Goal: Transaction & Acquisition: Purchase product/service

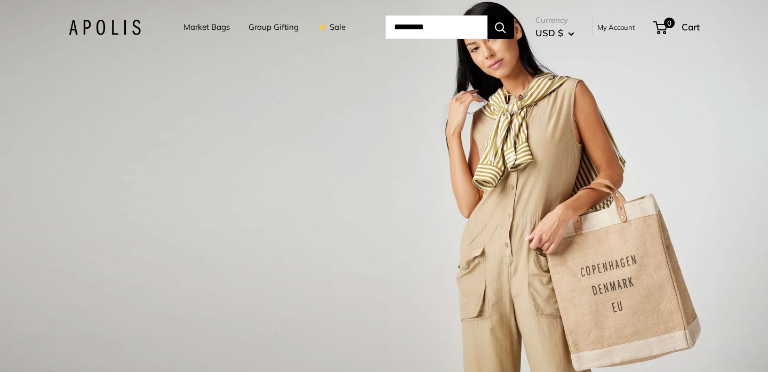
click at [619, 25] on link "My Account" at bounding box center [617, 27] width 38 height 13
click at [279, 25] on link "Group Gifting" at bounding box center [274, 27] width 50 height 15
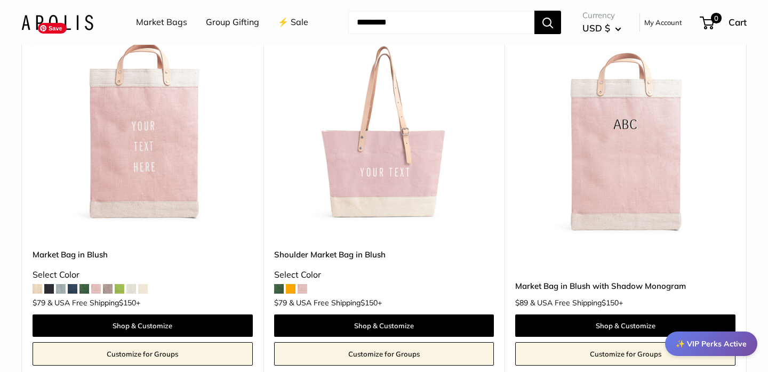
scroll to position [271, 0]
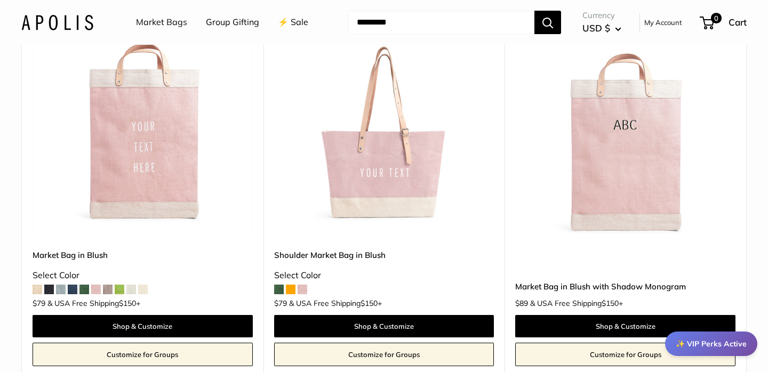
click at [279, 290] on span at bounding box center [279, 290] width 10 height 10
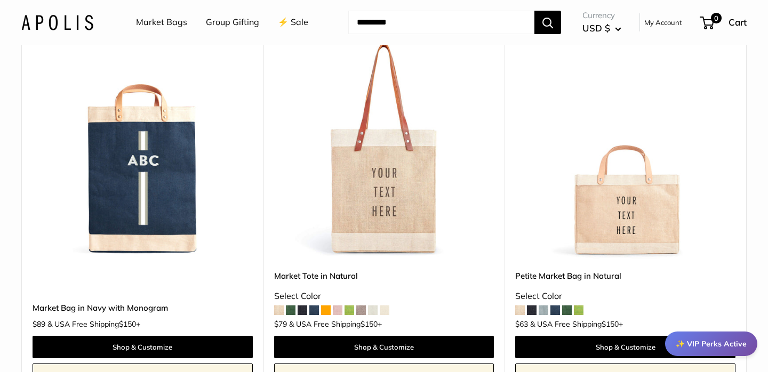
scroll to position [1376, 0]
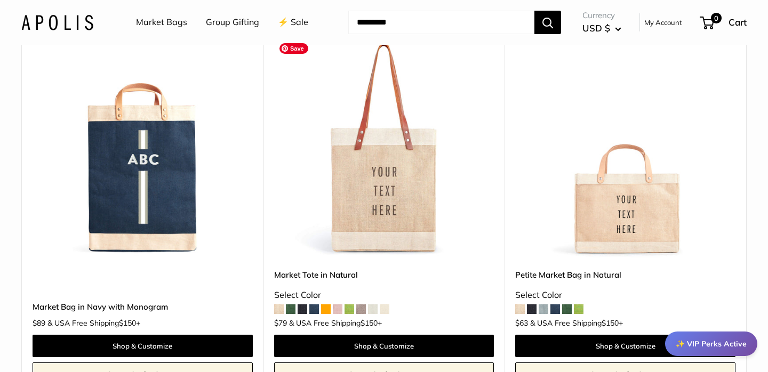
click at [0, 0] on img at bounding box center [0, 0] width 0 height 0
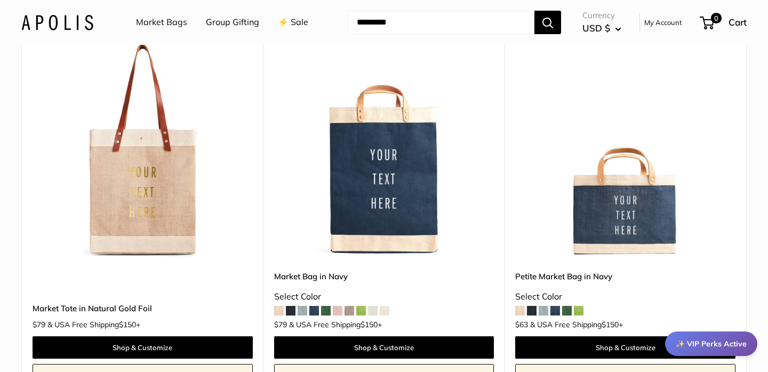
scroll to position [986, 0]
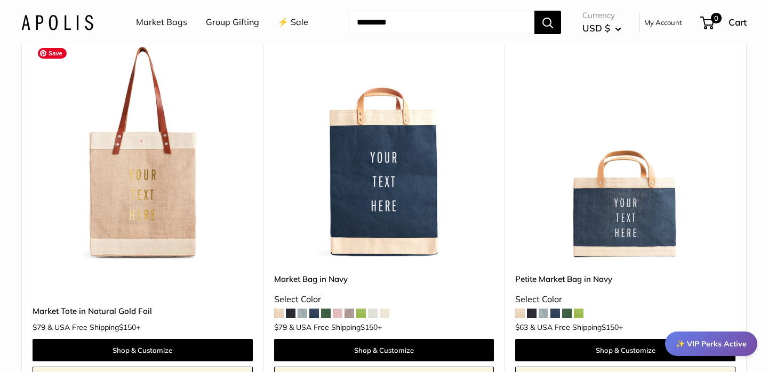
click at [0, 0] on img at bounding box center [0, 0] width 0 height 0
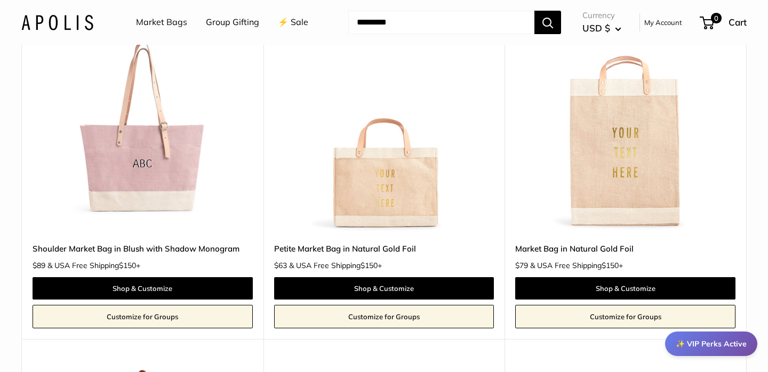
scroll to position [661, 0]
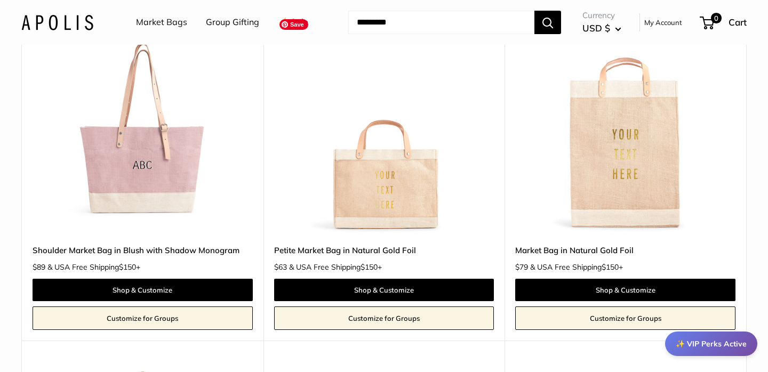
click at [0, 0] on img at bounding box center [0, 0] width 0 height 0
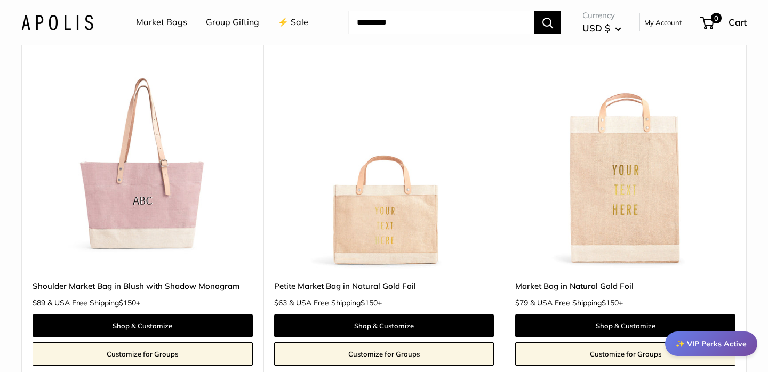
scroll to position [0, 0]
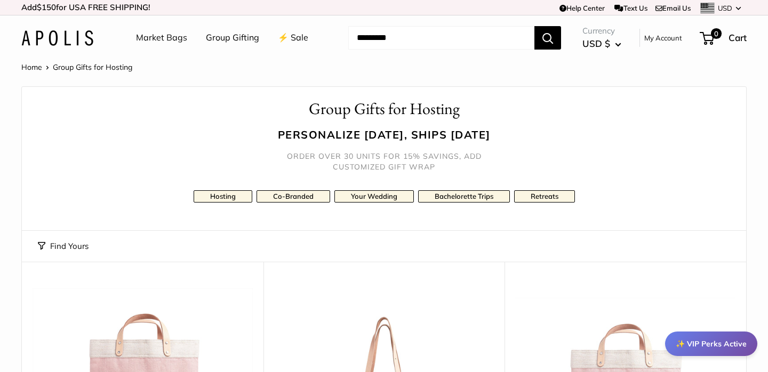
click at [174, 37] on link "Market Bags" at bounding box center [161, 38] width 51 height 16
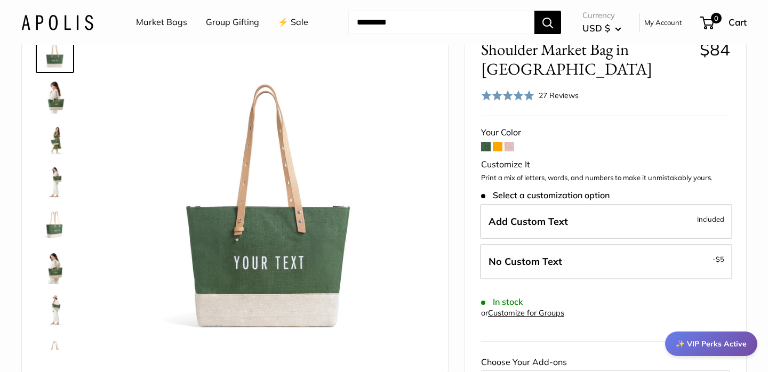
scroll to position [67, 0]
click at [497, 145] on span at bounding box center [498, 146] width 10 height 10
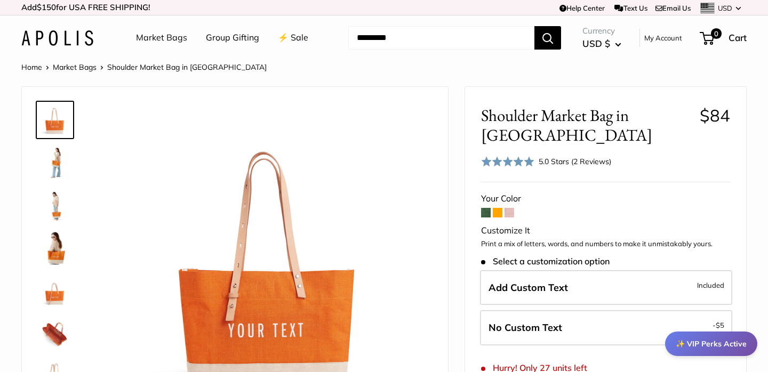
click at [511, 208] on span at bounding box center [510, 213] width 10 height 10
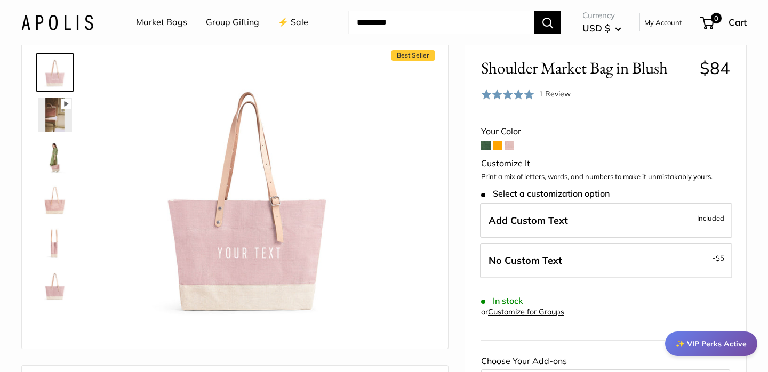
scroll to position [53, 0]
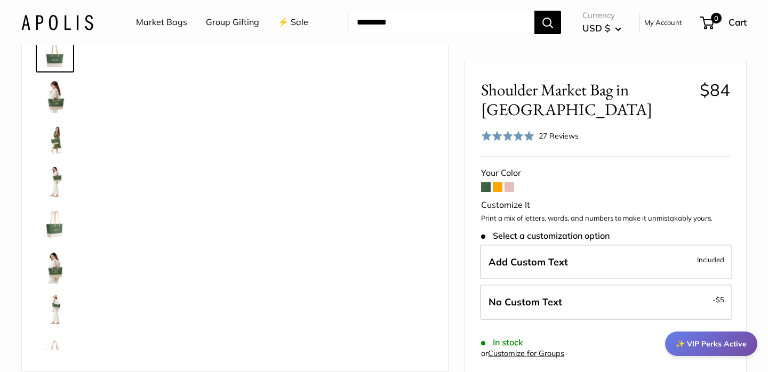
scroll to position [67, 0]
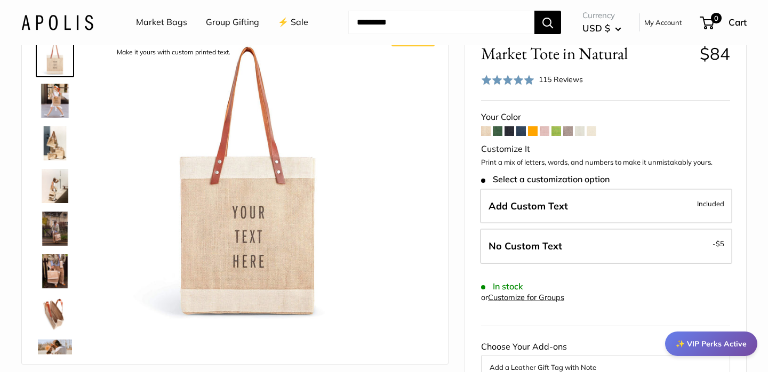
scroll to position [59, 0]
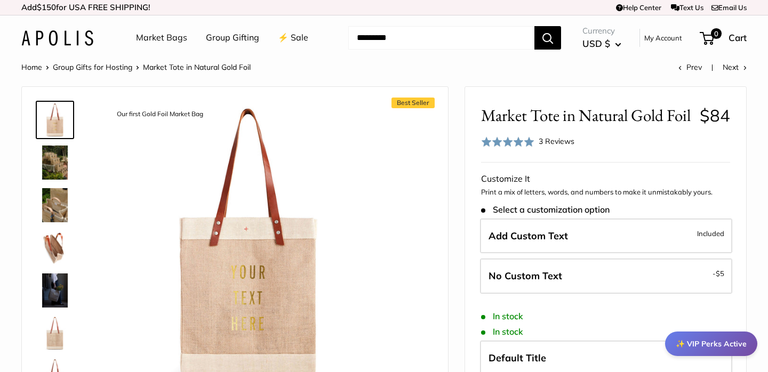
click at [61, 162] on img at bounding box center [55, 163] width 34 height 34
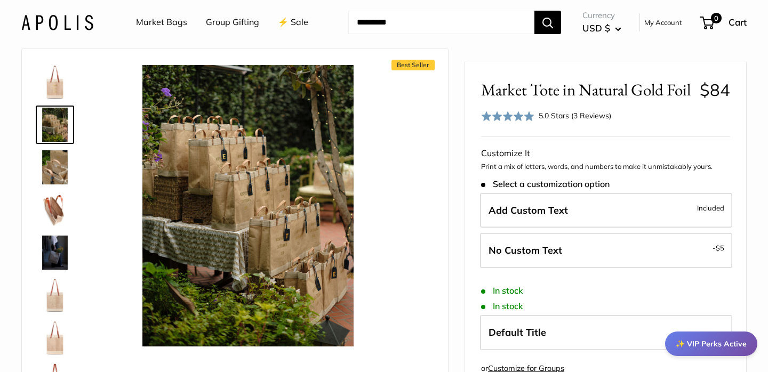
scroll to position [41, 0]
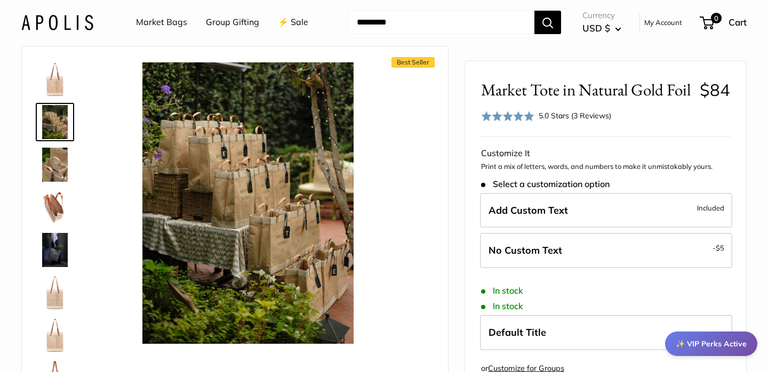
click at [50, 204] on img at bounding box center [55, 207] width 34 height 34
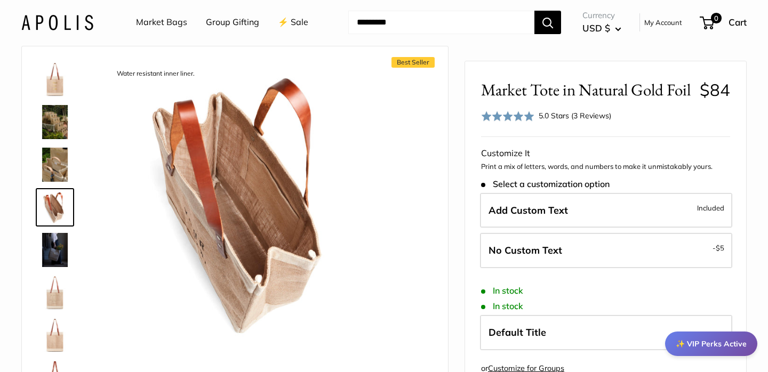
click at [59, 250] on img at bounding box center [55, 250] width 34 height 34
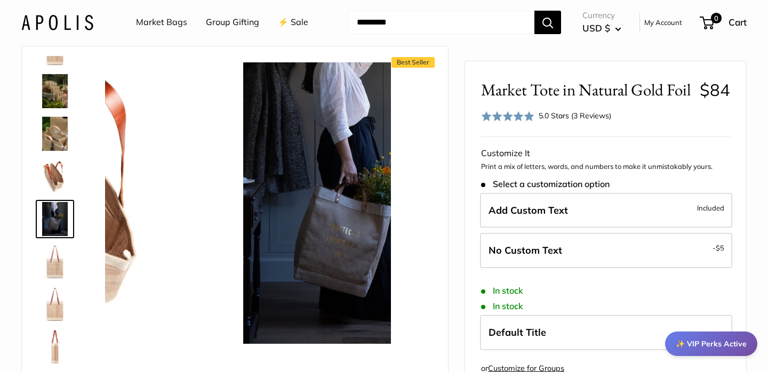
scroll to position [33, 0]
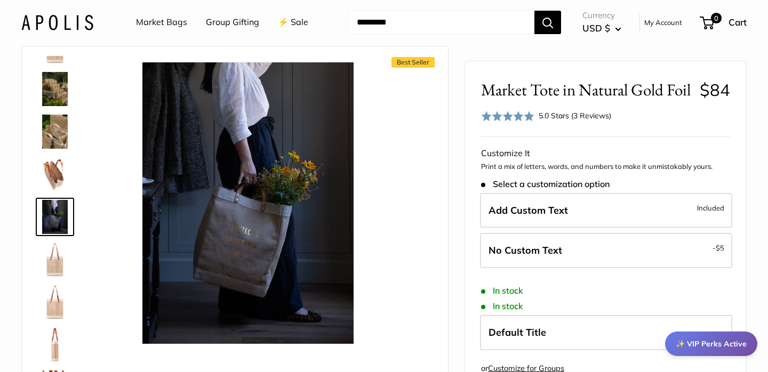
click at [55, 259] on img at bounding box center [55, 260] width 34 height 34
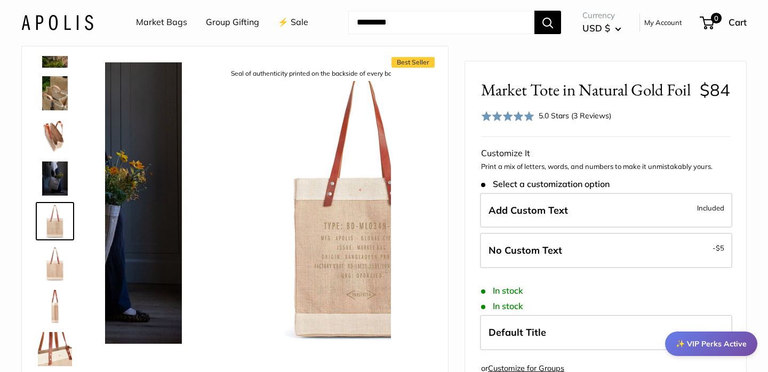
scroll to position [76, 0]
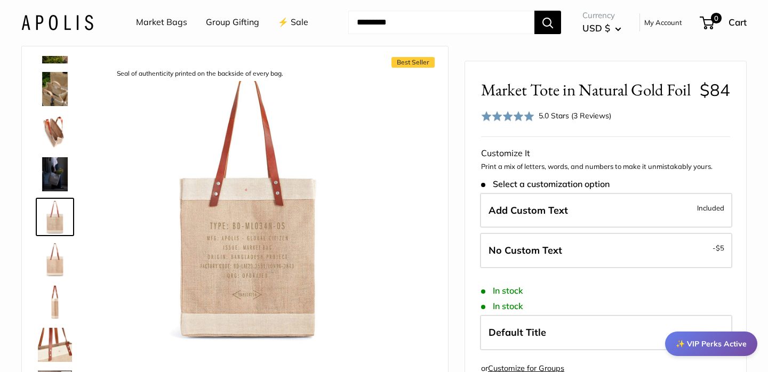
click at [57, 298] on img at bounding box center [55, 302] width 34 height 34
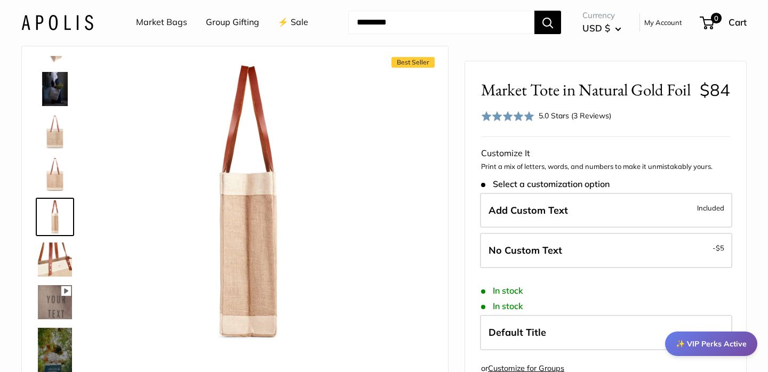
scroll to position [183, 0]
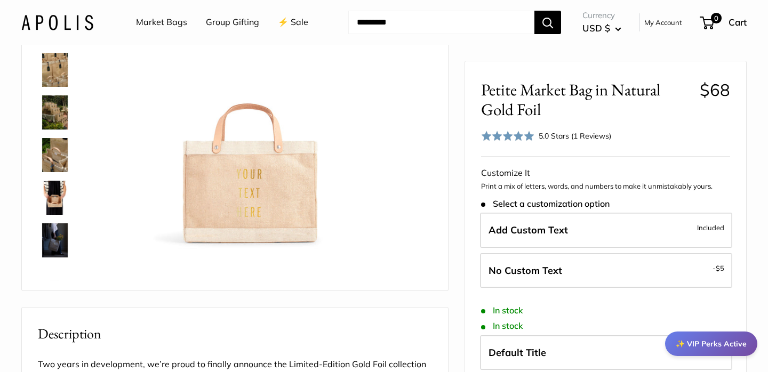
scroll to position [129, 0]
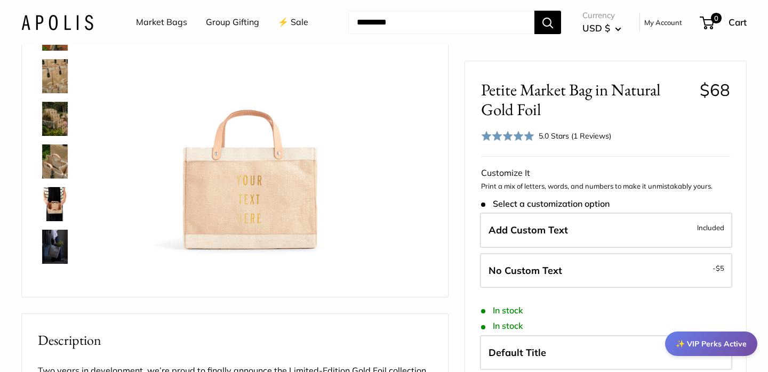
click at [54, 118] on img at bounding box center [55, 119] width 34 height 34
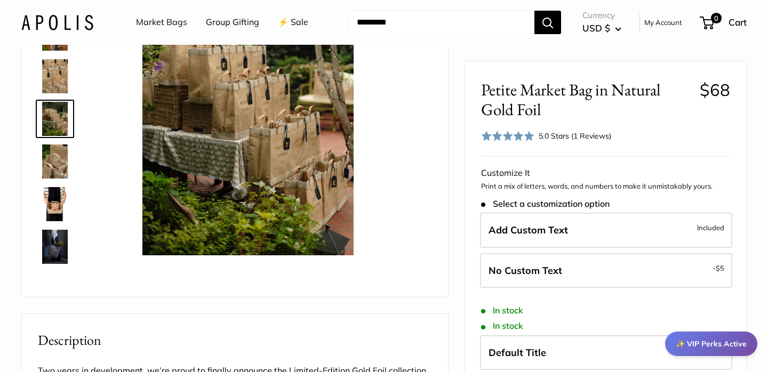
click at [54, 163] on img at bounding box center [55, 162] width 34 height 34
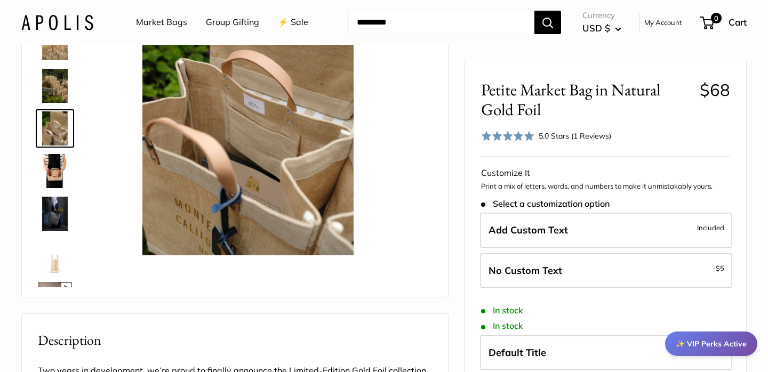
click at [54, 165] on img at bounding box center [55, 171] width 34 height 34
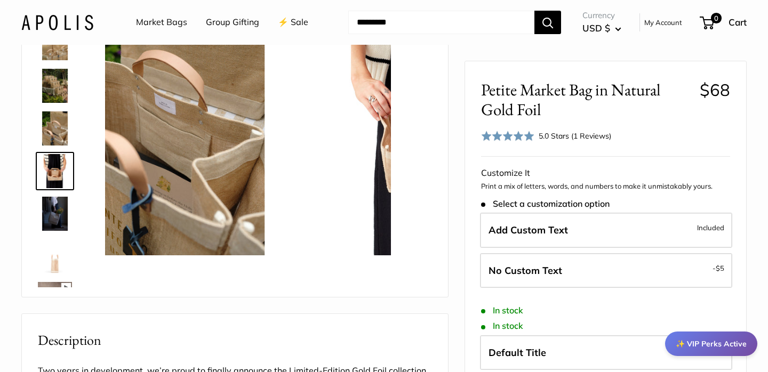
scroll to position [76, 0]
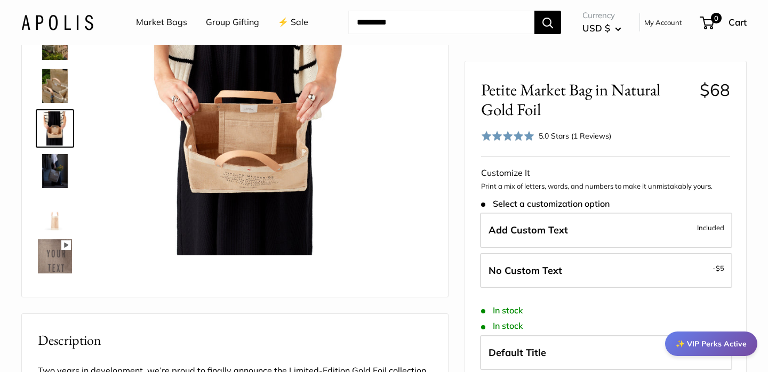
click at [54, 173] on img at bounding box center [55, 171] width 34 height 34
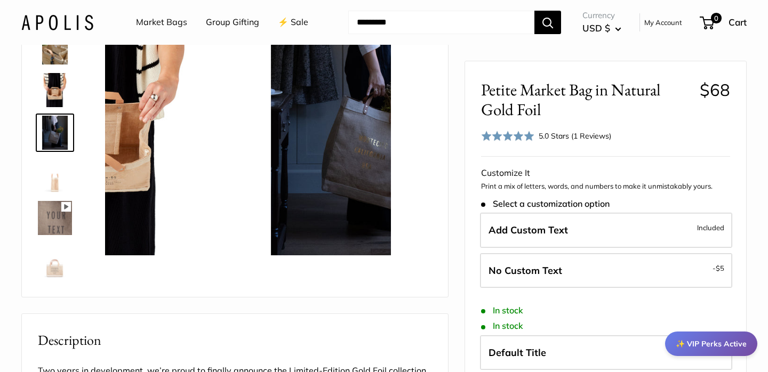
scroll to position [118, 0]
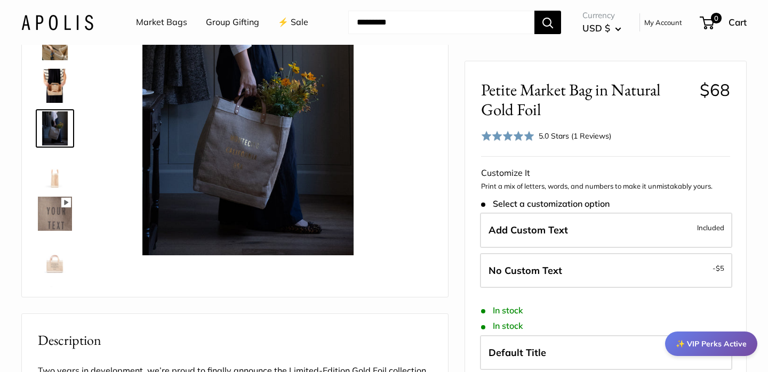
click at [56, 264] on img at bounding box center [55, 257] width 34 height 34
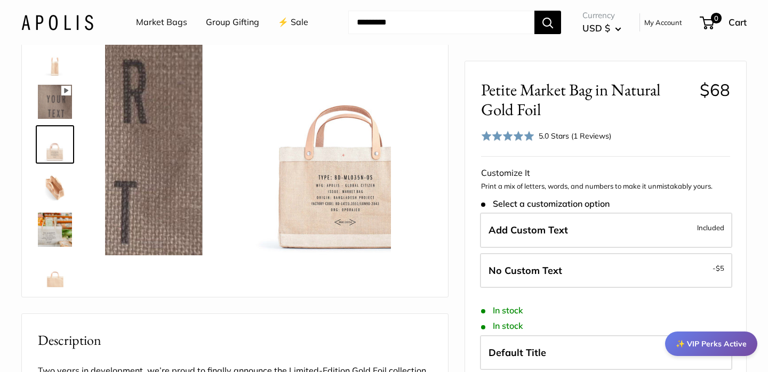
scroll to position [239, 0]
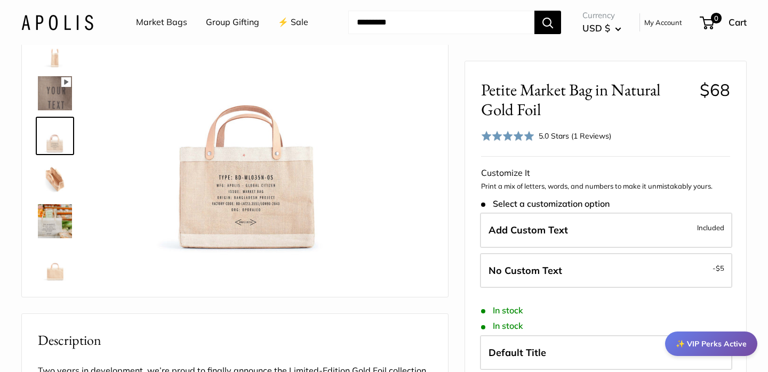
click at [47, 179] on img at bounding box center [55, 179] width 34 height 34
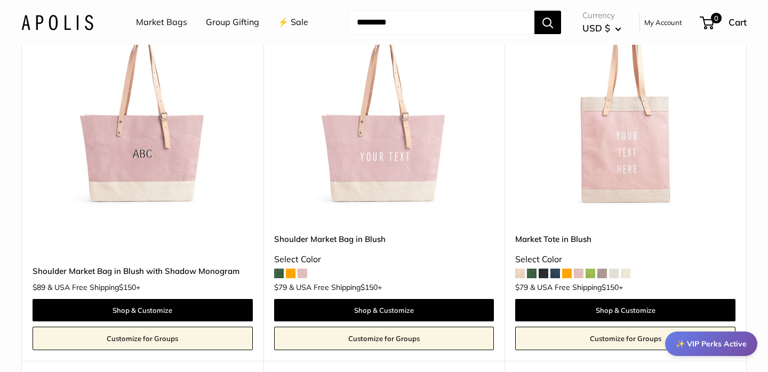
scroll to position [1660, 0]
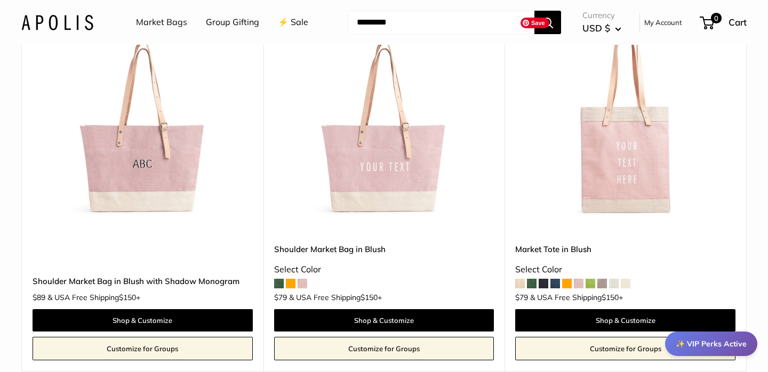
click at [0, 0] on img at bounding box center [0, 0] width 0 height 0
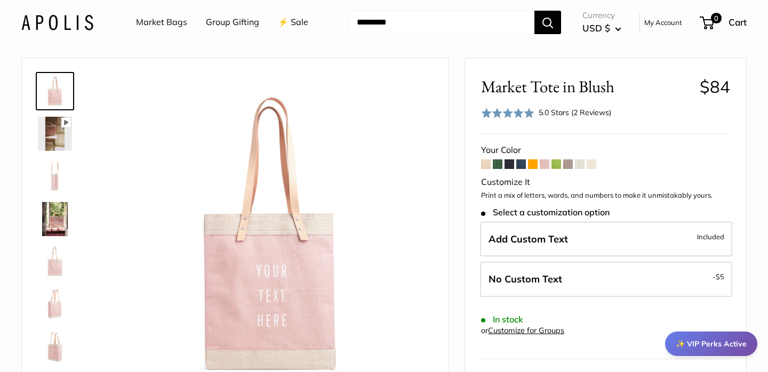
scroll to position [32, 0]
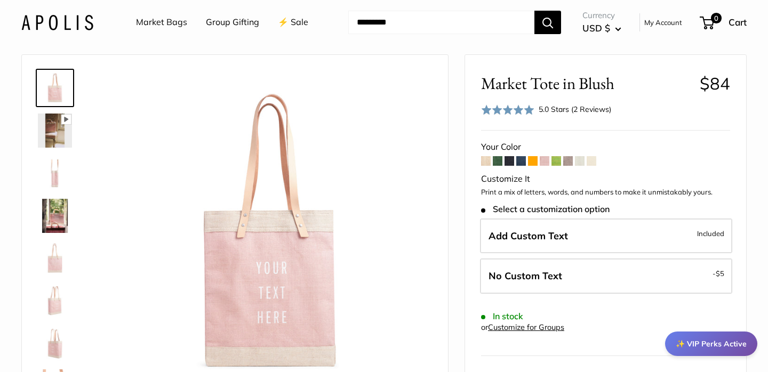
click at [591, 161] on span at bounding box center [592, 161] width 10 height 10
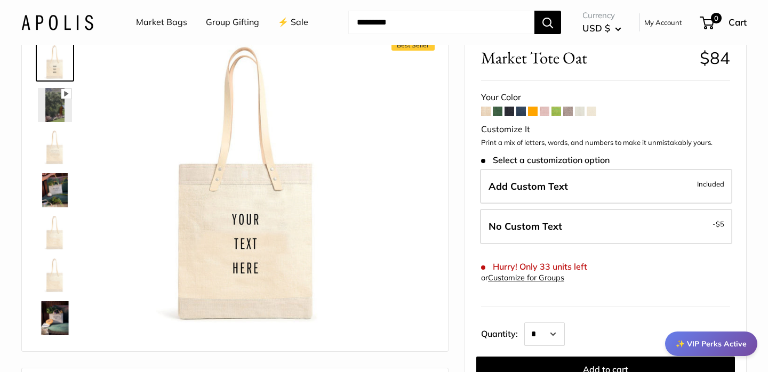
scroll to position [59, 0]
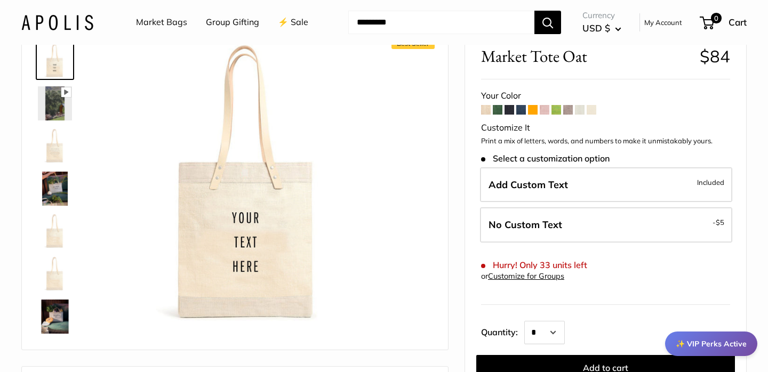
click at [486, 111] on span at bounding box center [486, 110] width 10 height 10
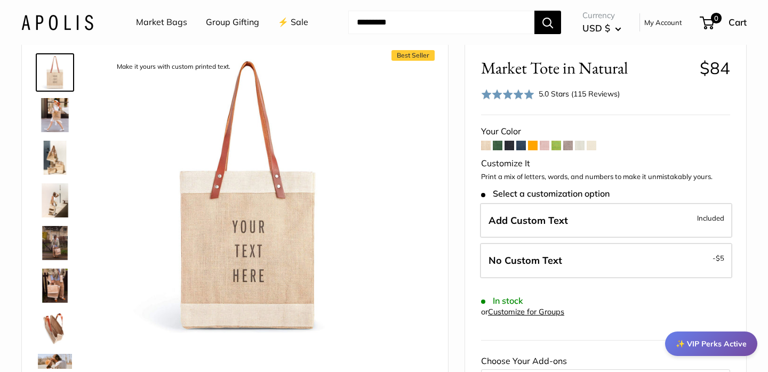
scroll to position [60, 0]
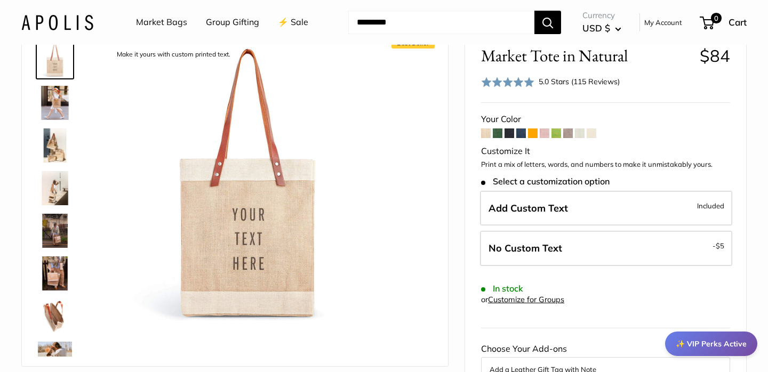
click at [592, 131] on span at bounding box center [592, 134] width 10 height 10
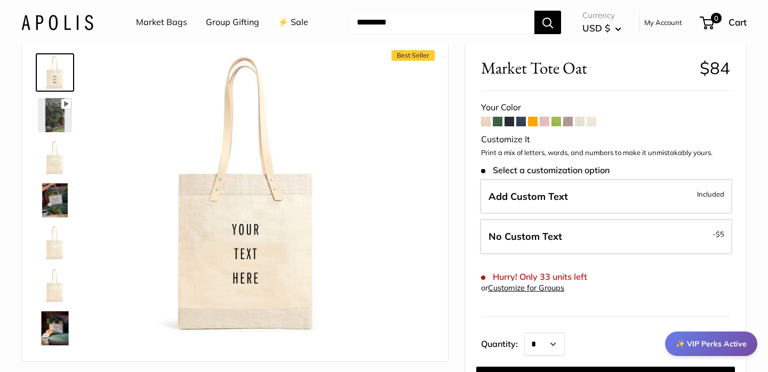
scroll to position [49, 0]
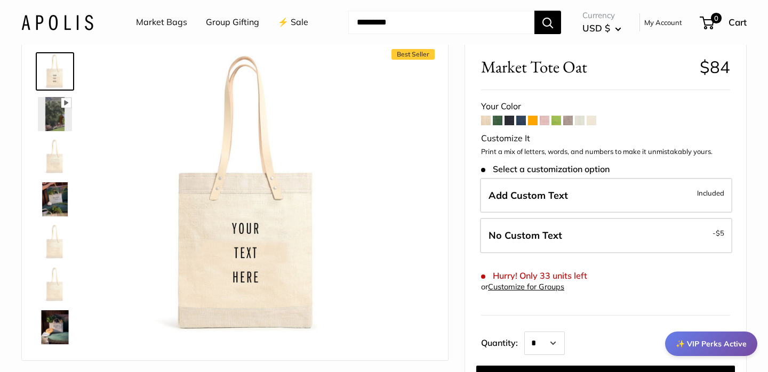
click at [569, 118] on span at bounding box center [568, 121] width 10 height 10
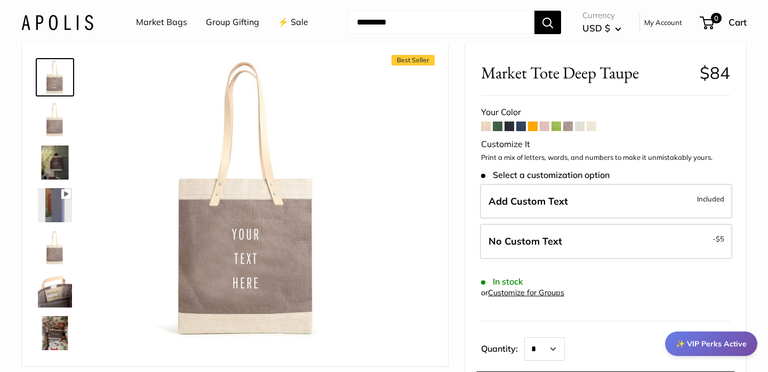
scroll to position [43, 0]
click at [512, 124] on span at bounding box center [510, 126] width 10 height 10
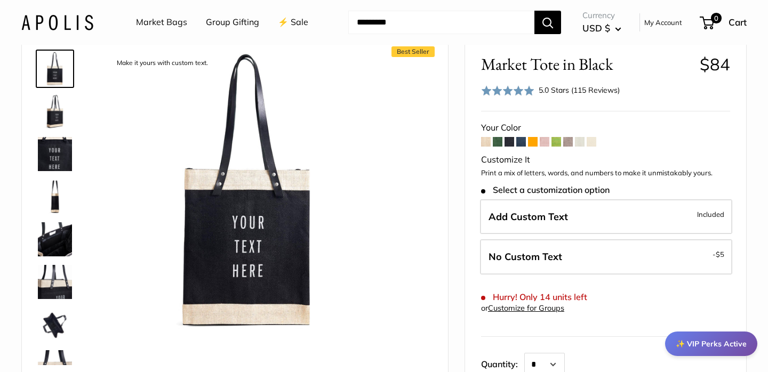
scroll to position [57, 0]
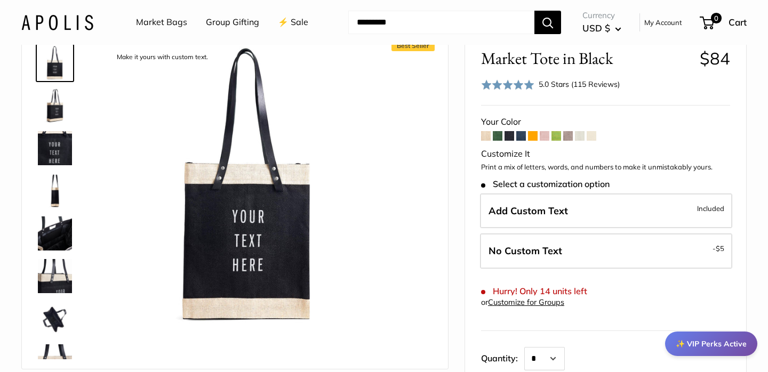
click at [590, 134] on span at bounding box center [592, 136] width 10 height 10
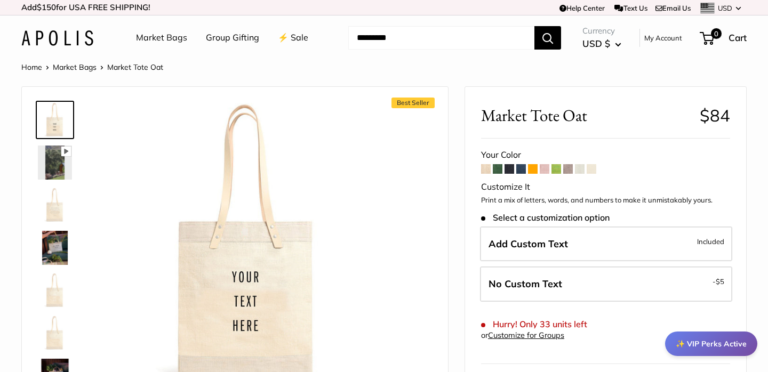
click at [567, 168] on span at bounding box center [568, 169] width 10 height 10
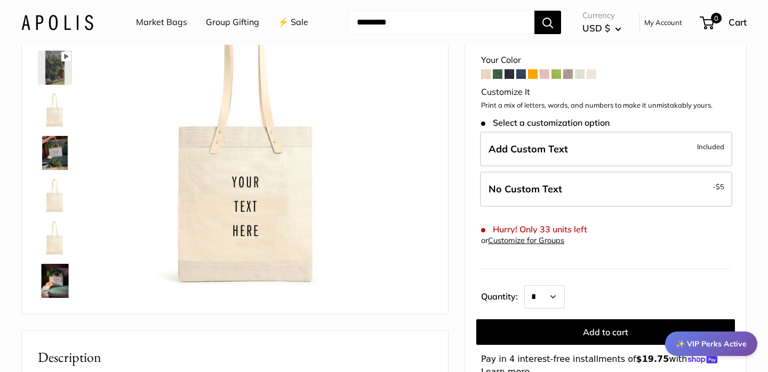
scroll to position [90, 0]
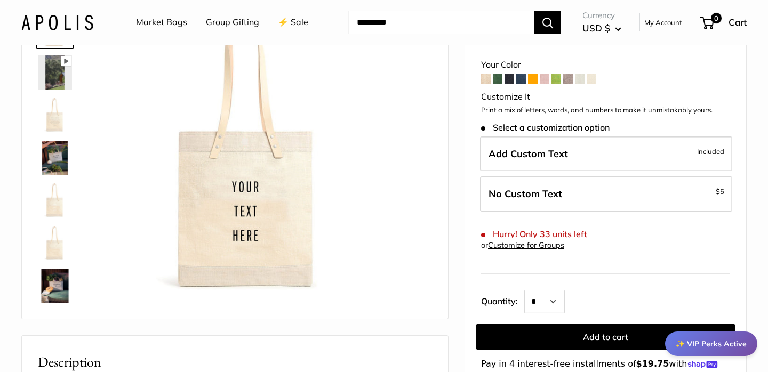
click at [53, 158] on img at bounding box center [55, 158] width 34 height 34
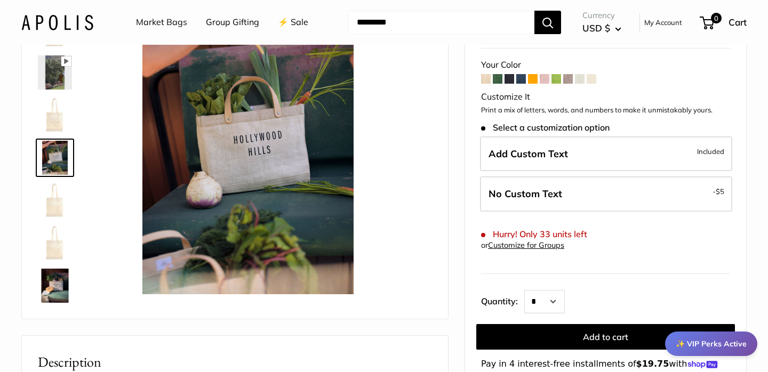
click at [54, 202] on img at bounding box center [55, 201] width 34 height 34
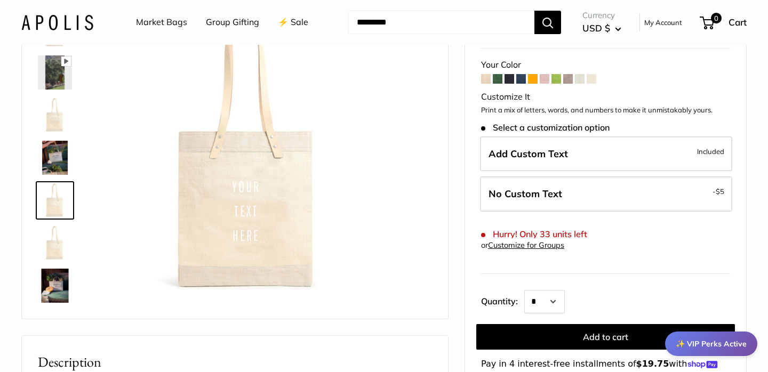
click at [59, 249] on img at bounding box center [55, 243] width 34 height 34
click at [58, 124] on img at bounding box center [55, 115] width 34 height 34
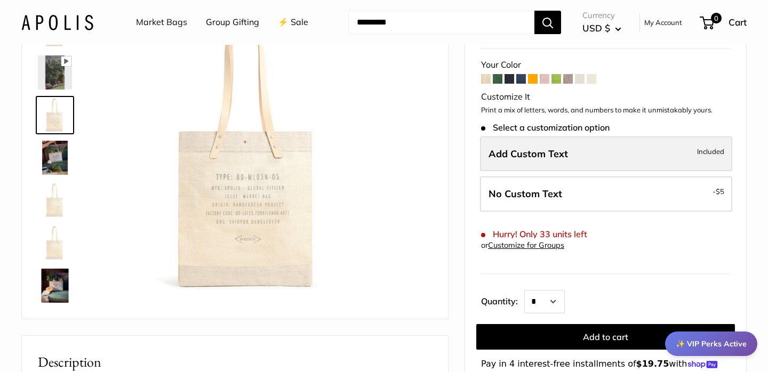
click at [562, 151] on span "Add Custom Text" at bounding box center [529, 154] width 80 height 12
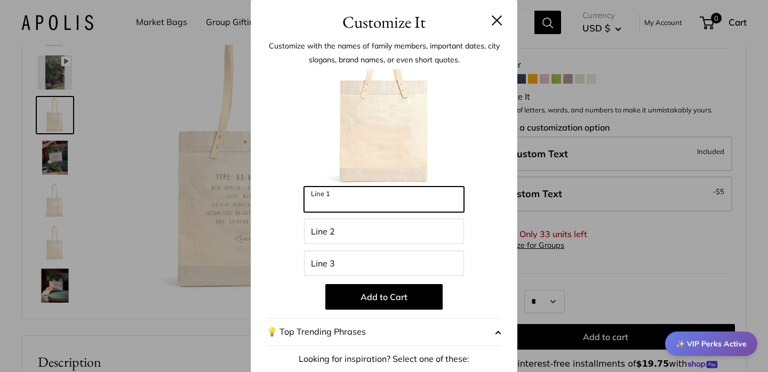
click at [363, 198] on input "Line 1" at bounding box center [384, 200] width 160 height 26
type input "*******"
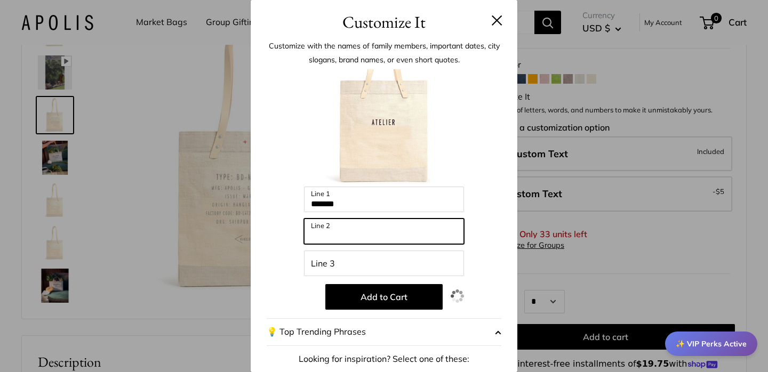
click at [352, 228] on input "Line 2" at bounding box center [384, 232] width 160 height 26
type input "******"
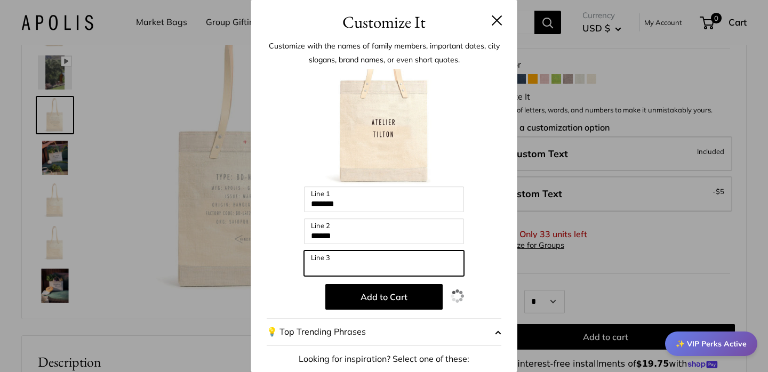
click at [331, 266] on input "Line 3" at bounding box center [384, 264] width 160 height 26
type input "*"
type input "*****"
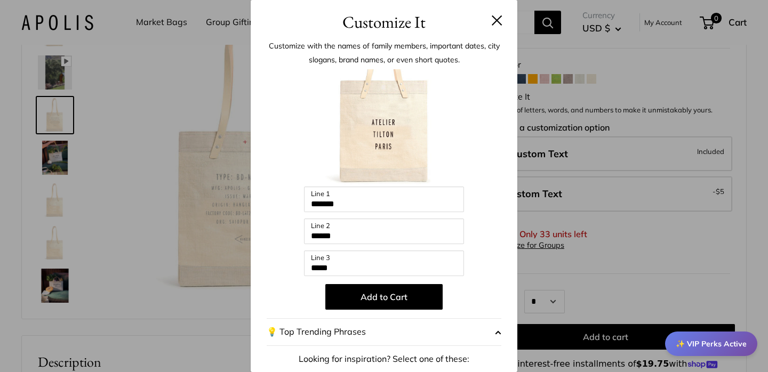
click at [486, 272] on div "Enter 48 letters ******* Line 1 ****** Line 2 ***** Line 3 Add to Cart 💡 Top Tr…" at bounding box center [384, 286] width 235 height 435
click at [499, 18] on button at bounding box center [497, 20] width 11 height 11
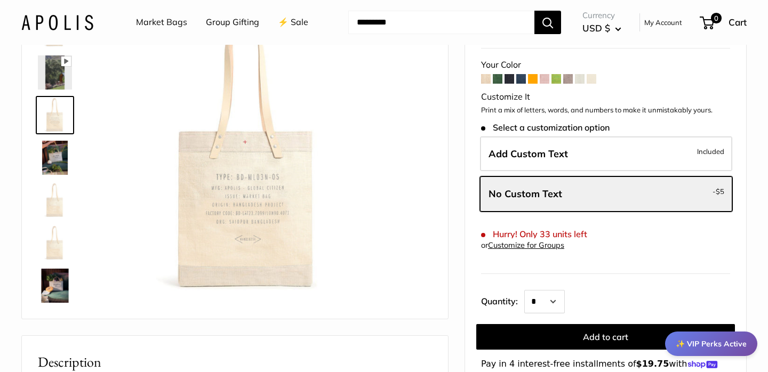
click at [53, 195] on img at bounding box center [55, 201] width 34 height 34
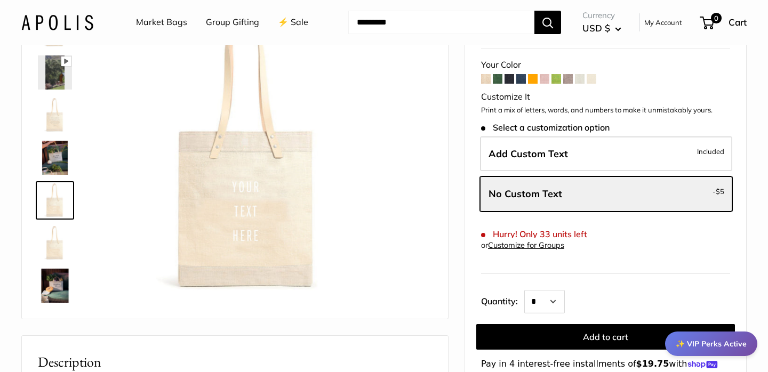
click at [57, 245] on img at bounding box center [55, 243] width 34 height 34
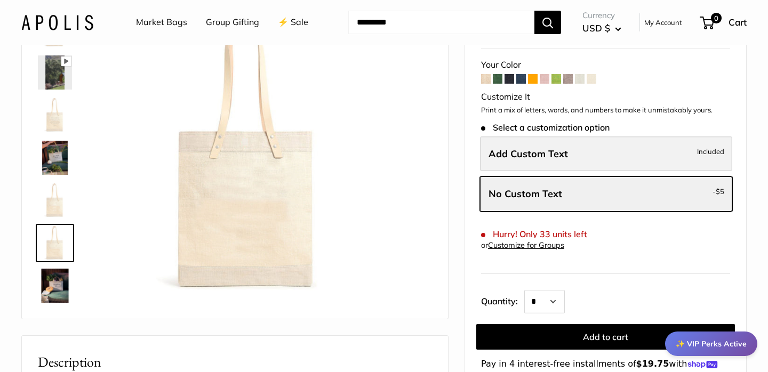
click at [525, 157] on span "Add Custom Text" at bounding box center [529, 154] width 80 height 12
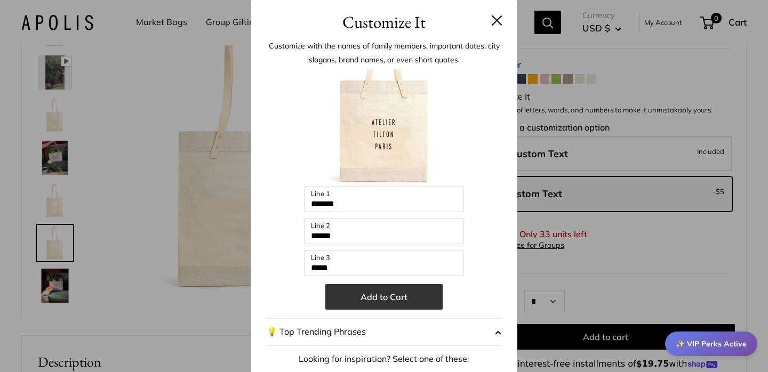
click at [375, 297] on button "Add to Cart" at bounding box center [383, 297] width 117 height 26
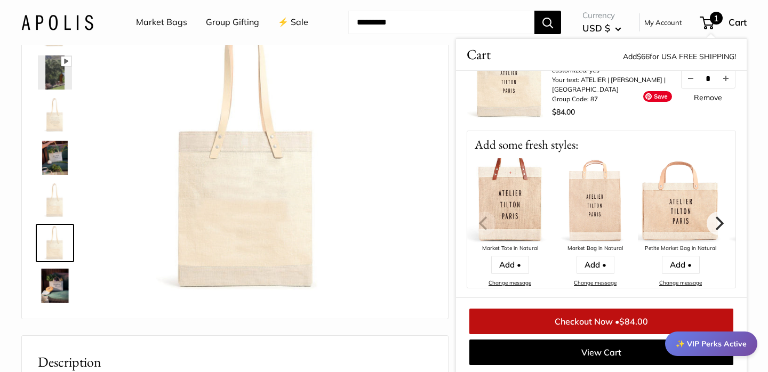
scroll to position [0, 0]
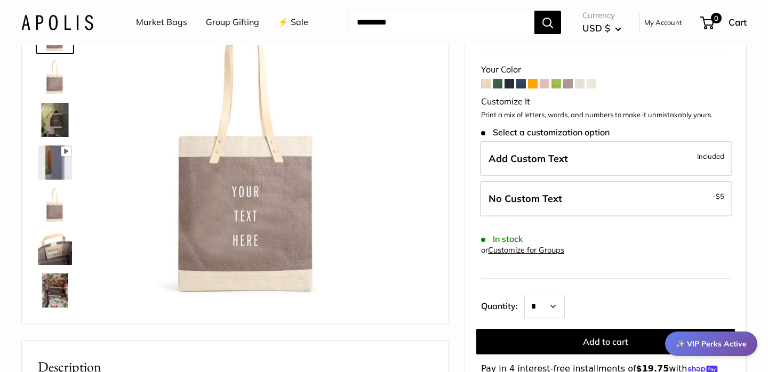
scroll to position [88, 0]
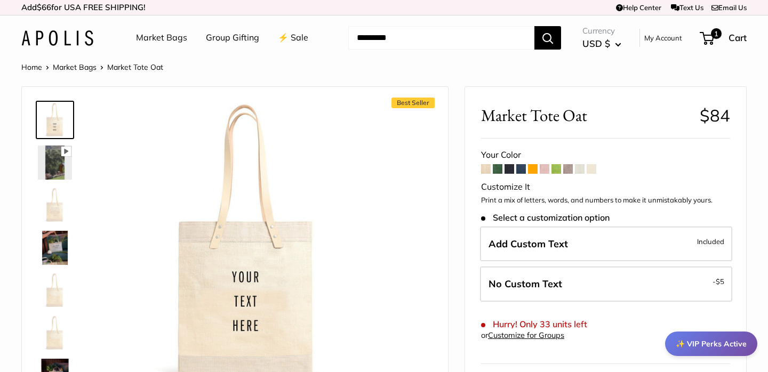
scroll to position [49, 0]
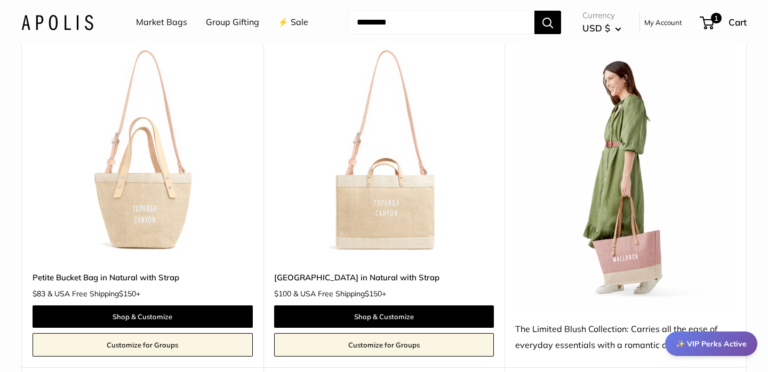
scroll to position [1278, 0]
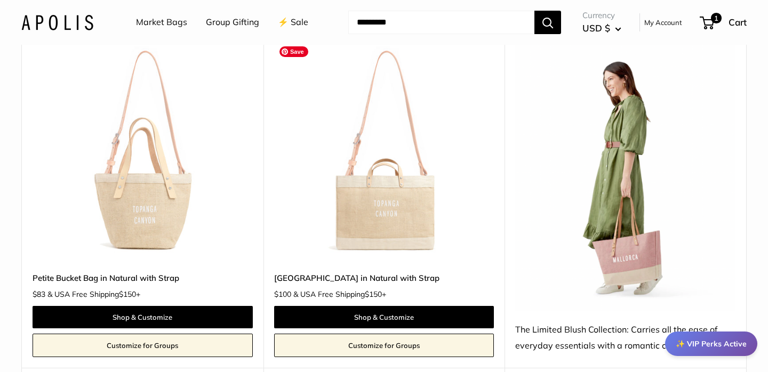
click at [0, 0] on img at bounding box center [0, 0] width 0 height 0
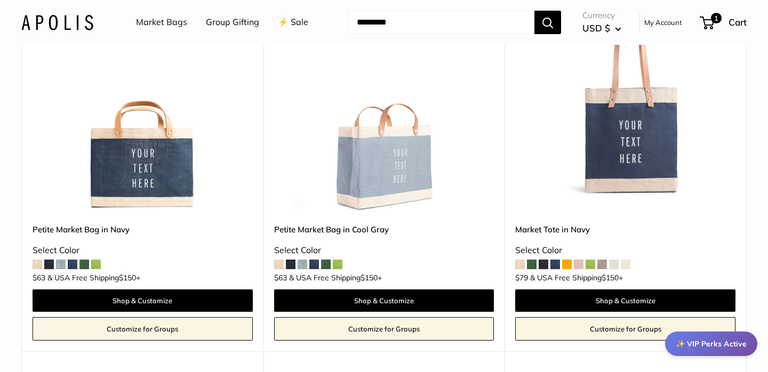
scroll to position [4010, 0]
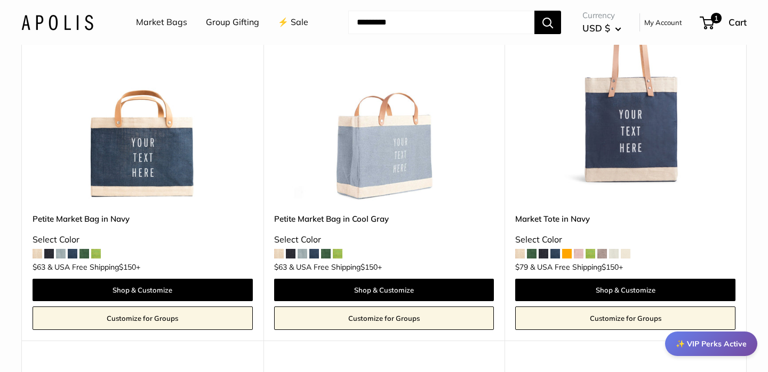
click at [523, 257] on span at bounding box center [520, 254] width 10 height 10
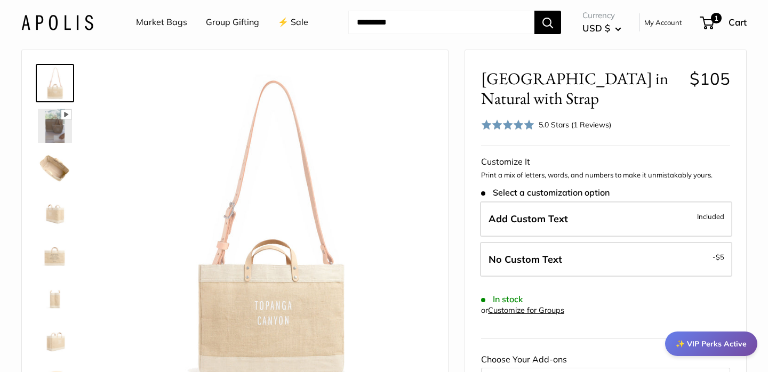
scroll to position [44, 0]
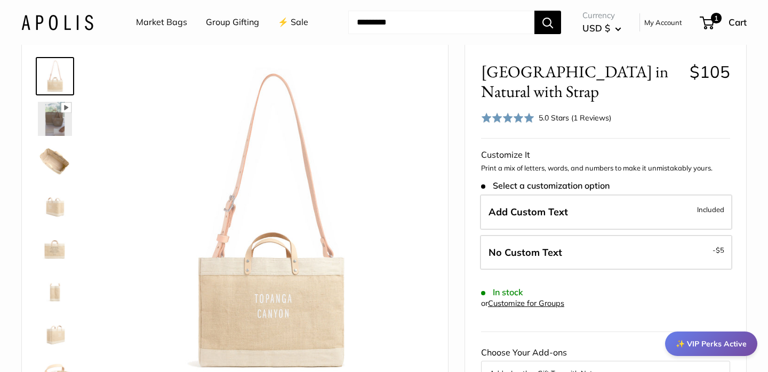
click at [53, 161] on img at bounding box center [55, 162] width 34 height 34
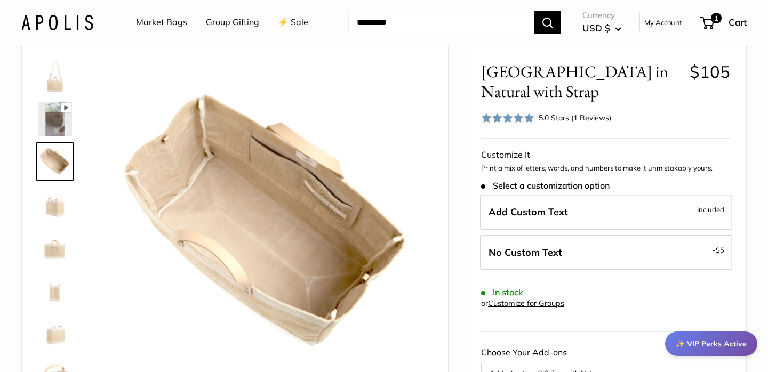
click at [52, 209] on img at bounding box center [55, 204] width 34 height 34
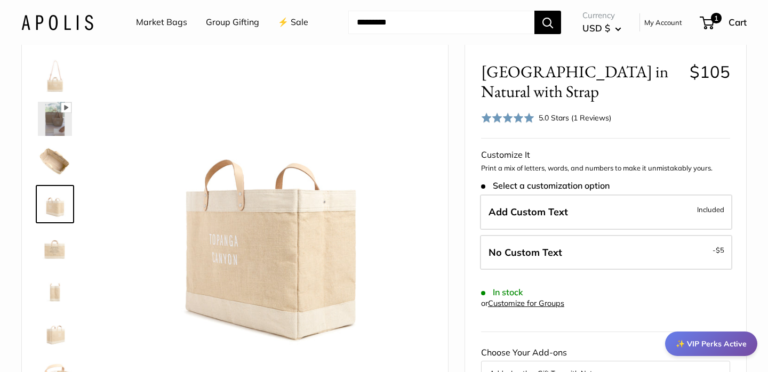
click at [49, 248] on img at bounding box center [55, 247] width 34 height 34
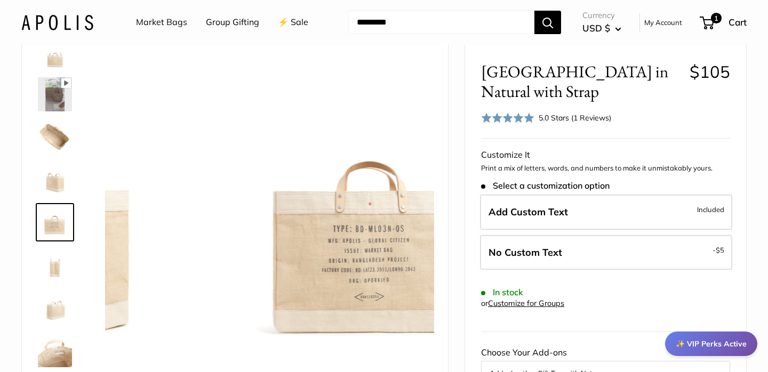
scroll to position [26, 0]
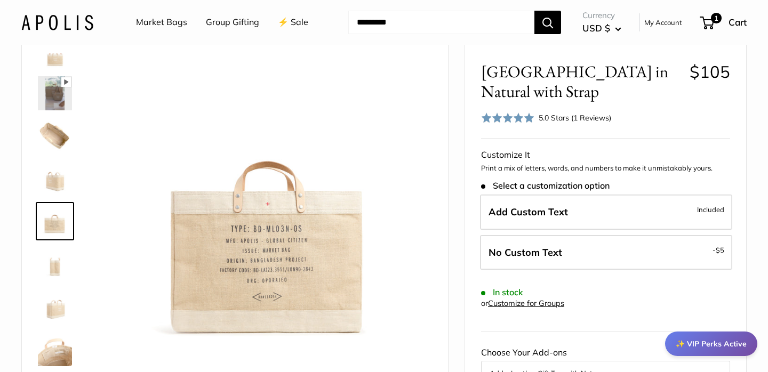
click at [57, 265] on img at bounding box center [55, 264] width 34 height 34
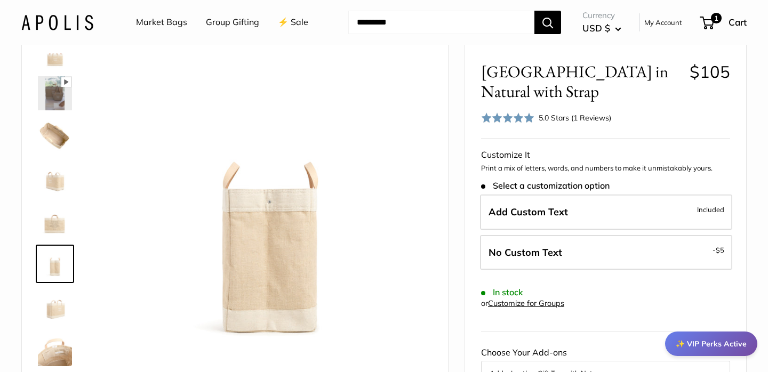
click at [57, 298] on img at bounding box center [55, 307] width 34 height 34
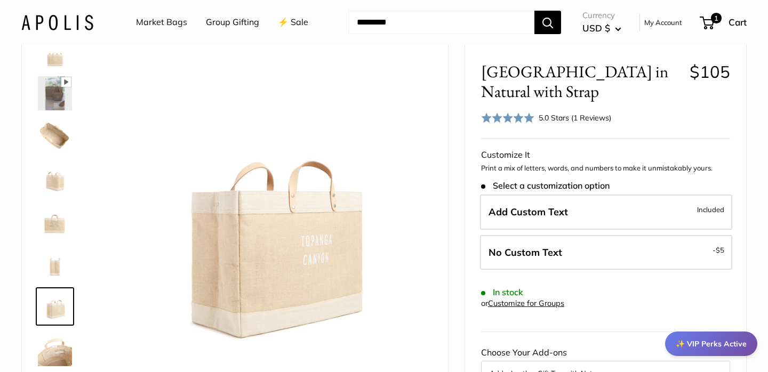
click at [54, 348] on img at bounding box center [55, 349] width 34 height 34
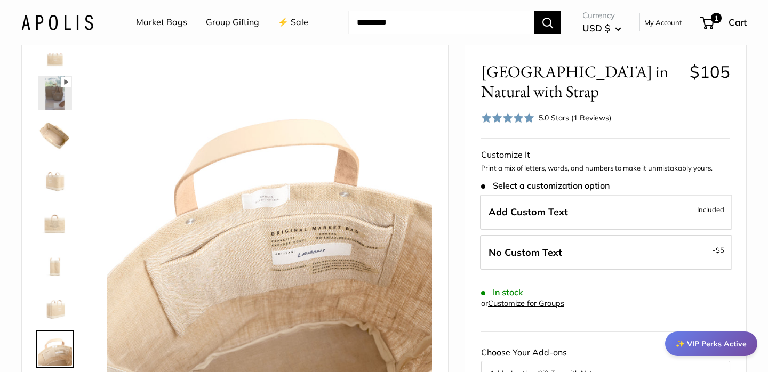
click at [59, 180] on img at bounding box center [55, 179] width 34 height 34
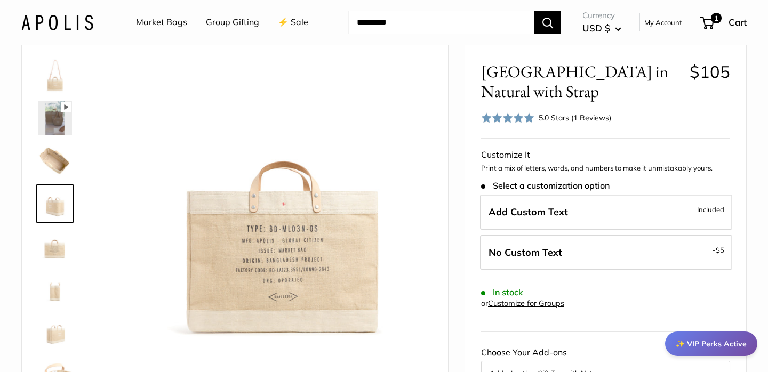
scroll to position [0, 0]
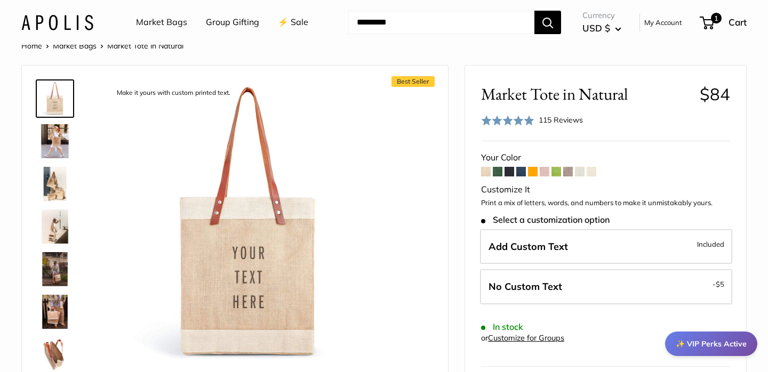
scroll to position [55, 0]
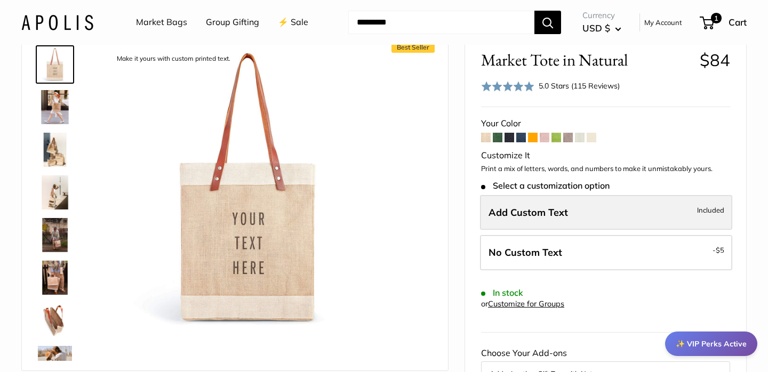
click at [576, 209] on label "Add Custom Text Included" at bounding box center [606, 212] width 252 height 35
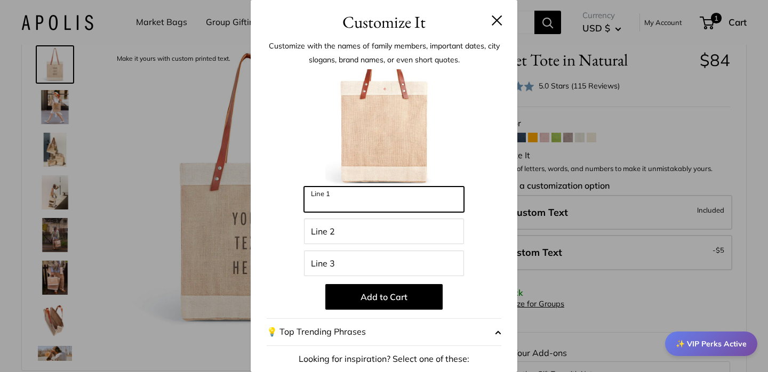
click at [356, 205] on input "Line 1" at bounding box center [384, 200] width 160 height 26
type input "*******"
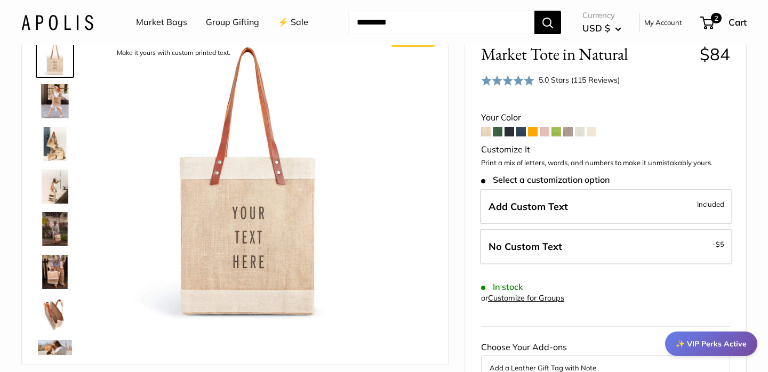
scroll to position [60, 0]
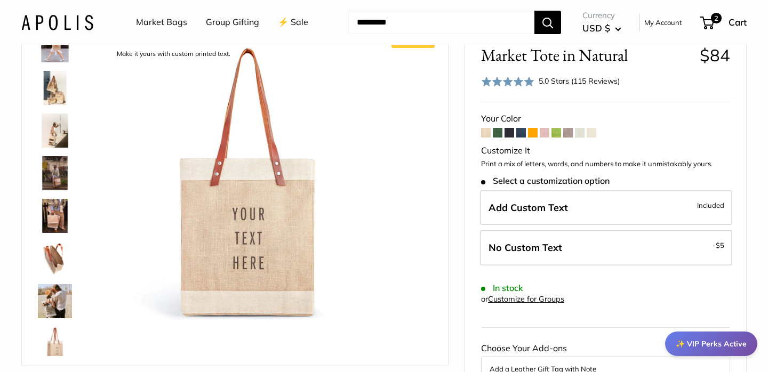
click at [56, 304] on img at bounding box center [55, 301] width 34 height 34
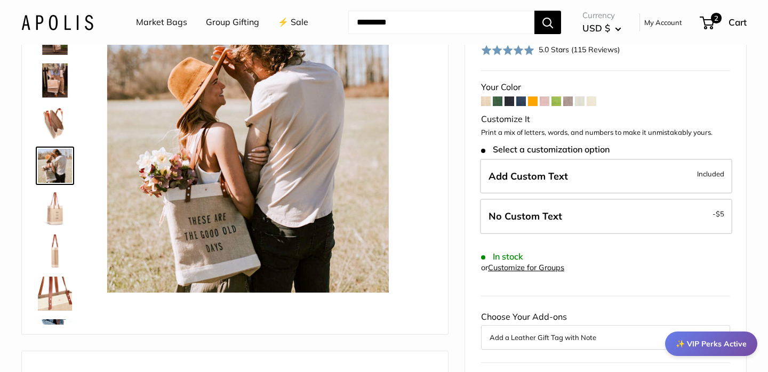
scroll to position [46, 0]
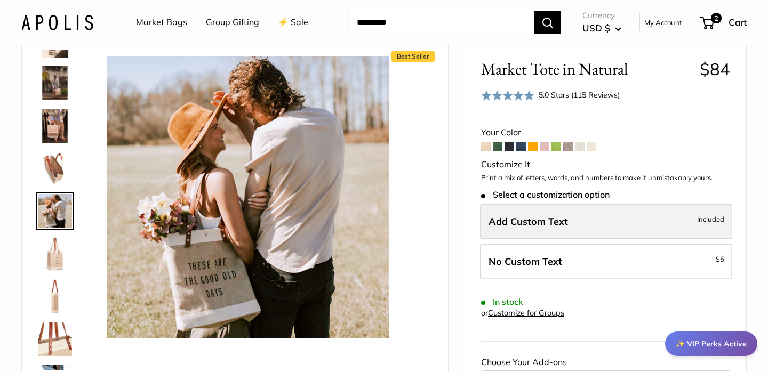
click at [538, 225] on span "Add Custom Text" at bounding box center [529, 222] width 80 height 12
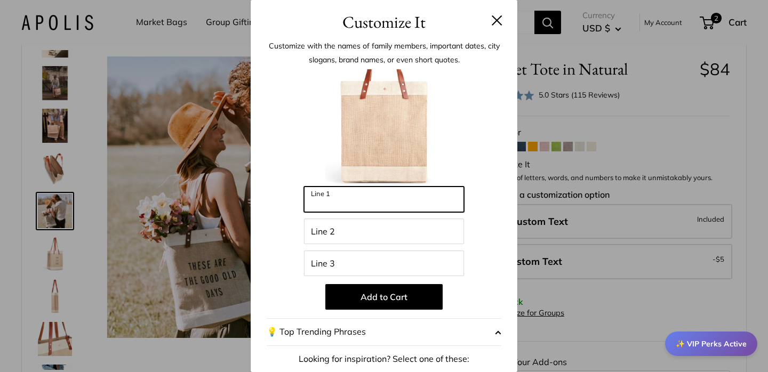
click at [357, 195] on input "Line 1" at bounding box center [384, 200] width 160 height 26
type input "*******"
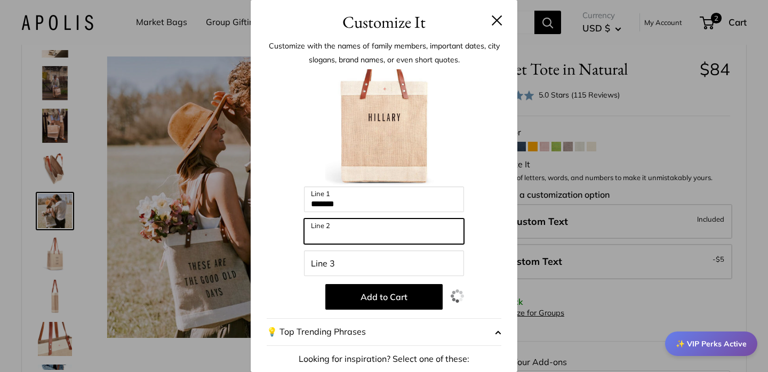
click at [339, 233] on input "Line 2" at bounding box center [384, 232] width 160 height 26
type input "******"
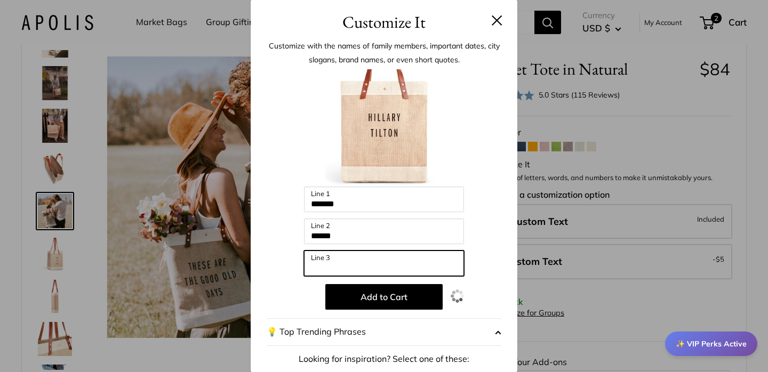
click at [336, 264] on input "Line 3" at bounding box center [384, 264] width 160 height 26
type input "******"
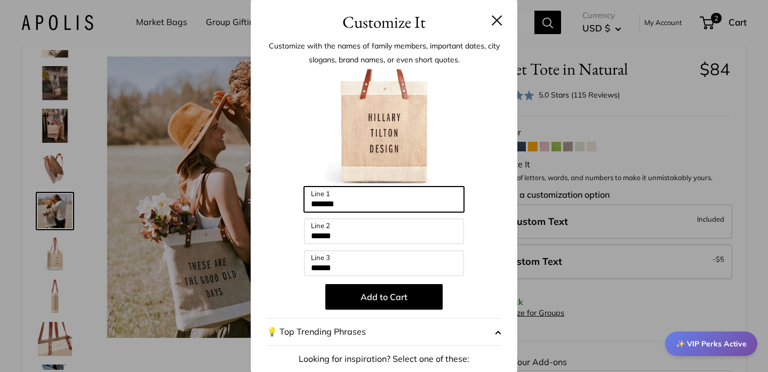
drag, startPoint x: 369, startPoint y: 203, endPoint x: 306, endPoint y: 201, distance: 63.0
click at [306, 201] on input "*******" at bounding box center [384, 200] width 160 height 26
type input "*"
type input "******"
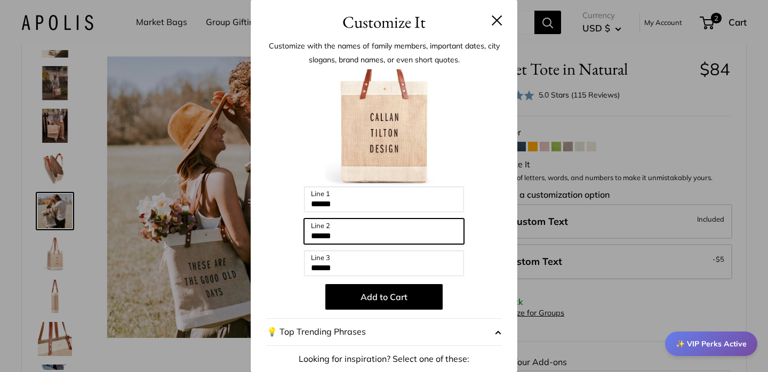
drag, startPoint x: 352, startPoint y: 233, endPoint x: 295, endPoint y: 227, distance: 57.9
click at [295, 227] on div "Enter 39 letters ****** Line 1 ****** Line 2 ****** Line 3 Add to Cart 💡 Top Tr…" at bounding box center [384, 286] width 235 height 435
type input "*******"
drag, startPoint x: 295, startPoint y: 227, endPoint x: 336, endPoint y: 243, distance: 44.1
click at [327, 242] on div "Enter 39 letters ****** Line 1 ******* Line 2 ****** Line 3 Add to Cart 💡 Top T…" at bounding box center [384, 286] width 235 height 435
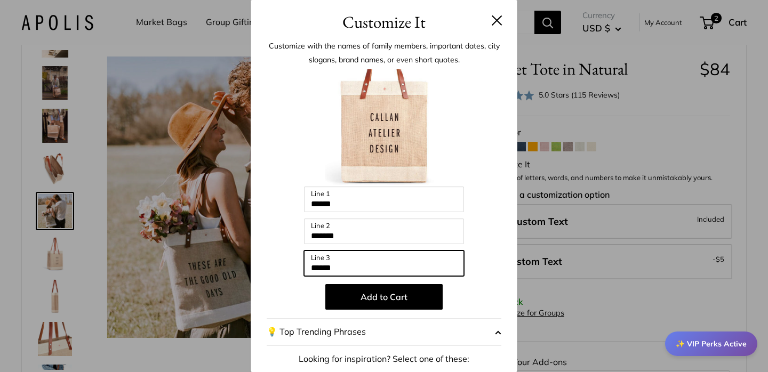
click at [354, 256] on input "******" at bounding box center [384, 264] width 160 height 26
drag, startPoint x: 359, startPoint y: 264, endPoint x: 295, endPoint y: 260, distance: 63.6
click at [295, 261] on div "Enter 39 letters ****** Line 1 ******* Line 2 ****** Line 3 Add to Cart 💡 Top T…" at bounding box center [384, 286] width 235 height 435
type input "*"
type input "*****"
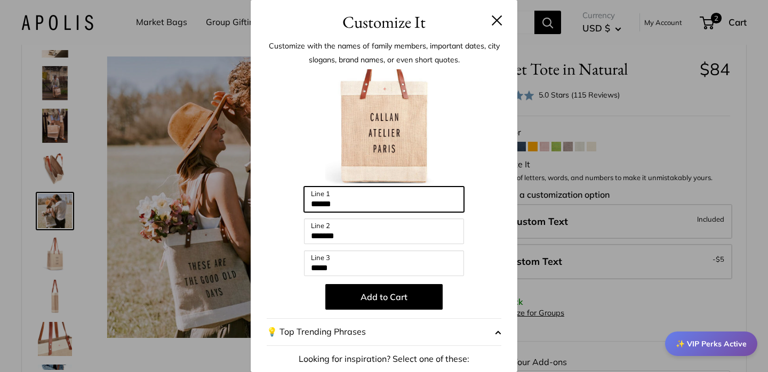
drag, startPoint x: 359, startPoint y: 204, endPoint x: 271, endPoint y: 202, distance: 88.1
click at [271, 202] on div "Enter 39 letters ****** Line 1 ******* Line 2 ***** Line 3 Add to Cart 💡 Top Tr…" at bounding box center [384, 286] width 235 height 435
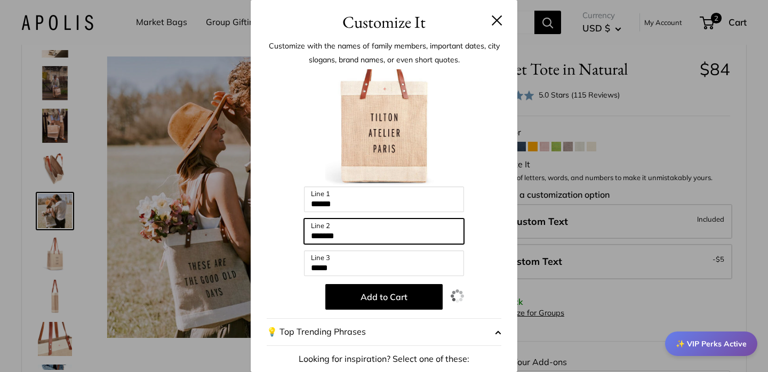
click at [359, 230] on input "*******" at bounding box center [384, 232] width 160 height 26
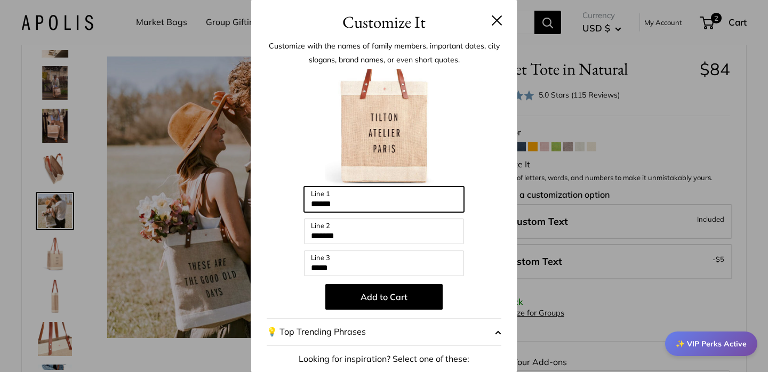
click at [308, 205] on input "******" at bounding box center [384, 200] width 160 height 26
type input "******"
click at [482, 220] on div "Enter 39 letters ****** Line 1 ******* Line 2 ***** Line 3 Add to Cart 💡 Top Tr…" at bounding box center [384, 286] width 235 height 435
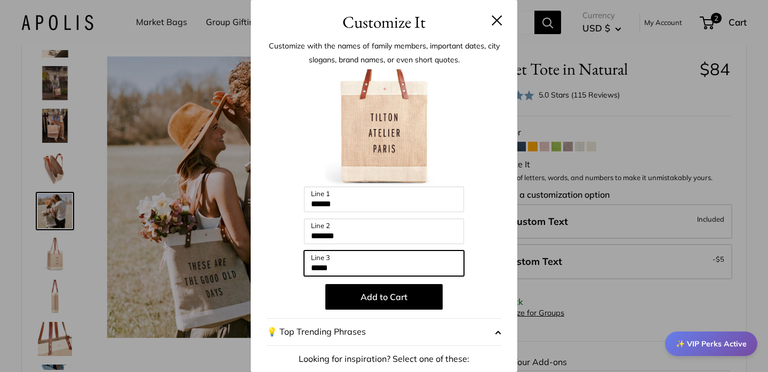
click at [343, 267] on input "*****" at bounding box center [384, 264] width 160 height 26
drag, startPoint x: 343, startPoint y: 267, endPoint x: 285, endPoint y: 261, distance: 57.9
click at [285, 261] on div "Enter 39 letters ****** Line 1 ******* Line 2 ***** Line 3 Add to Cart 💡 Top Tr…" at bounding box center [384, 286] width 235 height 435
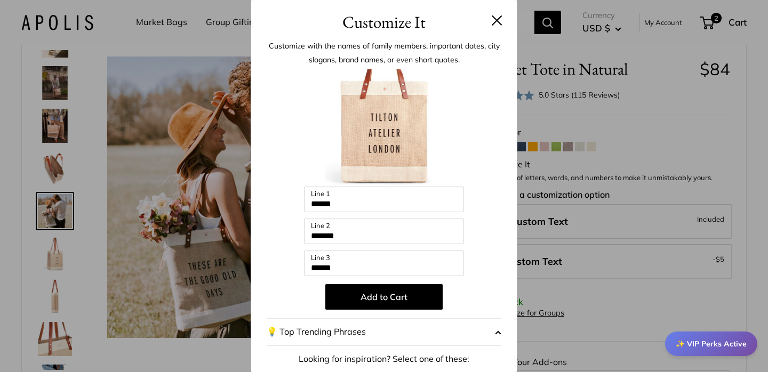
click at [499, 244] on div "Enter 39 letters ****** Line 1 ******* Line 2 ****** Line 3 Add to Cart 💡 Top T…" at bounding box center [384, 286] width 235 height 435
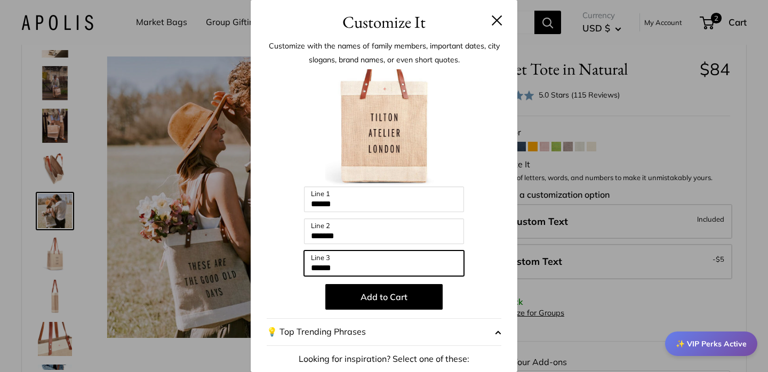
drag, startPoint x: 356, startPoint y: 266, endPoint x: 295, endPoint y: 265, distance: 61.9
click at [296, 265] on div "Enter 39 letters ****** Line 1 ******* Line 2 ****** Line 3 Add to Cart 💡 Top T…" at bounding box center [384, 286] width 235 height 435
drag, startPoint x: 339, startPoint y: 267, endPoint x: 279, endPoint y: 266, distance: 60.3
click at [279, 266] on div "Enter 39 letters ****** Line 1 ******* Line 2 ** Line 3 Add to Cart 💡 Top Trend…" at bounding box center [384, 286] width 235 height 435
type input "*"
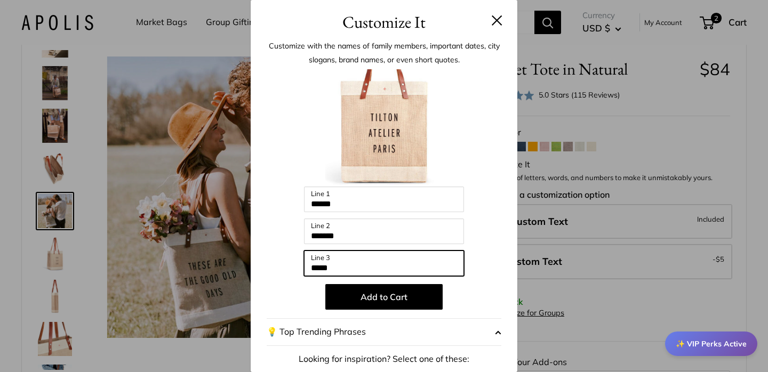
type input "*****"
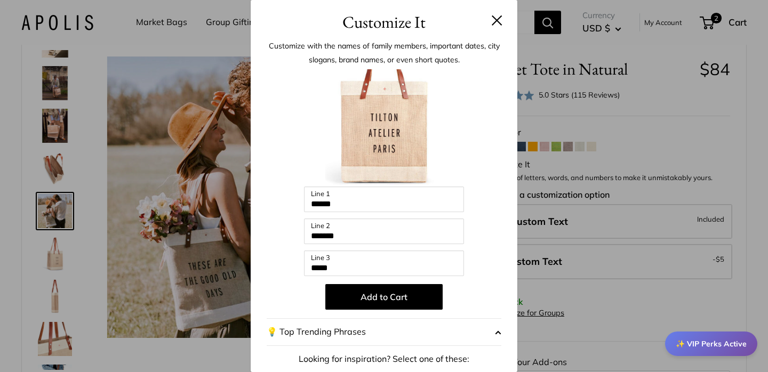
click at [474, 262] on div "Enter 39 letters ****** Line 1 ******* Line 2 ***** Line 3 Add to Cart 💡 Top Tr…" at bounding box center [384, 286] width 235 height 435
drag, startPoint x: 354, startPoint y: 201, endPoint x: 275, endPoint y: 202, distance: 78.5
click at [275, 202] on div "Enter 39 letters ****** Line 1 ******* Line 2 ***** Line 3 Add to Cart 💡 Top Tr…" at bounding box center [384, 286] width 235 height 435
type input "*"
type input "*******"
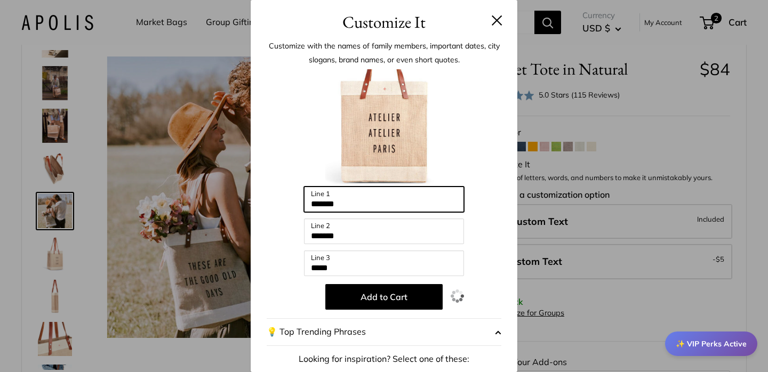
click at [275, 202] on div "Enter 39 letters ******* Line 1 ******* Line 2 ***** Line 3 Add to Cart 💡 Top T…" at bounding box center [384, 286] width 235 height 435
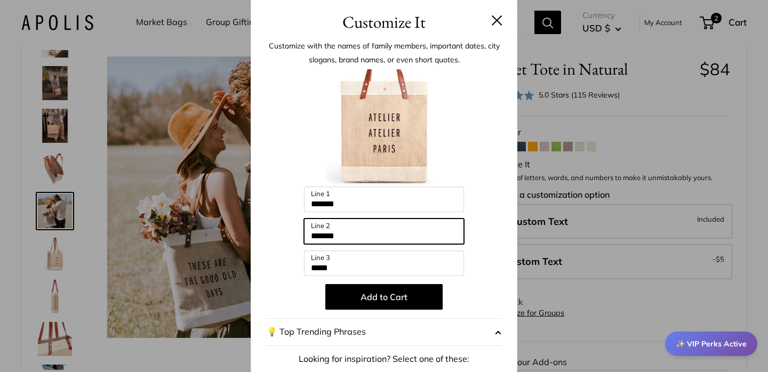
drag, startPoint x: 359, startPoint y: 233, endPoint x: 300, endPoint y: 230, distance: 58.8
click at [300, 230] on div "Enter 39 letters ******* Line 1 ******* Line 2 ***** Line 3 Add to Cart 💡 Top T…" at bounding box center [384, 286] width 235 height 435
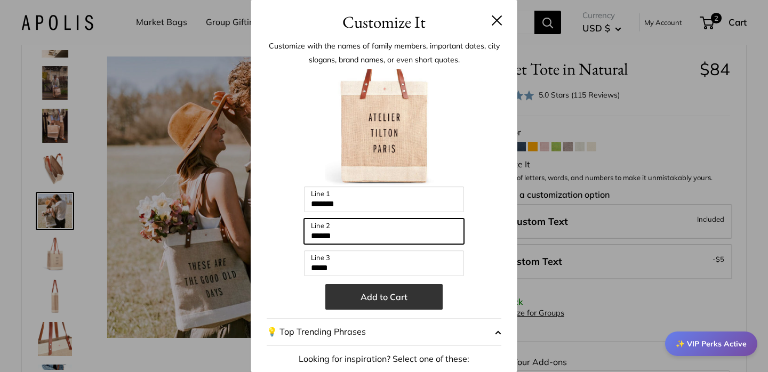
type input "******"
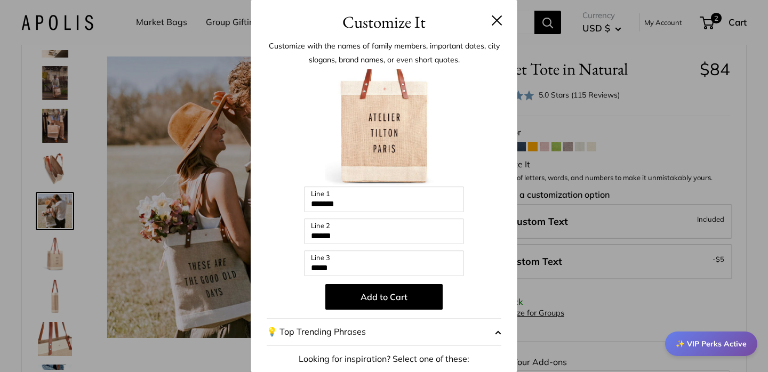
drag, startPoint x: 387, startPoint y: 299, endPoint x: 474, endPoint y: 303, distance: 86.5
click at [473, 303] on p "Add to Cart" at bounding box center [384, 297] width 235 height 26
click at [484, 299] on p "Add to Cart" at bounding box center [384, 297] width 235 height 26
click at [494, 244] on div "Enter 39 letters ******* Line 1 ****** Line 2 ***** Line 3 Add to Cart 💡 Top Tr…" at bounding box center [384, 286] width 235 height 435
drag, startPoint x: 356, startPoint y: 200, endPoint x: 278, endPoint y: 191, distance: 79.0
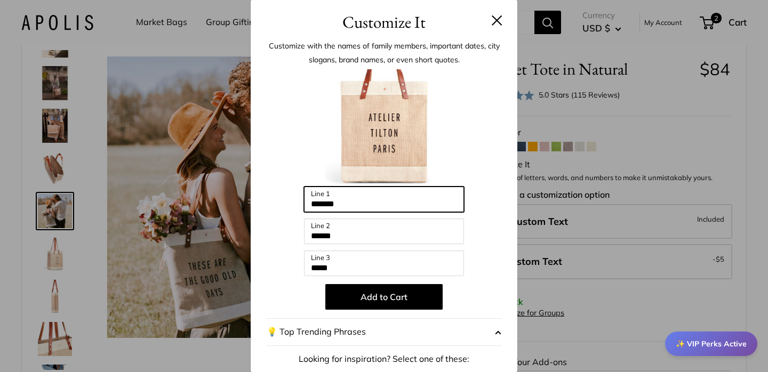
click at [278, 191] on div "Enter 39 letters ******* Line 1 ****** Line 2 ***** Line 3 Add to Cart 💡 Top Tr…" at bounding box center [384, 286] width 235 height 435
type input "*******"
click at [497, 18] on button at bounding box center [497, 20] width 11 height 11
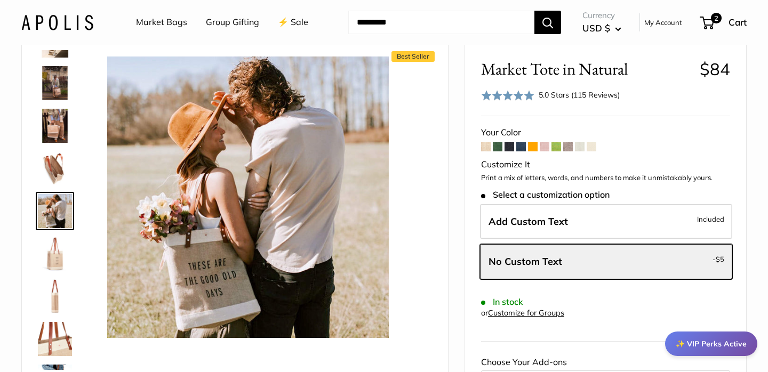
click at [592, 144] on span at bounding box center [592, 147] width 10 height 10
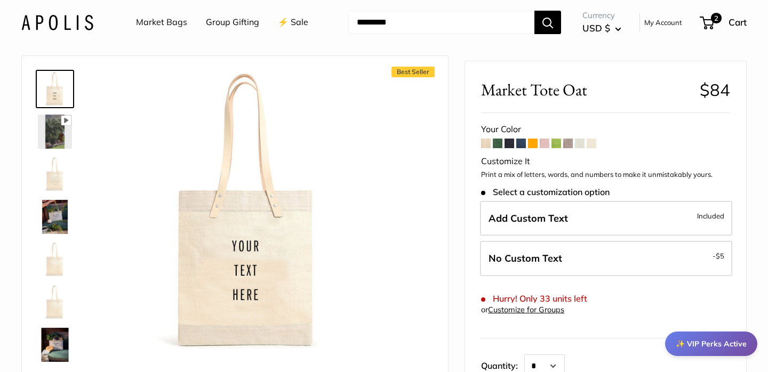
scroll to position [38, 0]
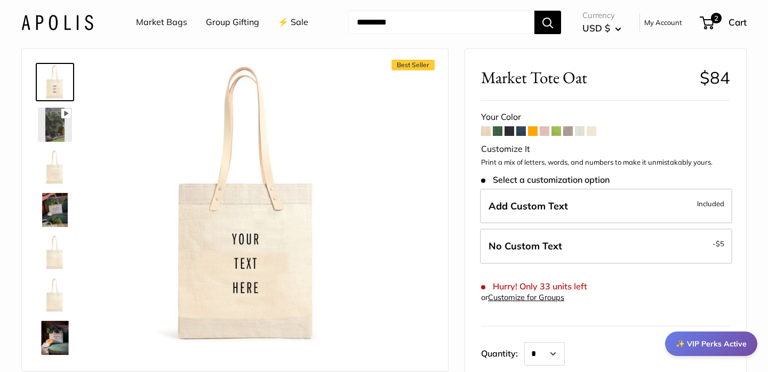
click at [568, 131] on span at bounding box center [568, 131] width 10 height 10
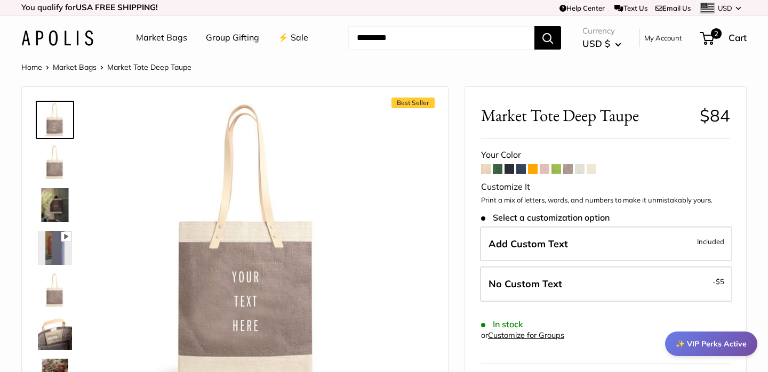
click at [223, 36] on link "Group Gifting" at bounding box center [232, 38] width 53 height 16
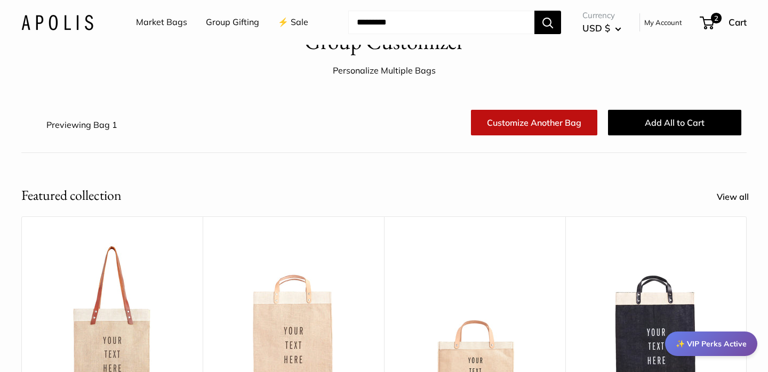
scroll to position [38, 0]
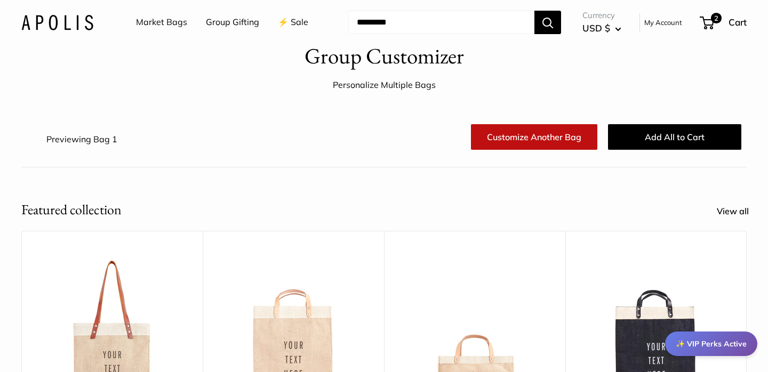
click at [503, 148] on link "Customize Another Bag" at bounding box center [534, 137] width 126 height 26
click at [541, 134] on link "Customize Another Bag" at bounding box center [534, 137] width 126 height 26
click at [508, 139] on link "Customize Another Bag" at bounding box center [534, 137] width 126 height 26
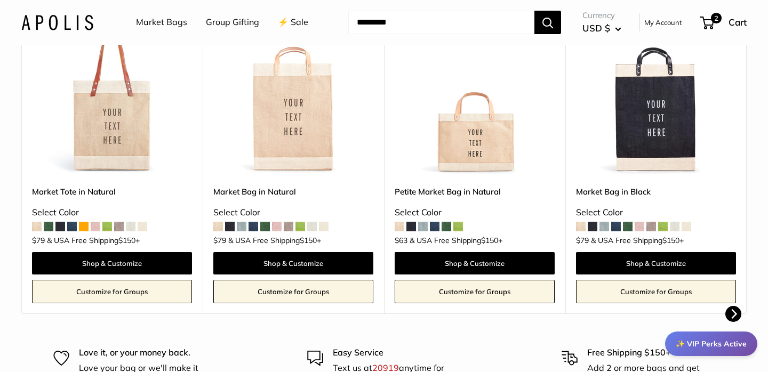
scroll to position [282, 0]
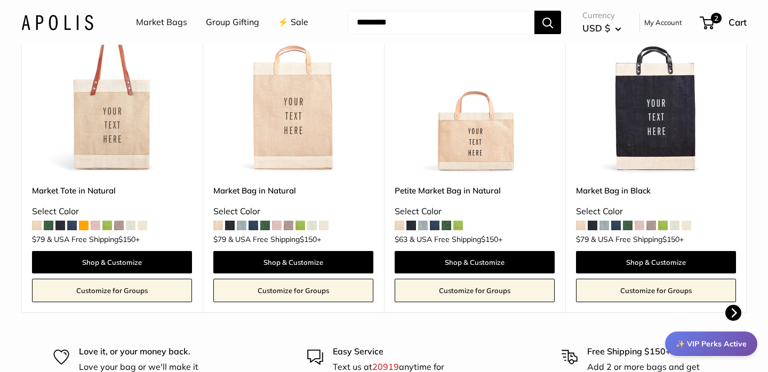
click at [228, 23] on link "Group Gifting" at bounding box center [232, 22] width 53 height 16
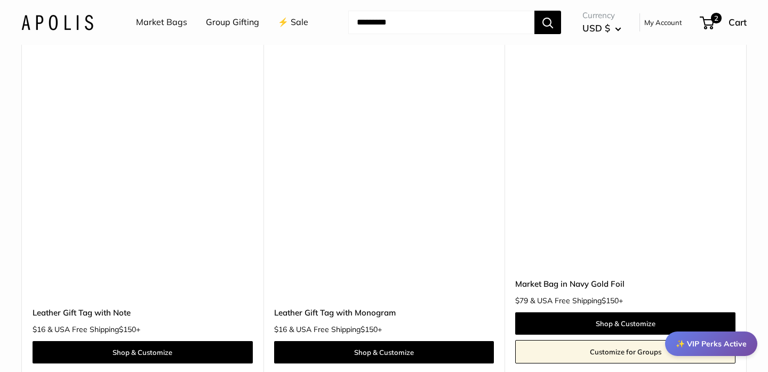
scroll to position [2473, 0]
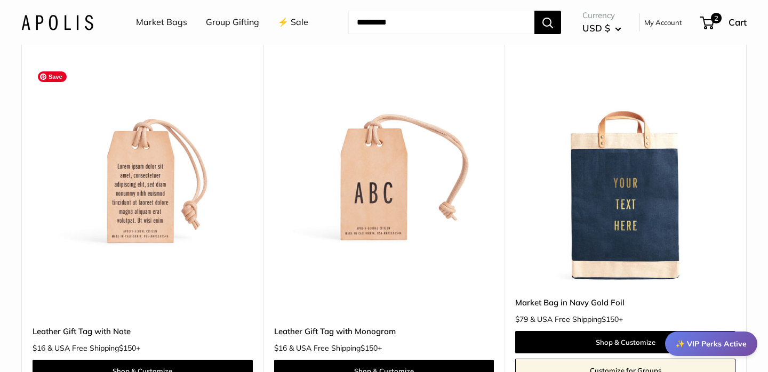
click at [0, 0] on img at bounding box center [0, 0] width 0 height 0
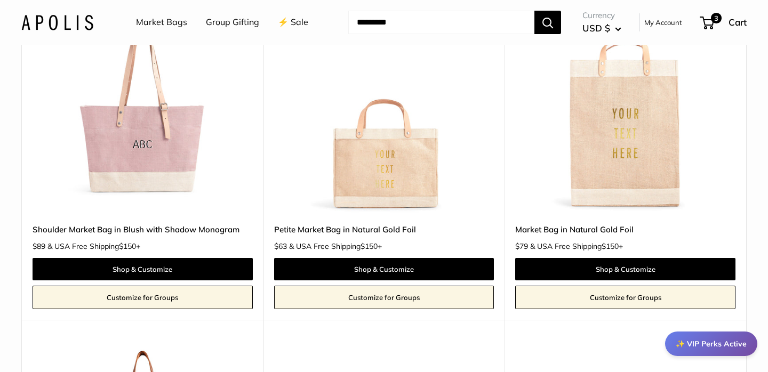
scroll to position [680, 0]
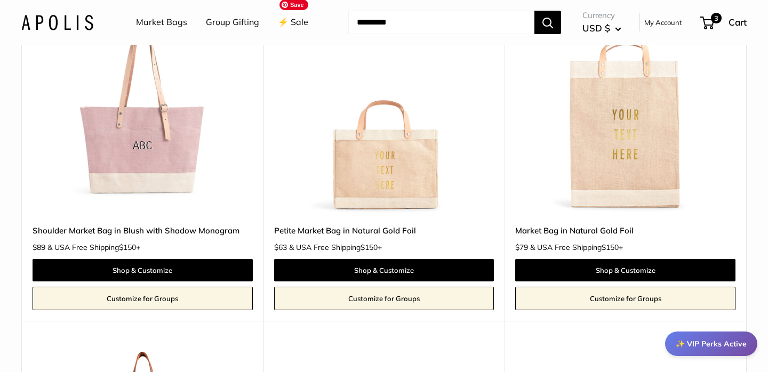
click at [0, 0] on img at bounding box center [0, 0] width 0 height 0
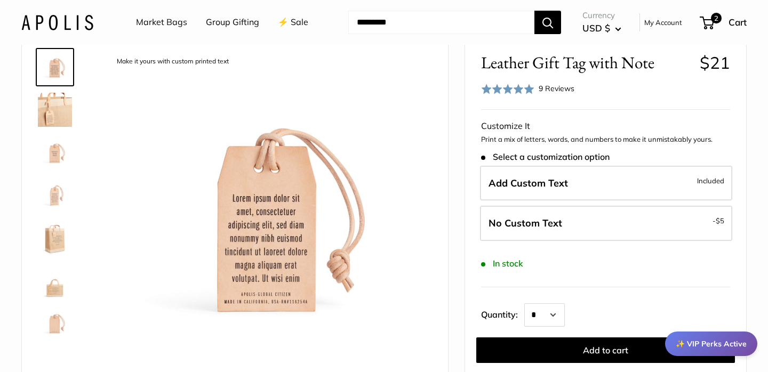
scroll to position [55, 0]
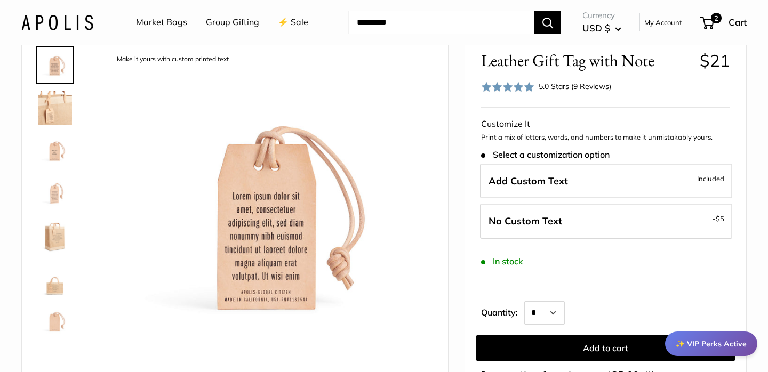
click at [46, 148] on img at bounding box center [55, 150] width 34 height 34
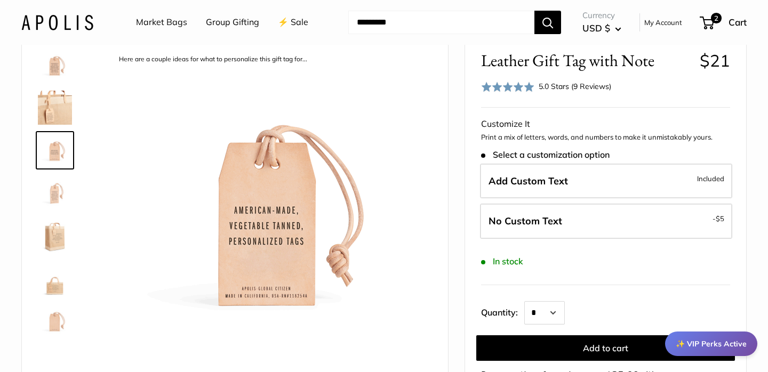
click at [53, 193] on img at bounding box center [55, 193] width 34 height 34
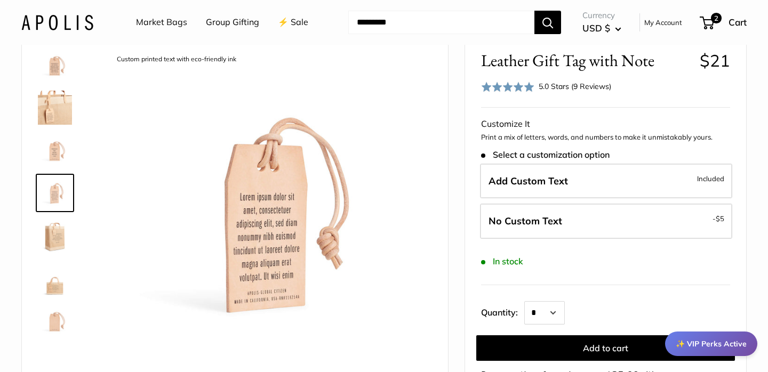
click at [53, 238] on img at bounding box center [55, 236] width 34 height 34
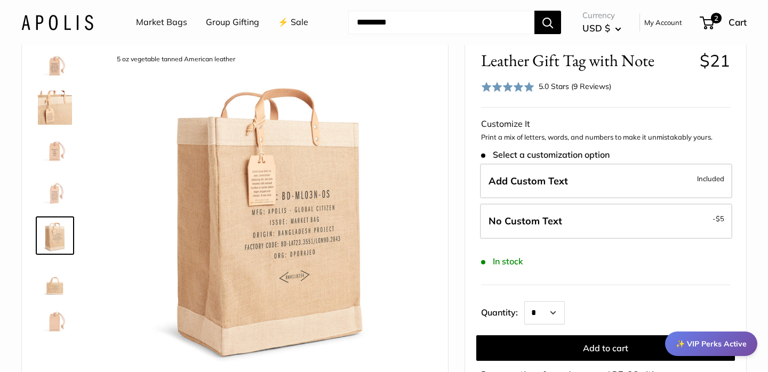
click at [50, 289] on img at bounding box center [55, 278] width 34 height 34
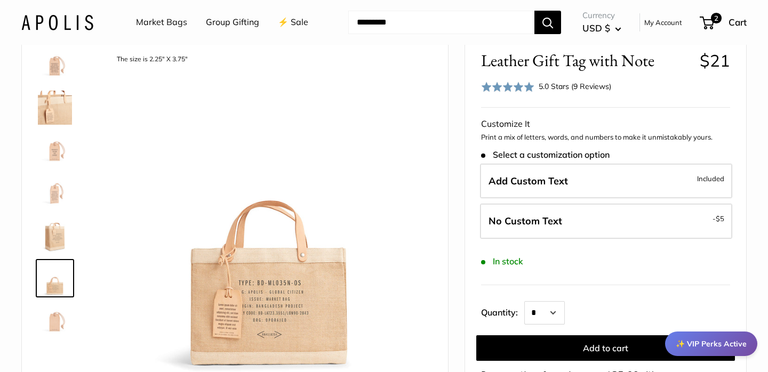
click at [50, 322] on img at bounding box center [55, 321] width 34 height 34
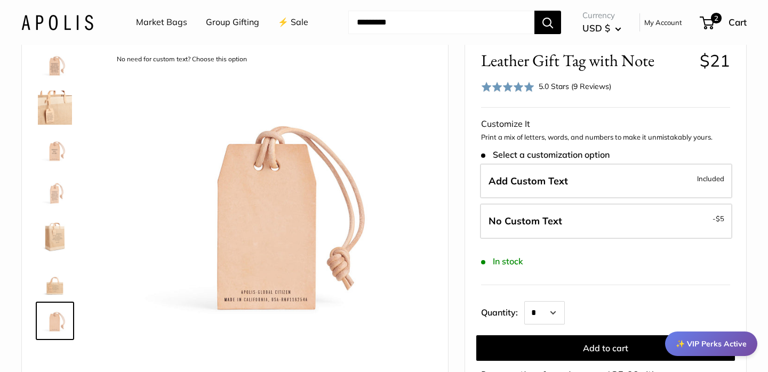
click at [52, 68] on img at bounding box center [55, 65] width 34 height 34
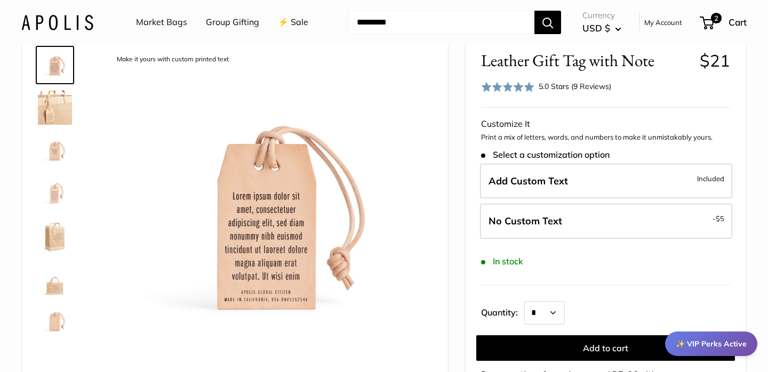
click at [58, 107] on img at bounding box center [55, 108] width 34 height 34
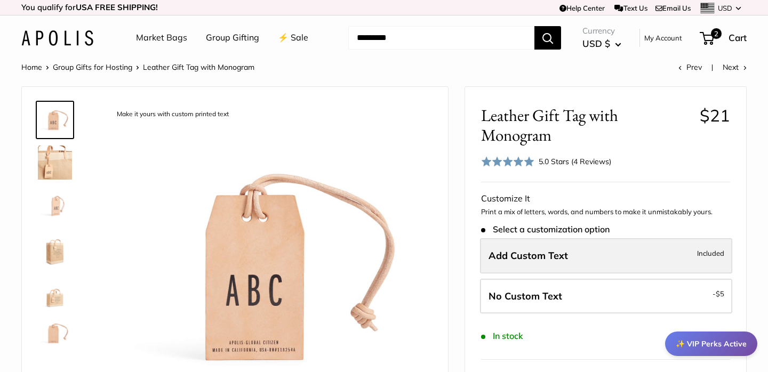
click at [551, 261] on span "Add Custom Text" at bounding box center [529, 256] width 80 height 12
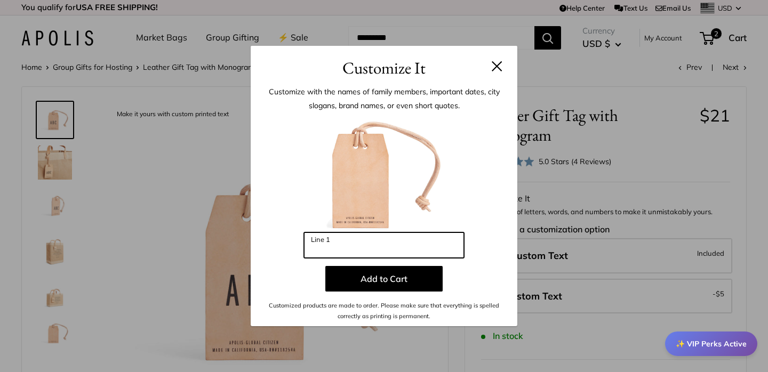
drag, startPoint x: 346, startPoint y: 243, endPoint x: 257, endPoint y: 237, distance: 89.3
click at [257, 238] on div "Customize with the names of family members, important dates, city slogans, bran…" at bounding box center [384, 204] width 267 height 246
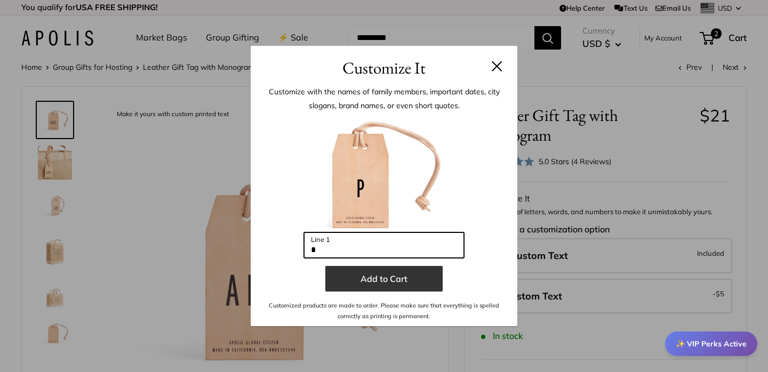
type input "*"
click at [399, 278] on button "Add to Cart" at bounding box center [383, 279] width 117 height 26
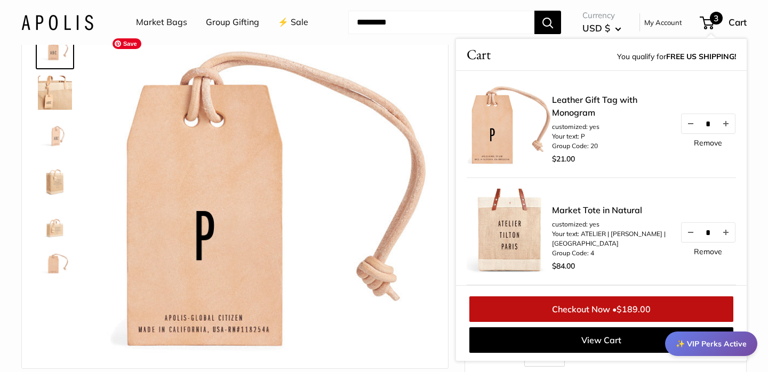
scroll to position [70, 0]
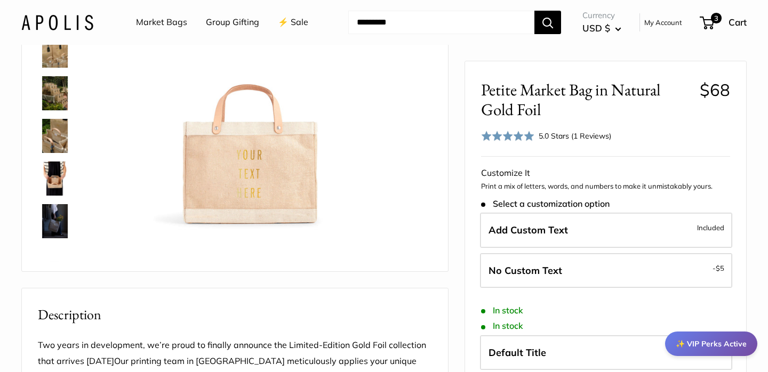
scroll to position [150, 0]
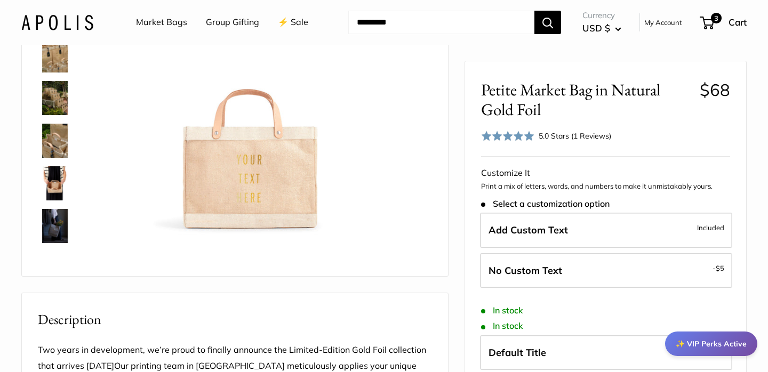
click at [54, 97] on img at bounding box center [55, 98] width 34 height 34
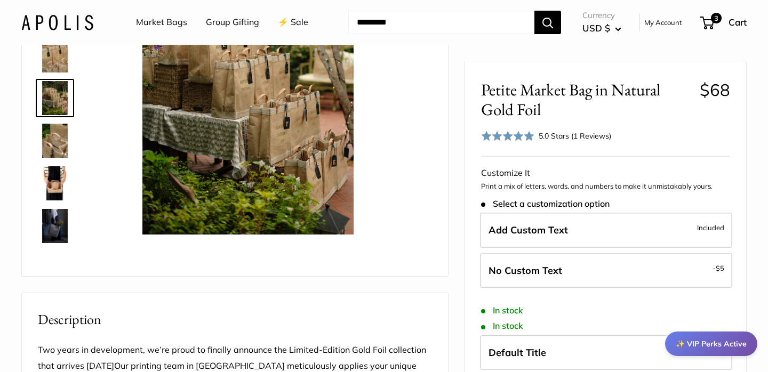
click at [53, 139] on img at bounding box center [55, 141] width 34 height 34
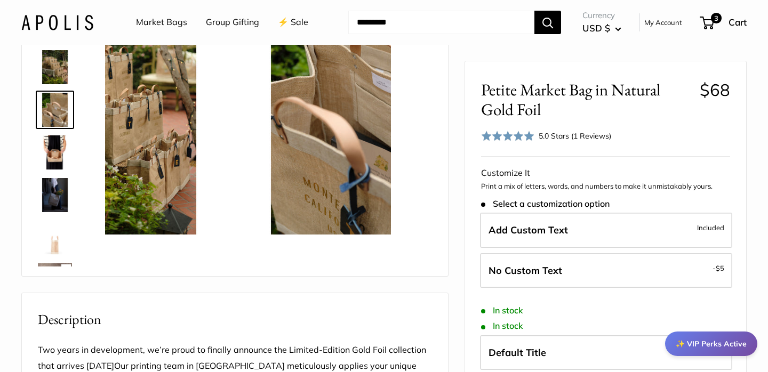
scroll to position [33, 0]
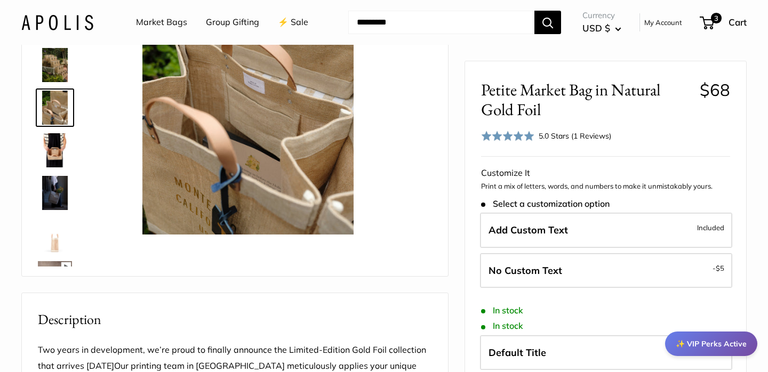
click at [54, 191] on img at bounding box center [55, 193] width 34 height 34
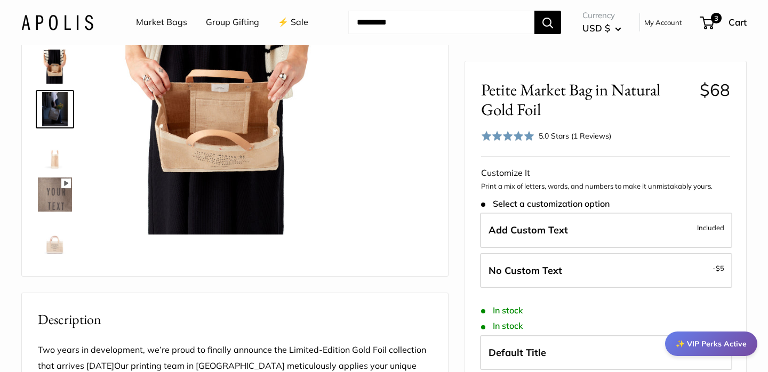
scroll to position [118, 0]
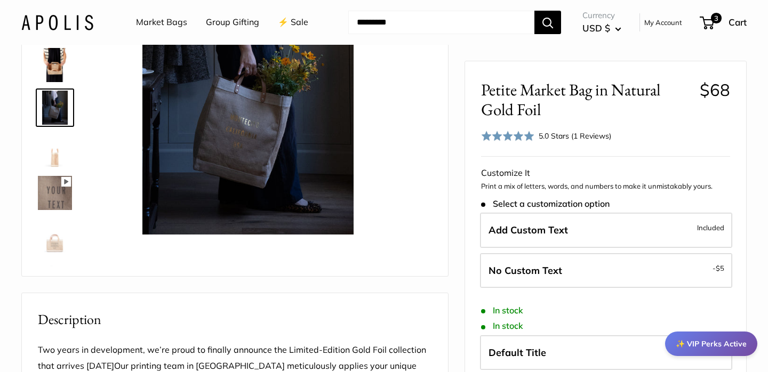
click at [55, 243] on img at bounding box center [55, 236] width 34 height 34
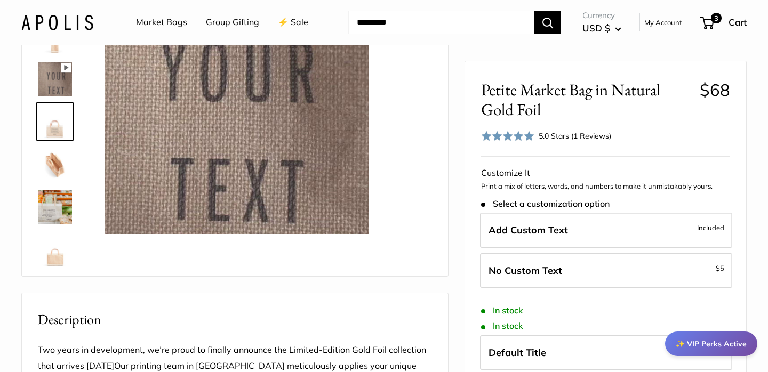
scroll to position [239, 0]
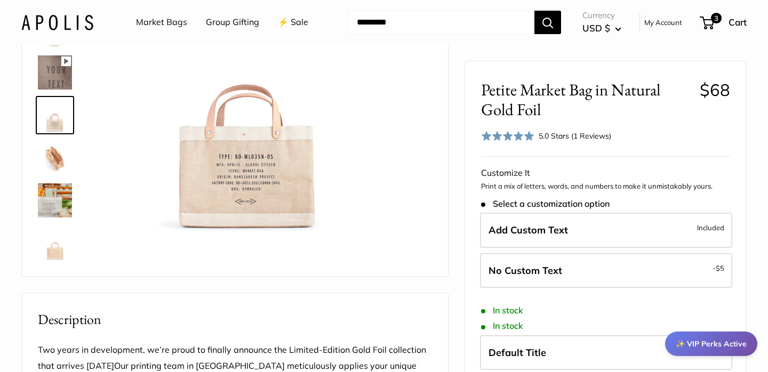
click at [53, 155] on img at bounding box center [55, 158] width 34 height 34
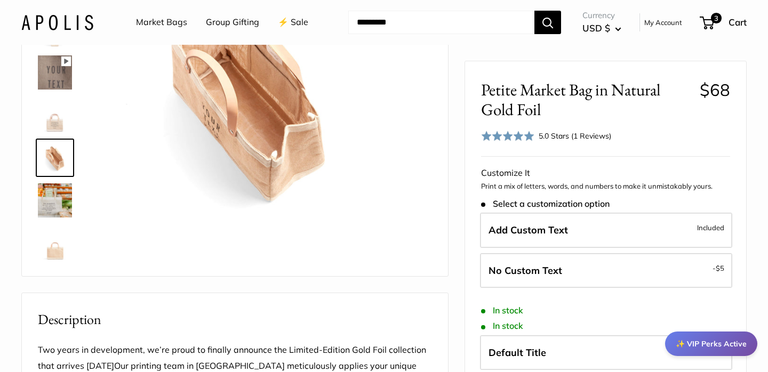
click at [58, 121] on img at bounding box center [55, 115] width 34 height 34
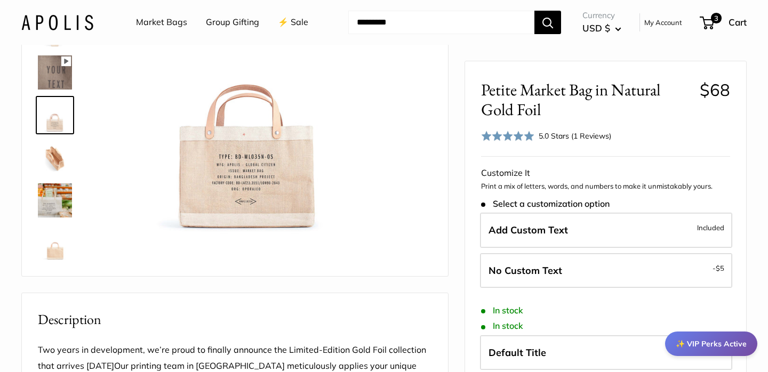
click at [54, 68] on img at bounding box center [55, 72] width 34 height 34
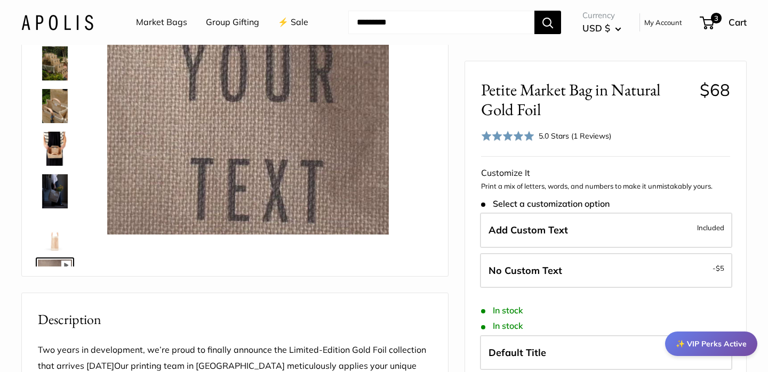
scroll to position [0, 0]
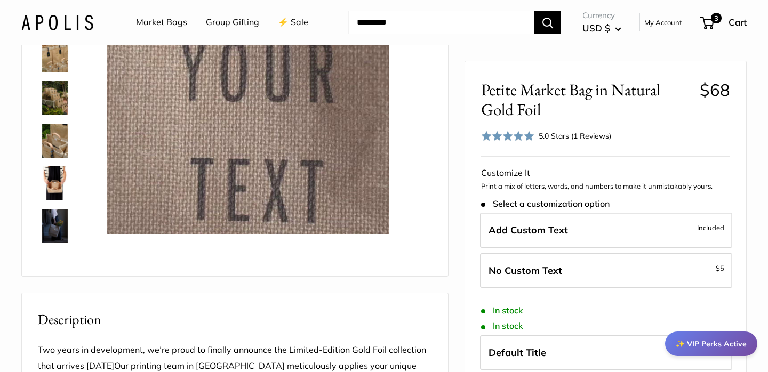
click at [57, 54] on img at bounding box center [55, 55] width 34 height 34
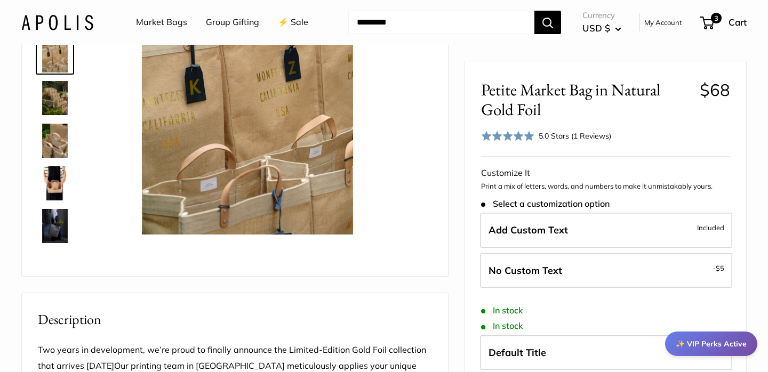
type input "*****"
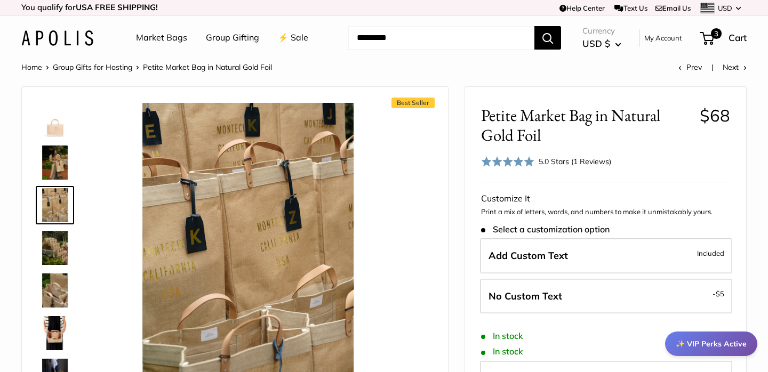
click at [51, 128] on img at bounding box center [55, 120] width 34 height 34
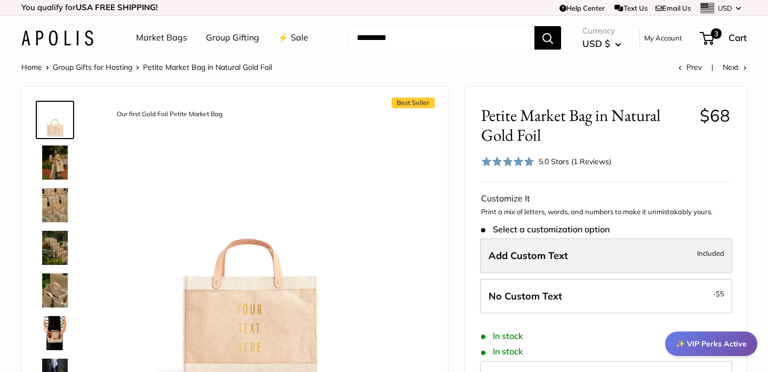
click at [552, 259] on span "Add Custom Text" at bounding box center [529, 256] width 80 height 12
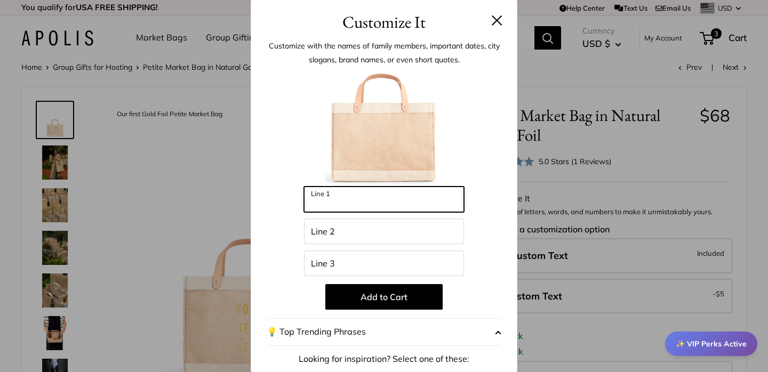
drag, startPoint x: 355, startPoint y: 200, endPoint x: 267, endPoint y: 196, distance: 87.6
click at [267, 196] on div "Enter 39 letters Line 1 Line 2 Line 3 Add to Cart 💡 Top Trending Phrases Lookin…" at bounding box center [384, 286] width 235 height 435
type input "*******"
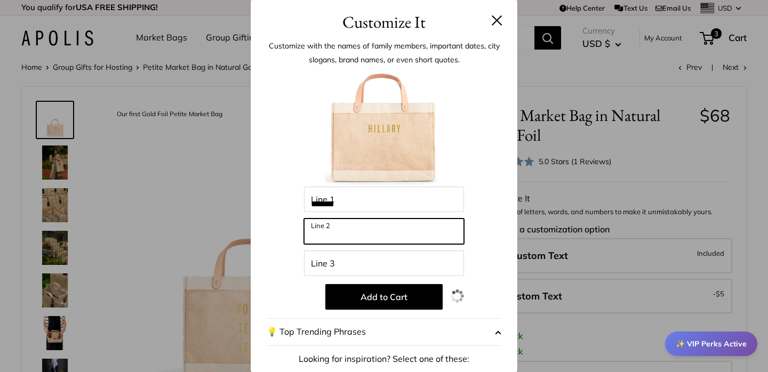
click at [341, 229] on input "Line 2" at bounding box center [384, 232] width 160 height 26
type input "******"
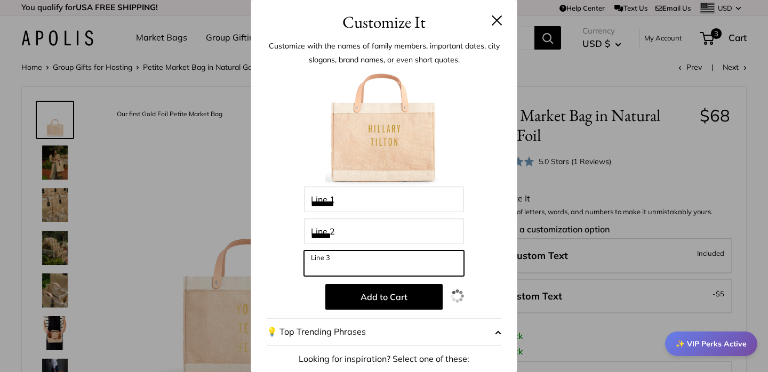
click at [332, 263] on input "Line 3" at bounding box center [384, 264] width 160 height 26
type input "*****"
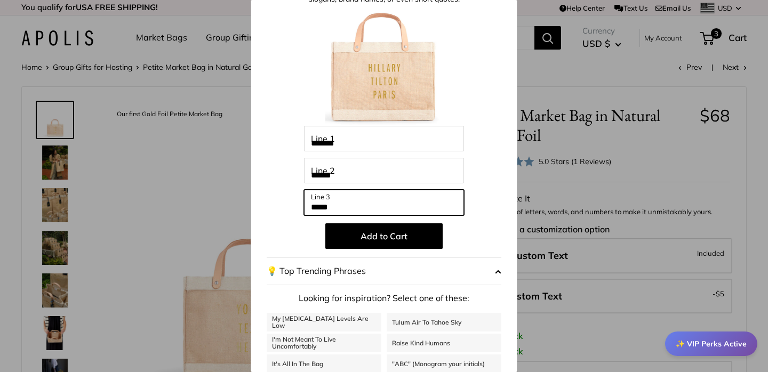
scroll to position [62, 0]
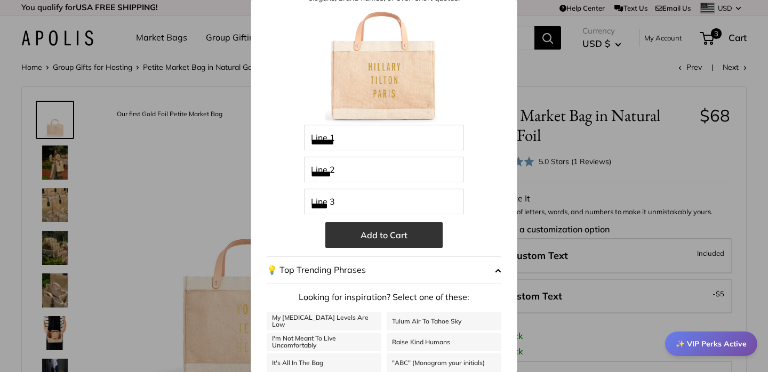
click at [395, 237] on button "Add to Cart" at bounding box center [383, 235] width 117 height 26
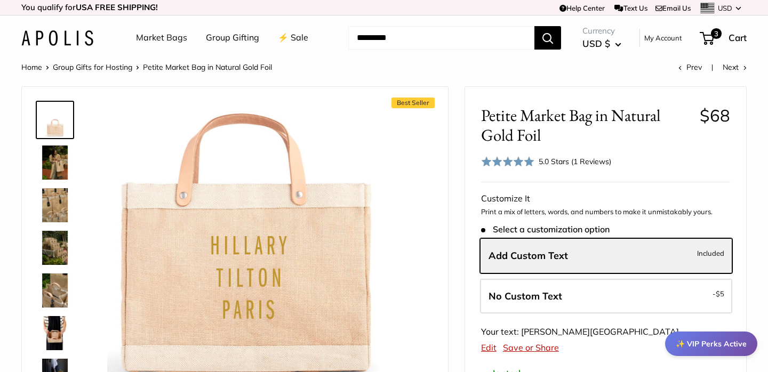
scroll to position [35, 0]
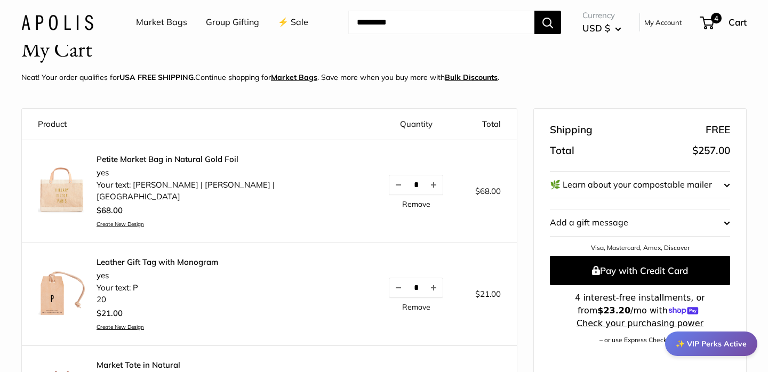
scroll to position [46, 0]
click at [402, 303] on link "Remove" at bounding box center [416, 306] width 28 height 7
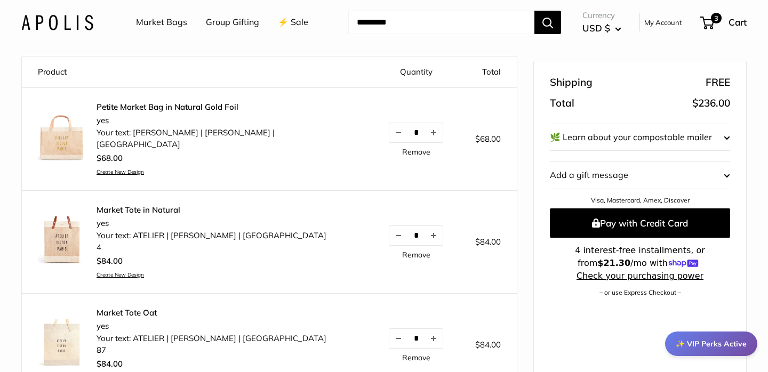
scroll to position [103, 0]
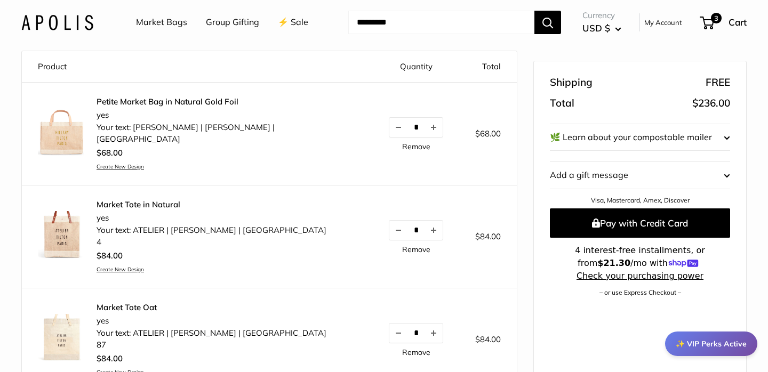
click at [125, 163] on link "Create New Design" at bounding box center [227, 166] width 260 height 7
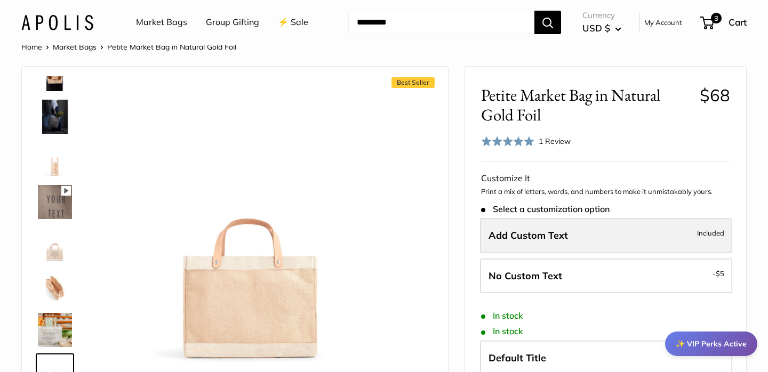
scroll to position [39, 0]
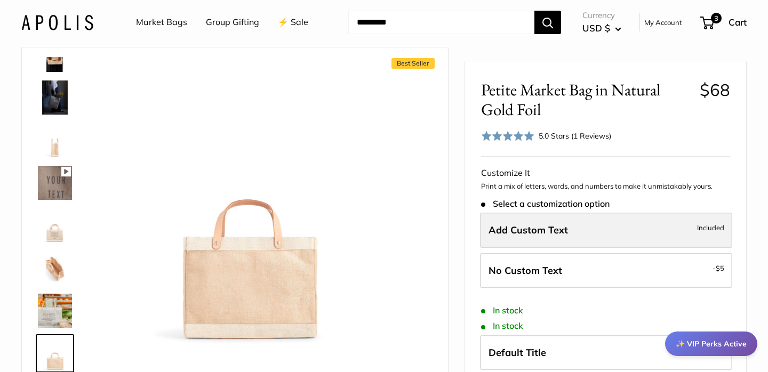
click at [543, 226] on span "Add Custom Text" at bounding box center [529, 230] width 80 height 12
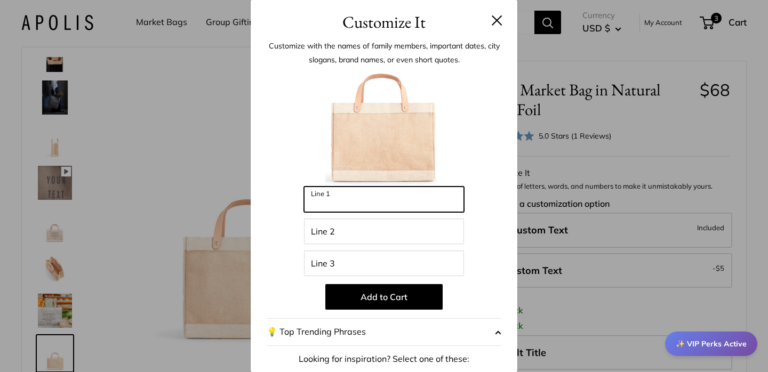
click at [334, 211] on input "Line 1" at bounding box center [384, 200] width 160 height 26
type input "*******"
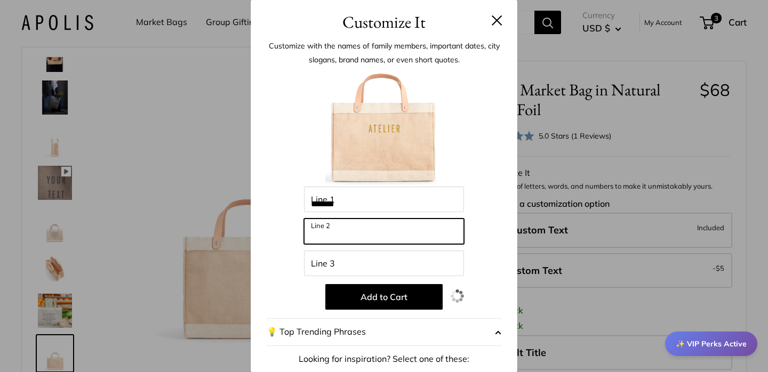
click at [340, 230] on input "Line 2" at bounding box center [384, 232] width 160 height 26
type input "******"
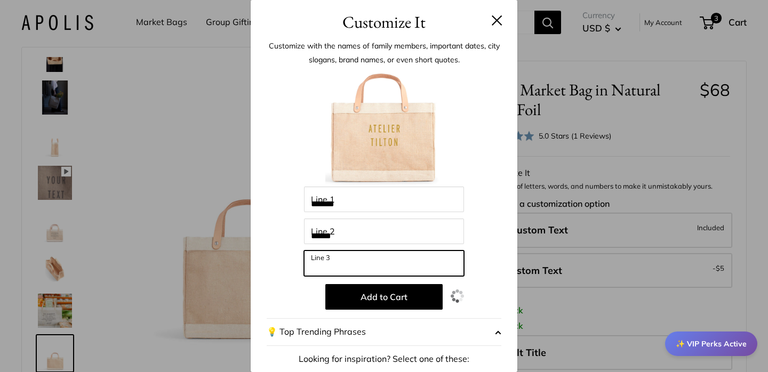
click at [334, 260] on input "Line 3" at bounding box center [384, 264] width 160 height 26
type input "*"
type input "*****"
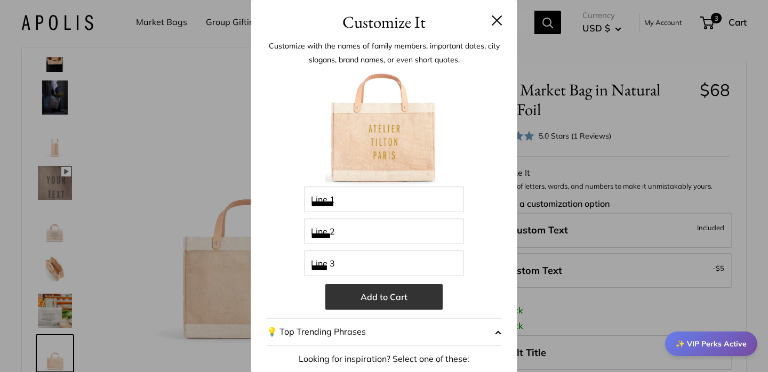
click at [403, 299] on button "Add to Cart" at bounding box center [383, 297] width 117 height 26
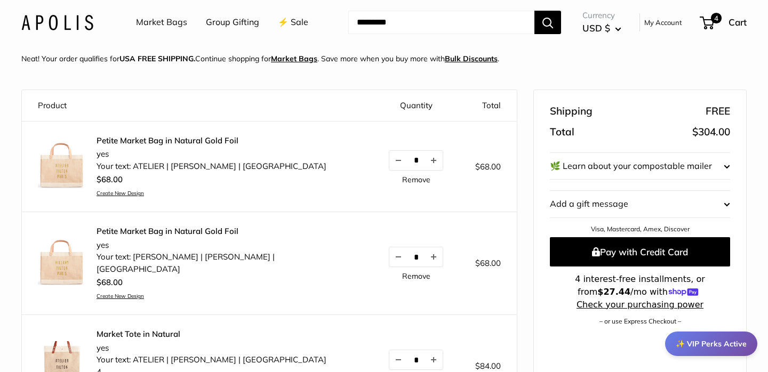
scroll to position [67, 0]
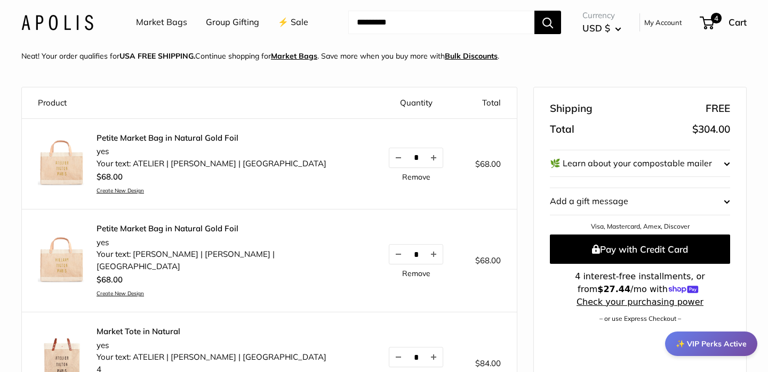
click at [138, 188] on link "Create New Design" at bounding box center [212, 190] width 230 height 7
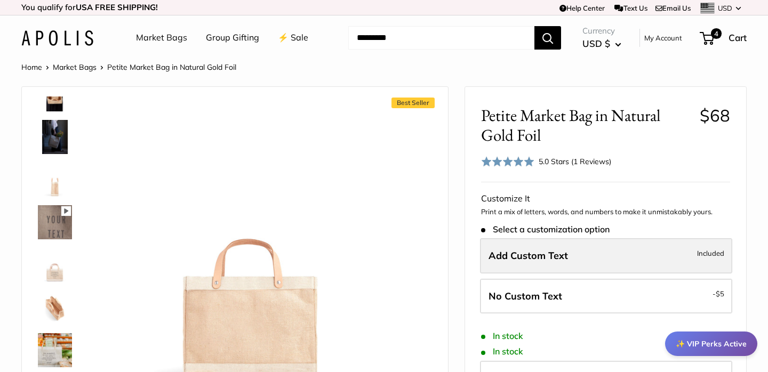
click at [518, 256] on span "Add Custom Text" at bounding box center [529, 256] width 80 height 12
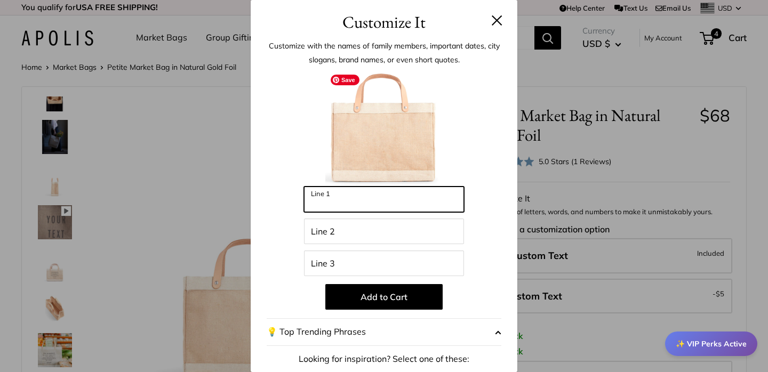
click at [347, 196] on input "Line 1" at bounding box center [384, 200] width 160 height 26
type input "******"
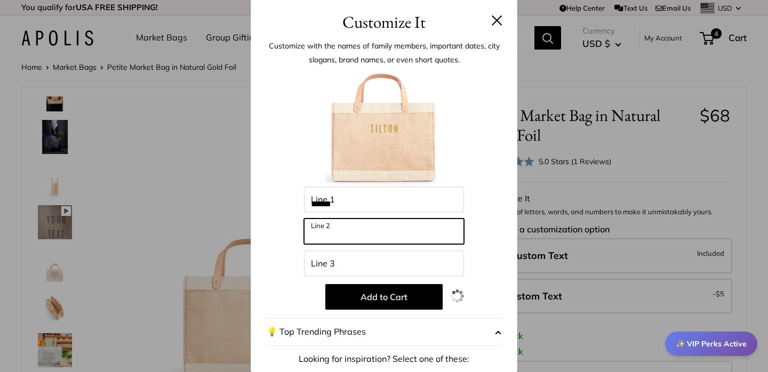
click at [341, 230] on input "Line 2" at bounding box center [384, 232] width 160 height 26
type input "*******"
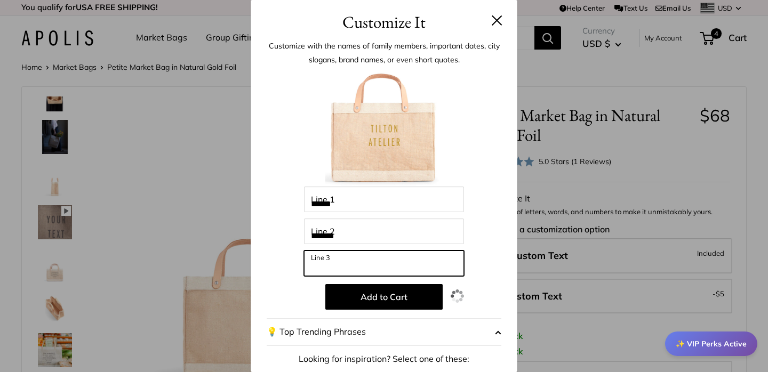
click at [351, 259] on input "Line 3" at bounding box center [384, 264] width 160 height 26
type input "*****"
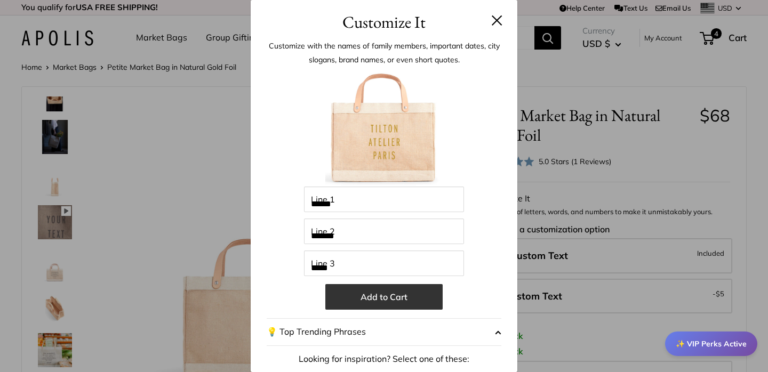
click at [408, 300] on button "Add to Cart" at bounding box center [383, 297] width 117 height 26
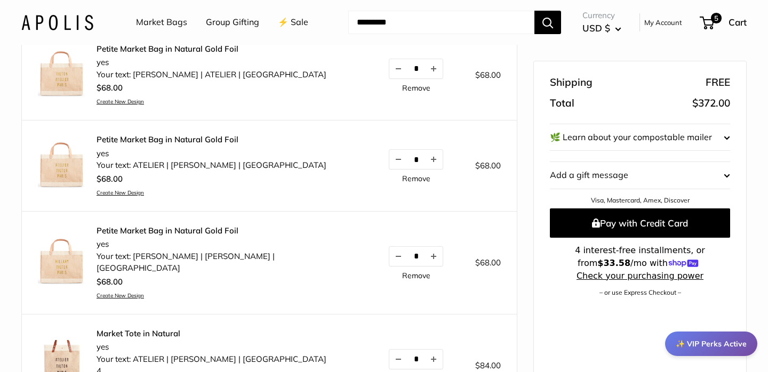
scroll to position [154, 0]
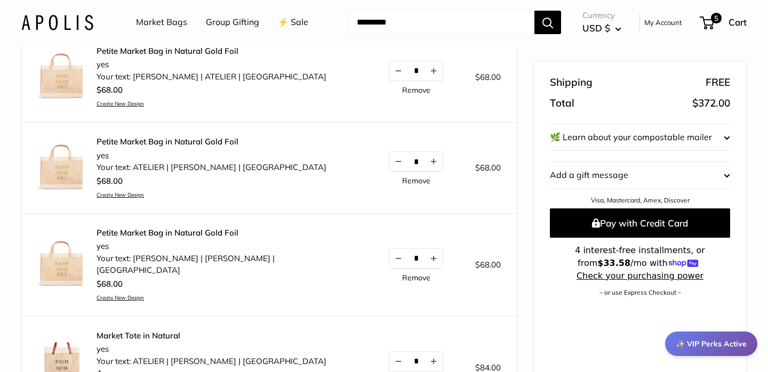
click at [402, 90] on link "Remove" at bounding box center [416, 89] width 28 height 7
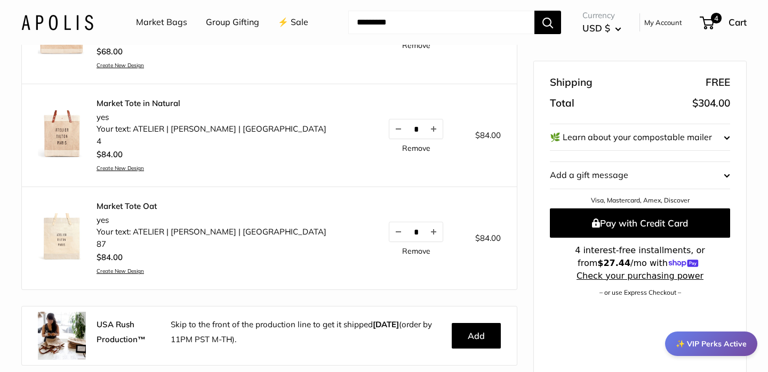
scroll to position [296, 0]
click at [402, 247] on link "Remove" at bounding box center [416, 250] width 28 height 7
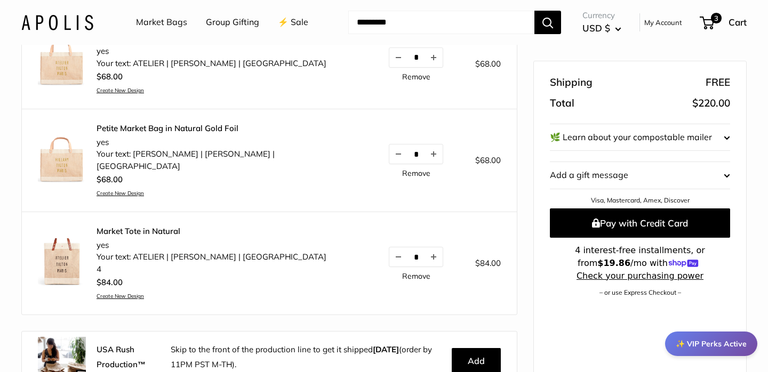
scroll to position [0, 0]
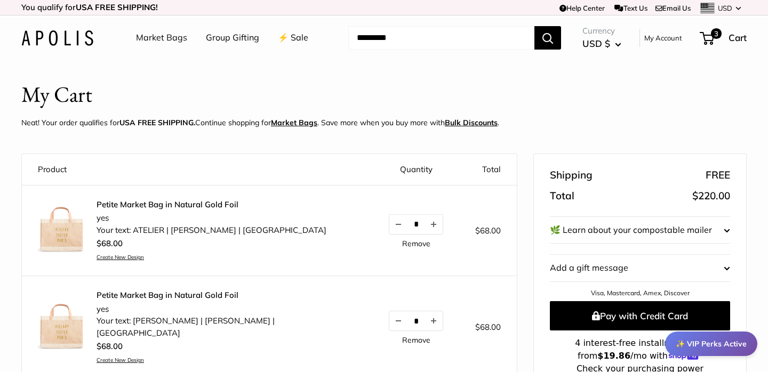
click at [169, 38] on link "Market Bags" at bounding box center [161, 38] width 51 height 16
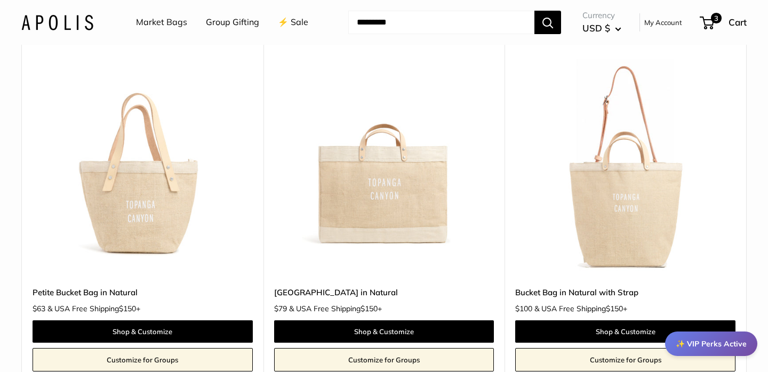
scroll to position [912, 0]
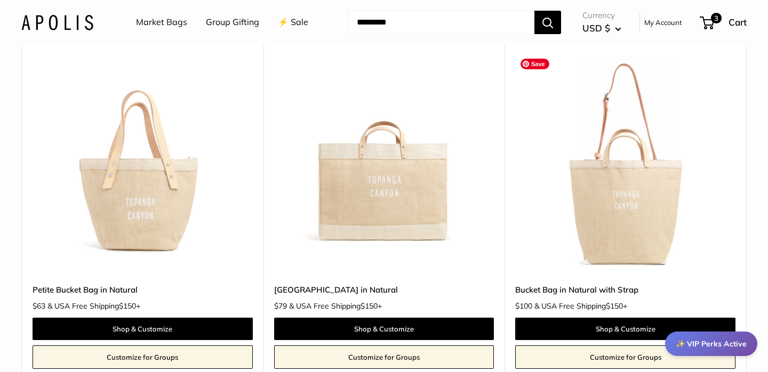
click at [0, 0] on img at bounding box center [0, 0] width 0 height 0
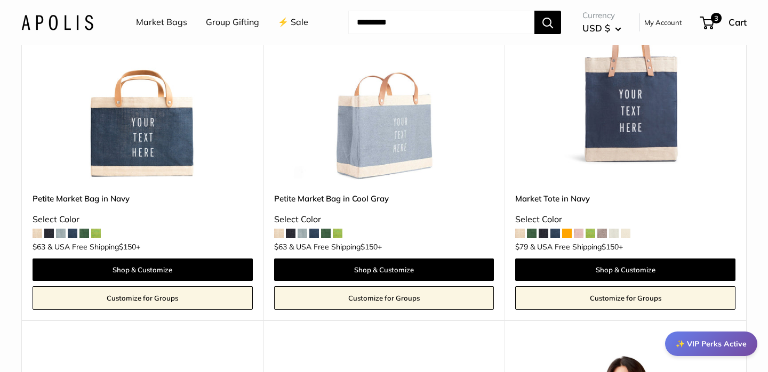
scroll to position [4030, 0]
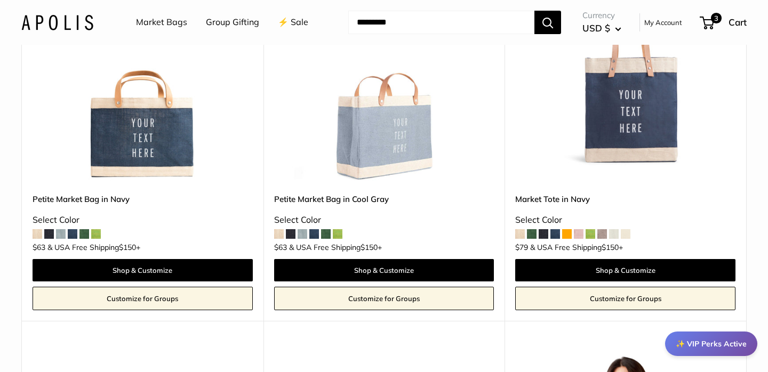
click at [603, 233] on span at bounding box center [603, 234] width 10 height 10
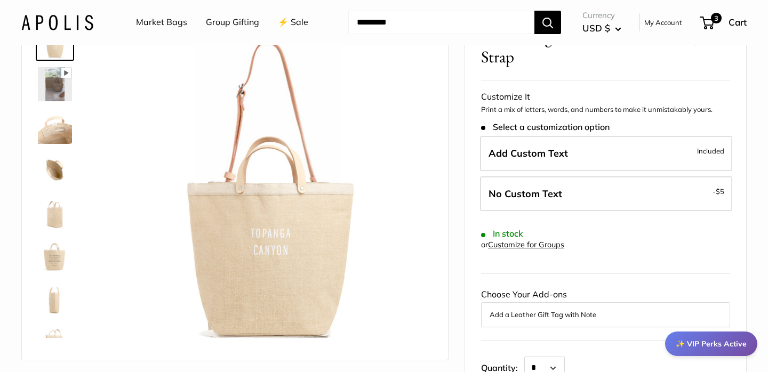
scroll to position [80, 0]
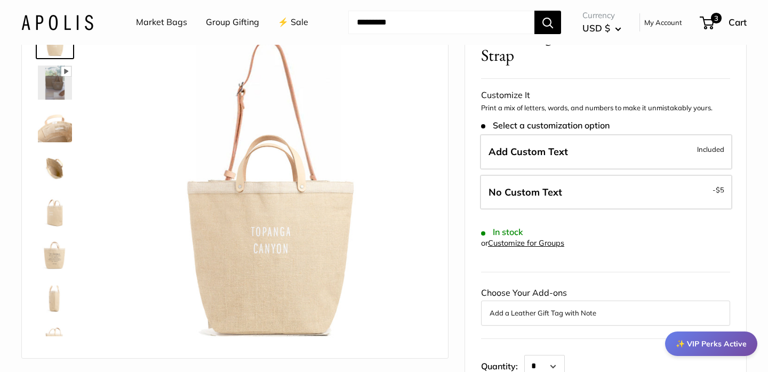
click at [56, 130] on img at bounding box center [55, 125] width 34 height 34
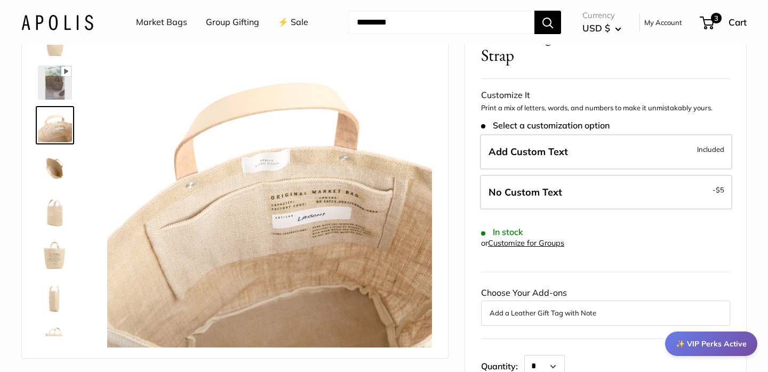
click at [54, 170] on img at bounding box center [55, 168] width 34 height 34
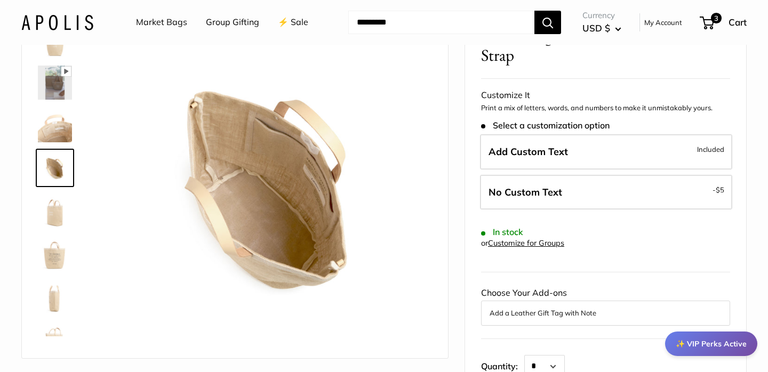
click at [52, 213] on img at bounding box center [55, 211] width 34 height 34
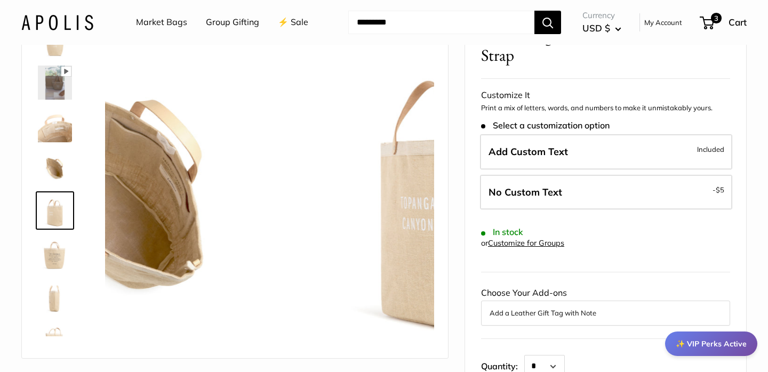
scroll to position [26, 0]
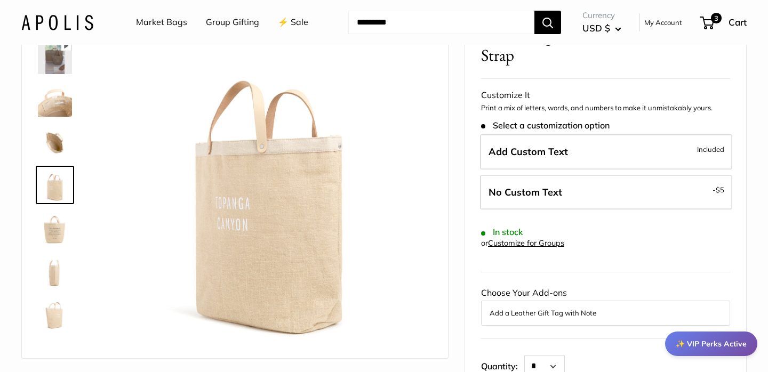
click at [52, 241] on img at bounding box center [55, 228] width 34 height 34
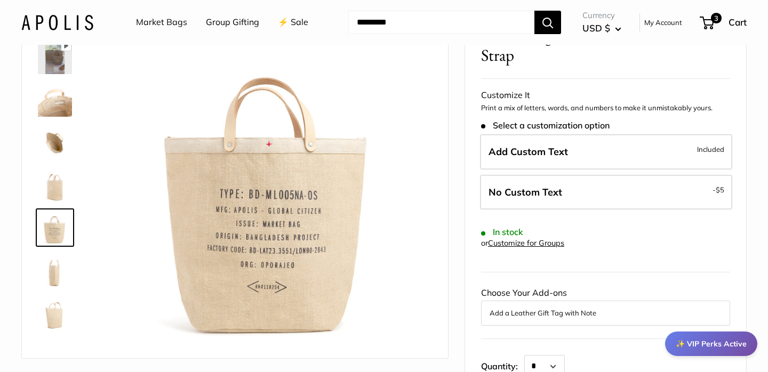
click at [52, 272] on img at bounding box center [55, 270] width 34 height 34
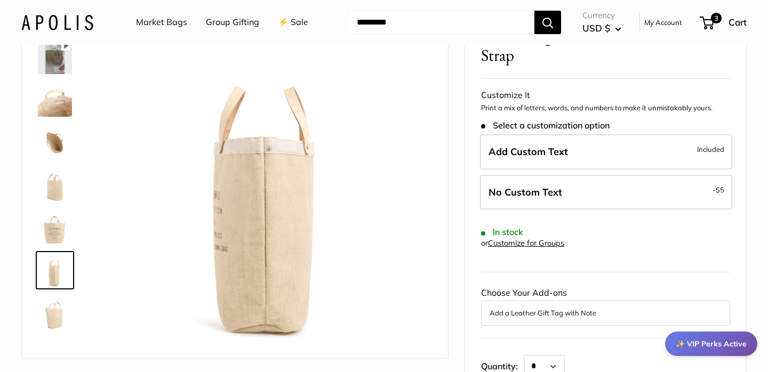
click at [54, 306] on img at bounding box center [55, 313] width 34 height 34
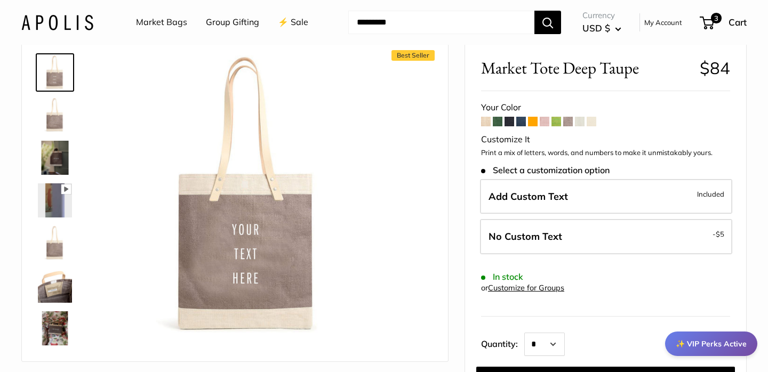
scroll to position [47, 0]
click at [579, 123] on span at bounding box center [580, 122] width 10 height 10
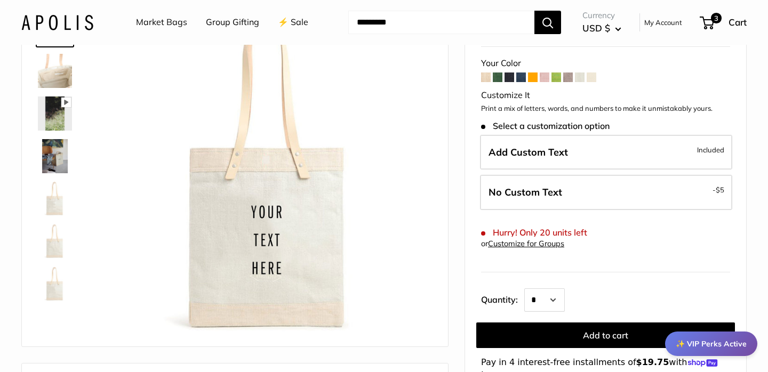
scroll to position [93, 0]
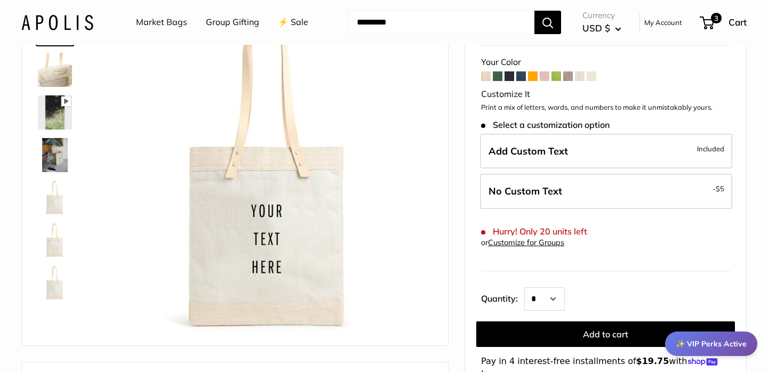
click at [594, 76] on span at bounding box center [592, 76] width 10 height 10
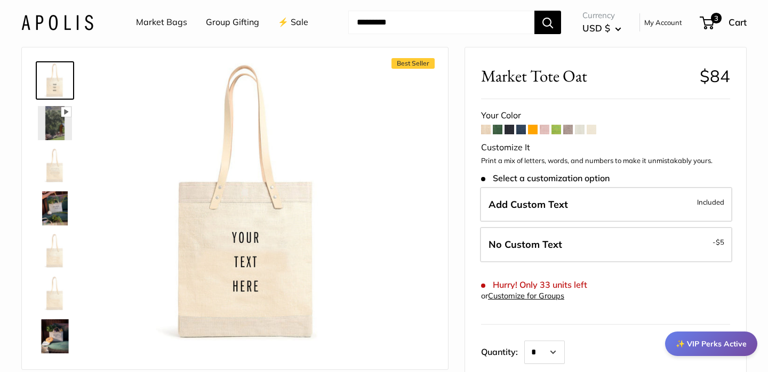
scroll to position [39, 0]
click at [578, 129] on span at bounding box center [580, 130] width 10 height 10
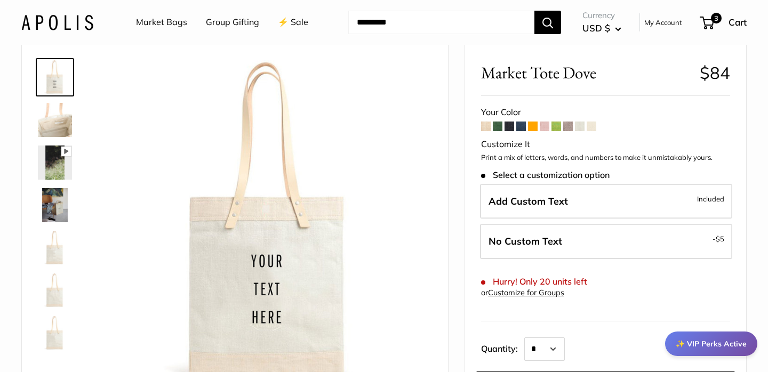
scroll to position [52, 0]
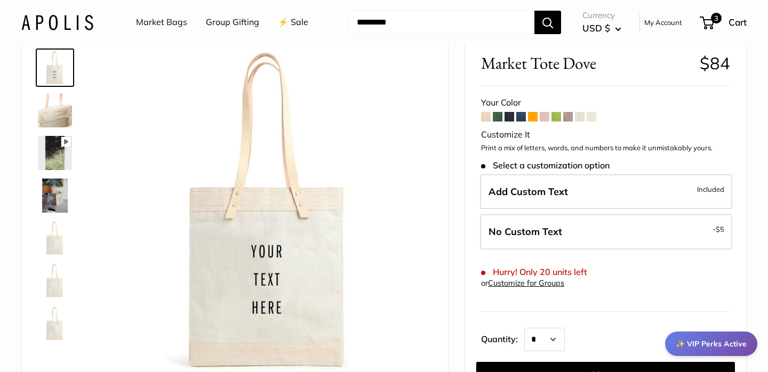
click at [485, 115] on span at bounding box center [486, 117] width 10 height 10
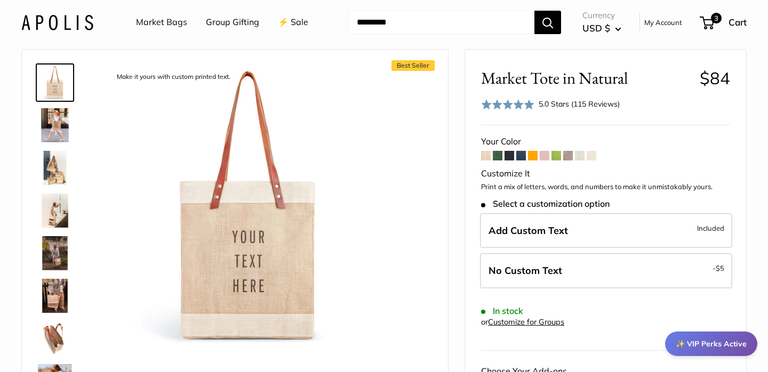
scroll to position [38, 0]
click at [499, 157] on span at bounding box center [498, 155] width 10 height 10
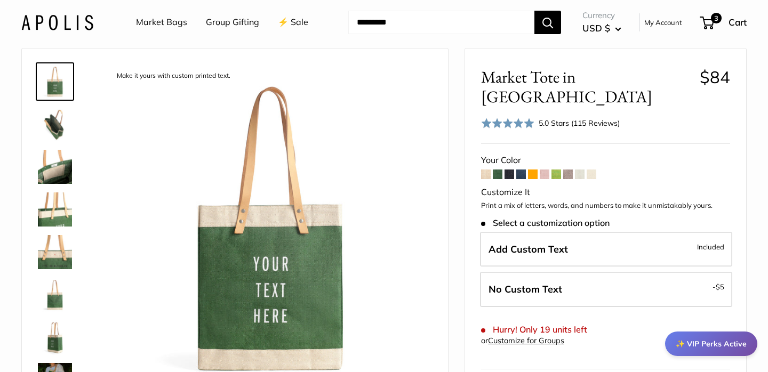
scroll to position [42, 0]
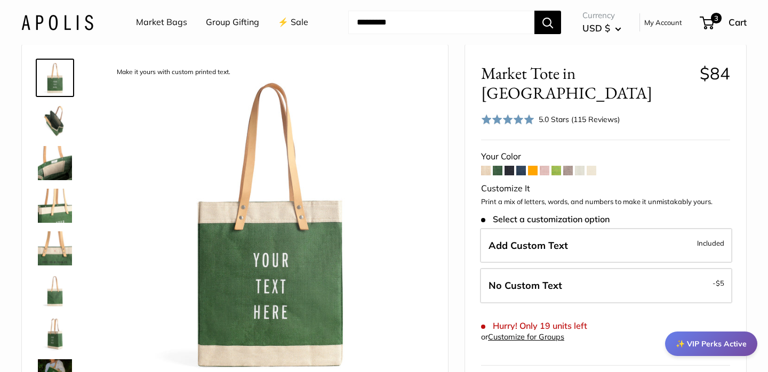
click at [533, 166] on span at bounding box center [533, 171] width 10 height 10
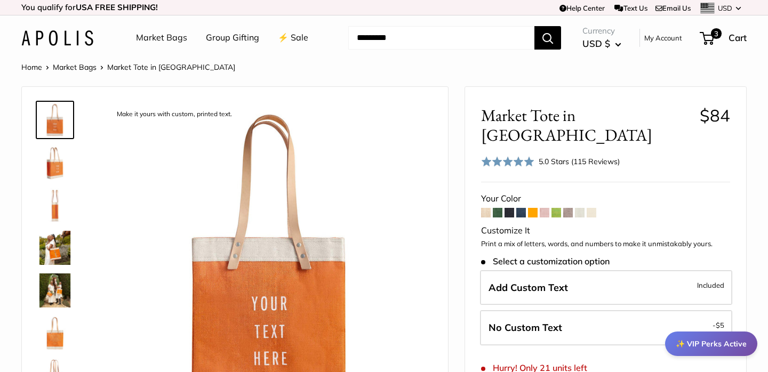
click at [581, 208] on span at bounding box center [580, 213] width 10 height 10
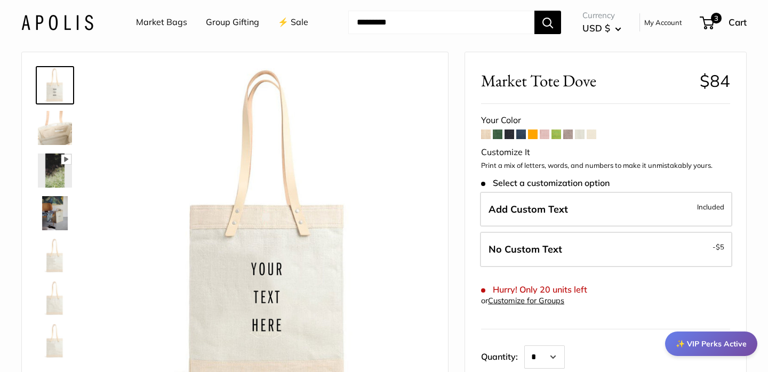
scroll to position [41, 0]
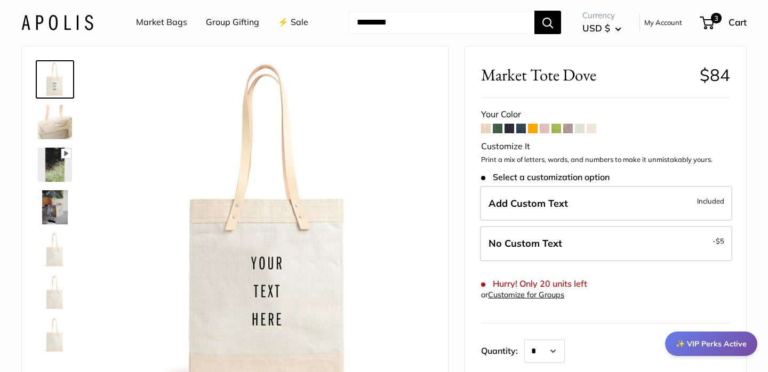
click at [593, 131] on span at bounding box center [592, 129] width 10 height 10
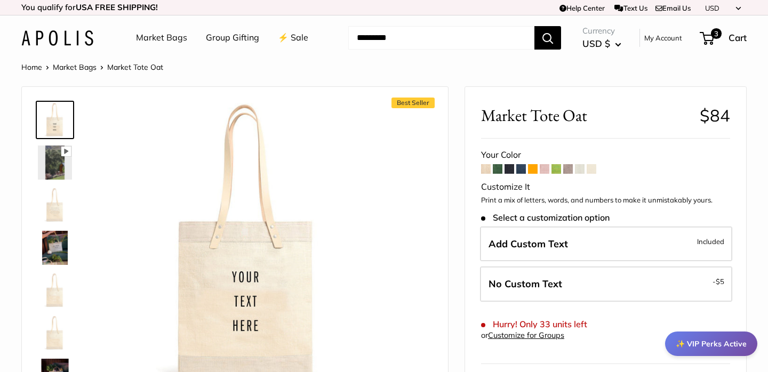
click at [579, 167] on span at bounding box center [580, 169] width 10 height 10
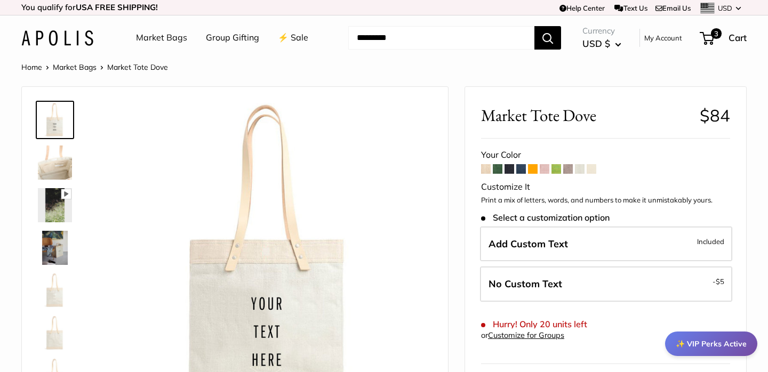
click at [593, 171] on span at bounding box center [592, 169] width 10 height 10
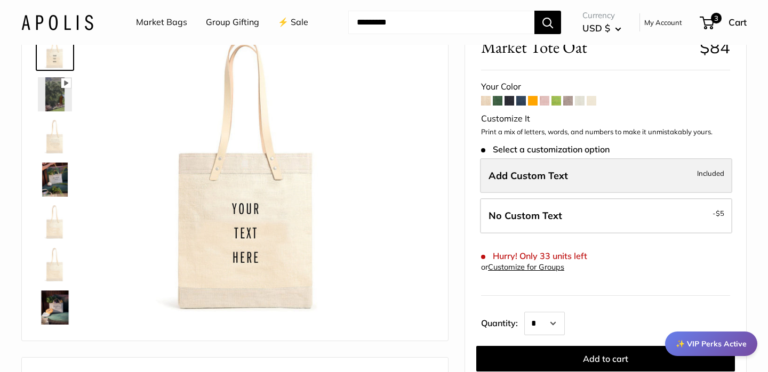
scroll to position [69, 0]
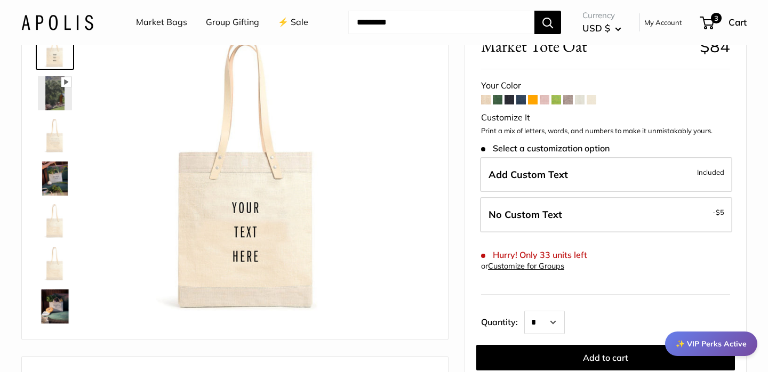
click at [583, 102] on span at bounding box center [580, 100] width 10 height 10
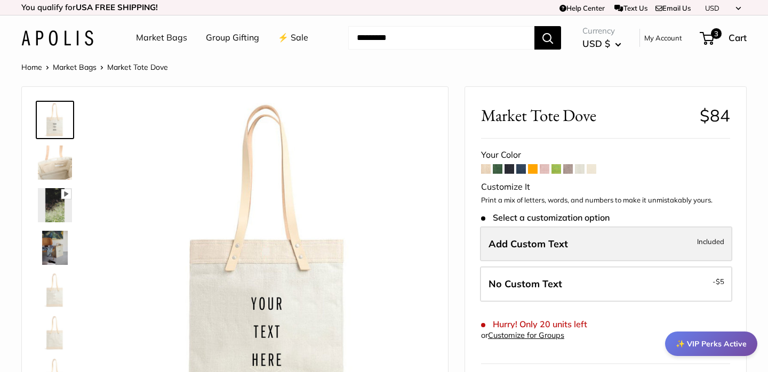
scroll to position [113, 0]
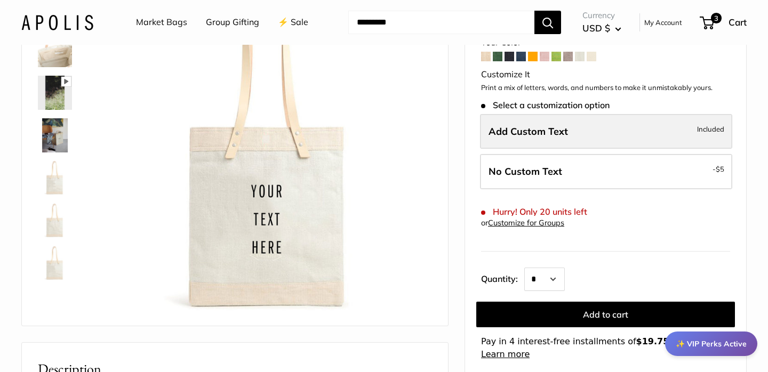
click at [549, 124] on label "Add Custom Text Included" at bounding box center [606, 131] width 252 height 35
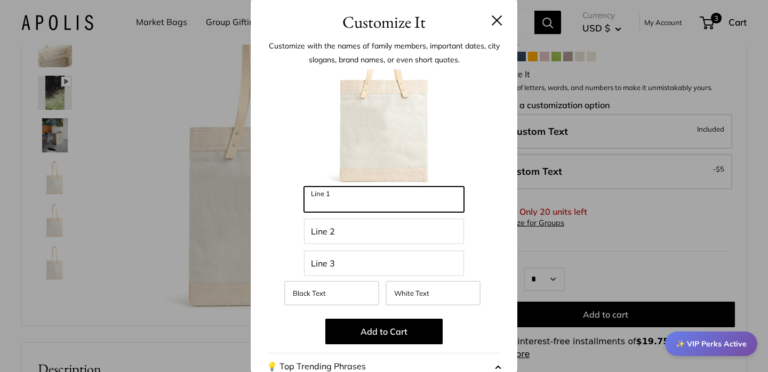
click at [361, 193] on input "Line 1" at bounding box center [384, 200] width 160 height 26
type input "*******"
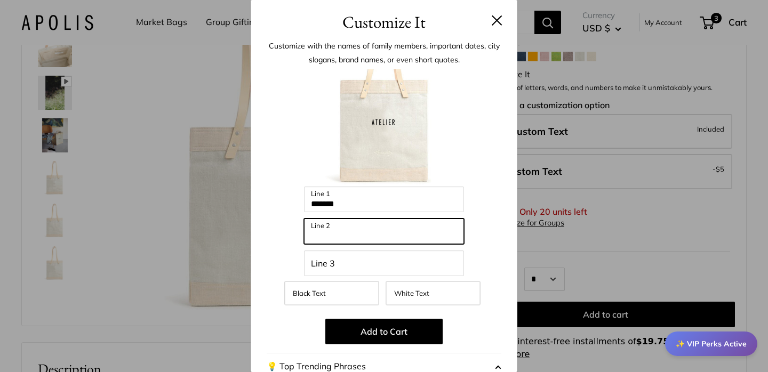
click at [336, 235] on input "Line 2" at bounding box center [384, 232] width 160 height 26
type input "******"
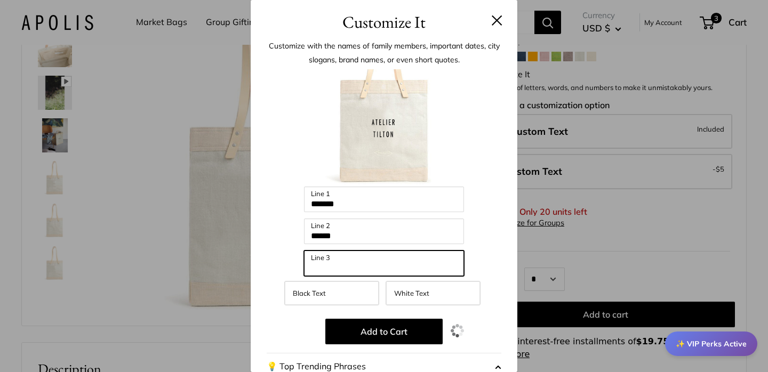
click at [336, 267] on input "Line 3" at bounding box center [384, 264] width 160 height 26
type input "*****"
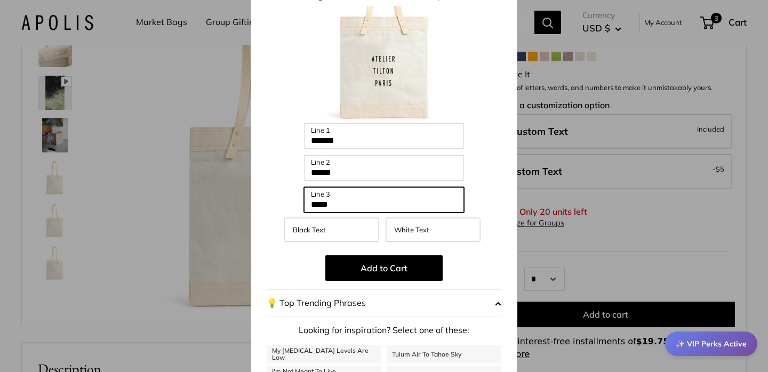
scroll to position [82, 0]
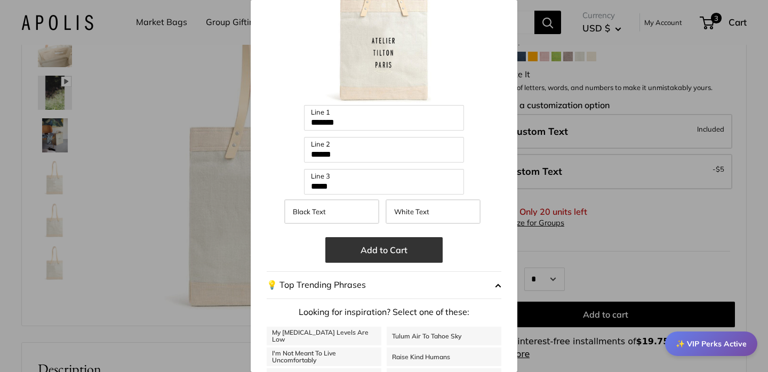
click at [393, 255] on button "Add to Cart" at bounding box center [383, 250] width 117 height 26
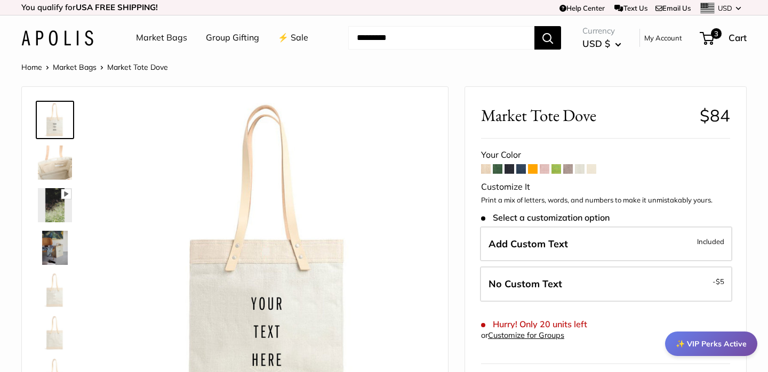
scroll to position [52, 0]
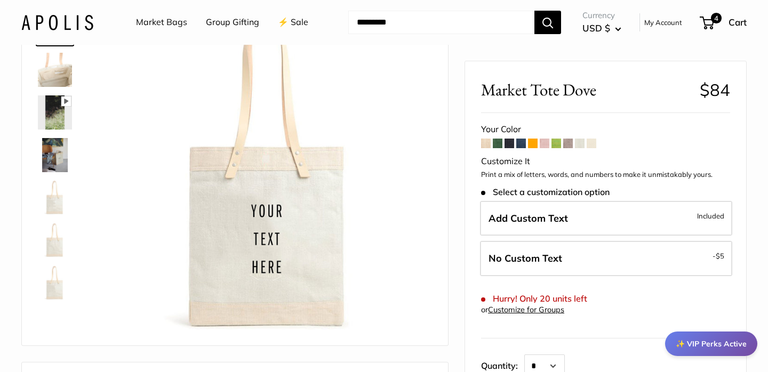
click at [170, 25] on link "Market Bags" at bounding box center [161, 22] width 51 height 16
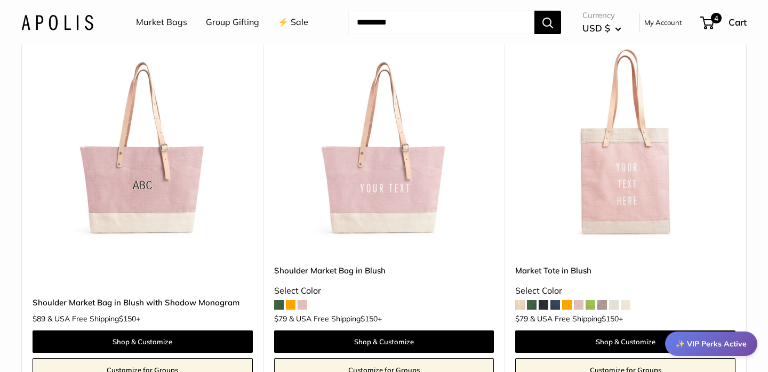
scroll to position [1639, 0]
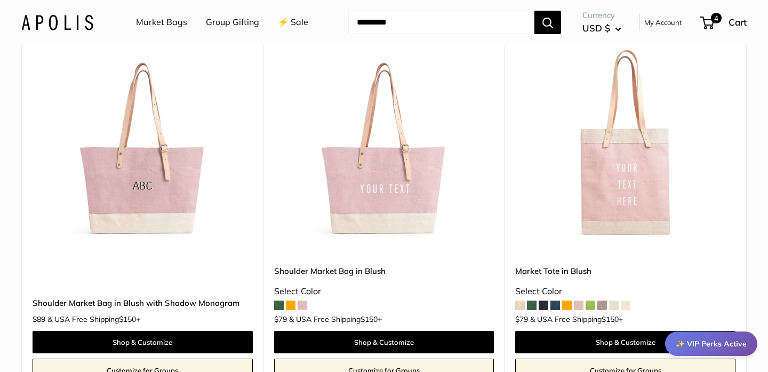
click at [519, 306] on span at bounding box center [520, 306] width 10 height 10
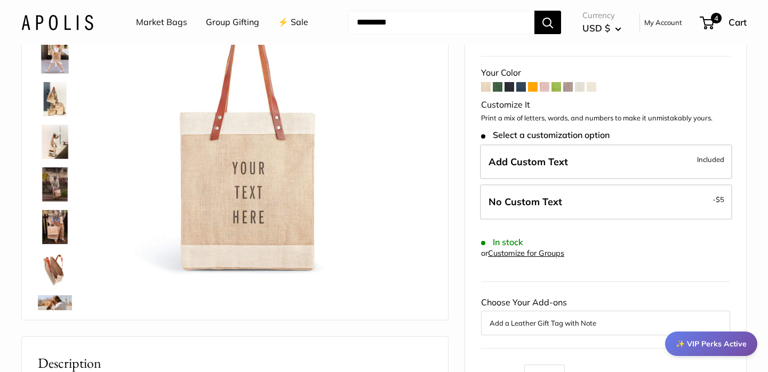
scroll to position [90, 0]
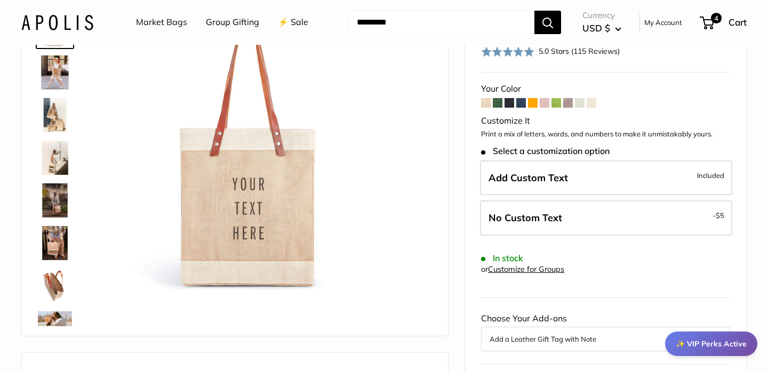
click at [509, 101] on span at bounding box center [510, 103] width 10 height 10
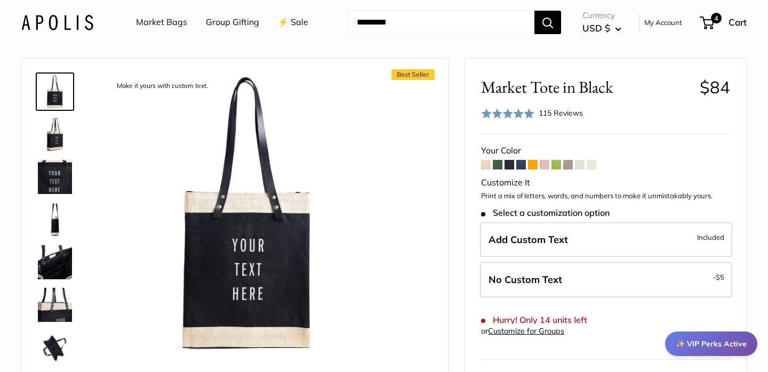
scroll to position [29, 0]
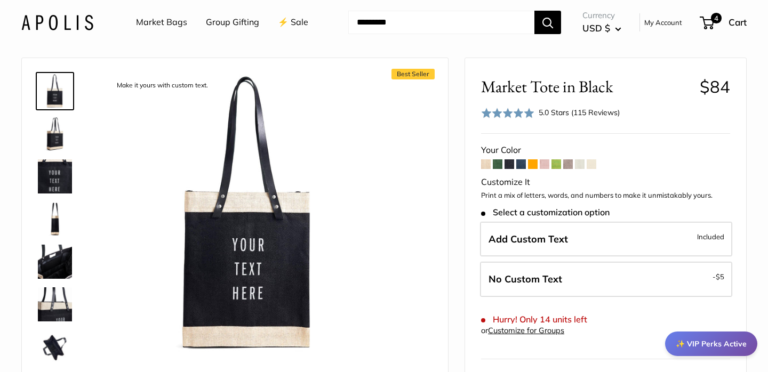
click at [570, 165] on span at bounding box center [568, 165] width 10 height 10
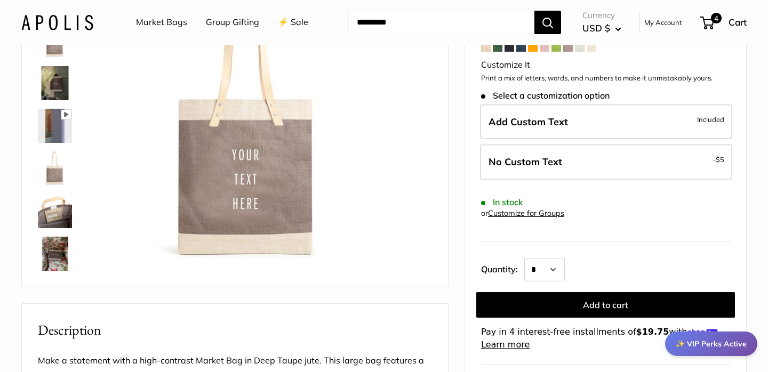
scroll to position [121, 0]
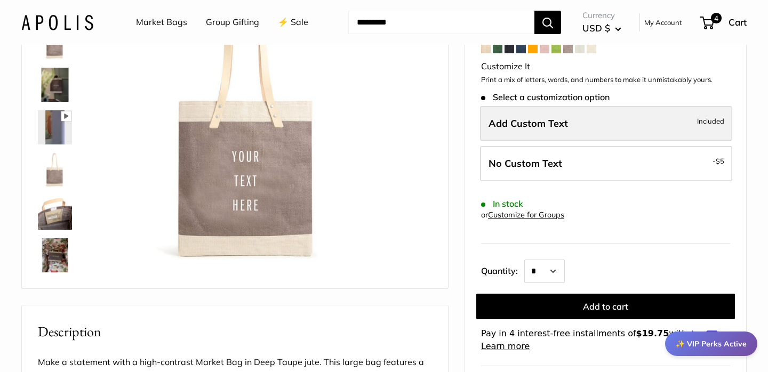
click at [573, 120] on label "Add Custom Text Included" at bounding box center [606, 123] width 252 height 35
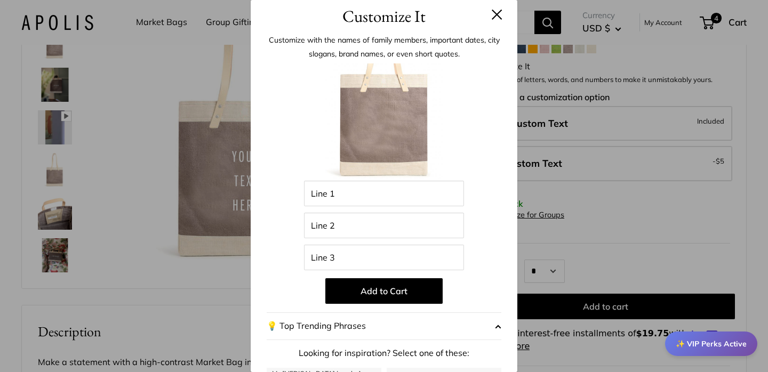
scroll to position [0, 0]
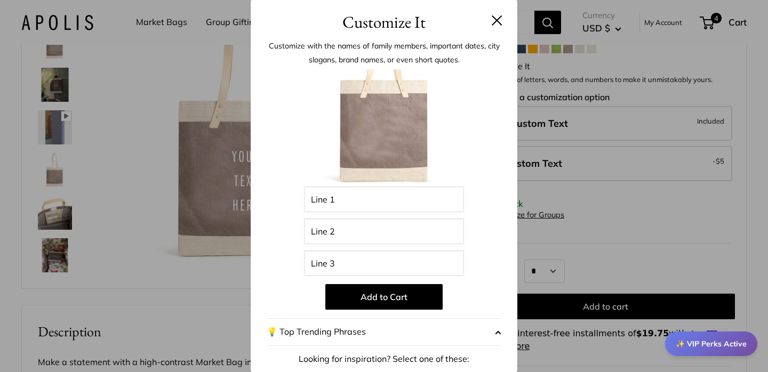
click at [494, 21] on button at bounding box center [497, 20] width 11 height 11
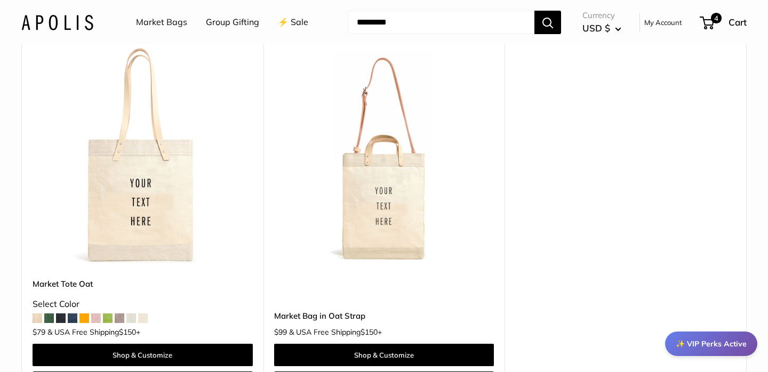
scroll to position [5874, 0]
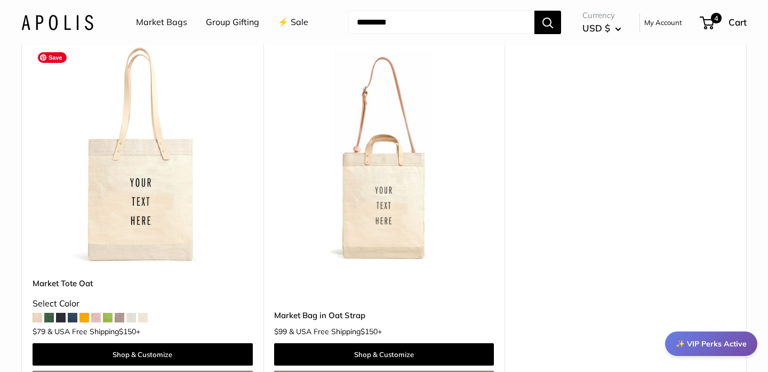
click at [0, 0] on img at bounding box center [0, 0] width 0 height 0
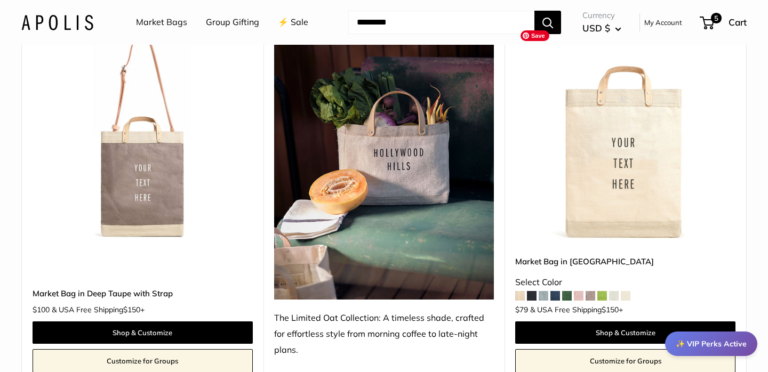
scroll to position [5509, 0]
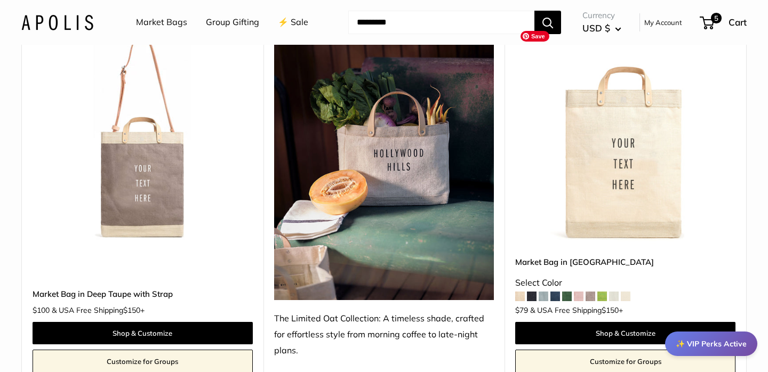
click at [0, 0] on img at bounding box center [0, 0] width 0 height 0
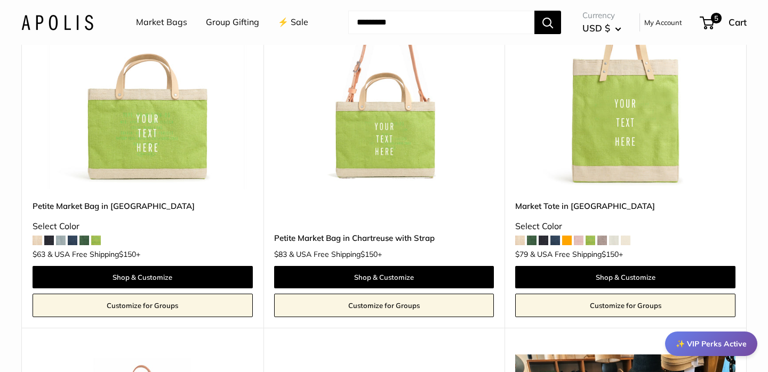
scroll to position [3249, 0]
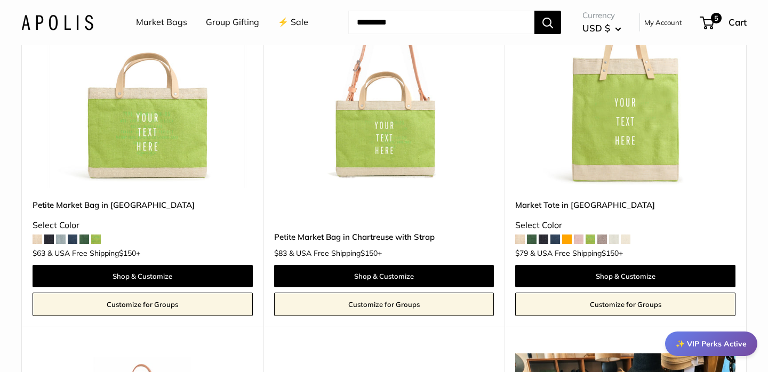
click at [520, 241] on span at bounding box center [520, 240] width 10 height 10
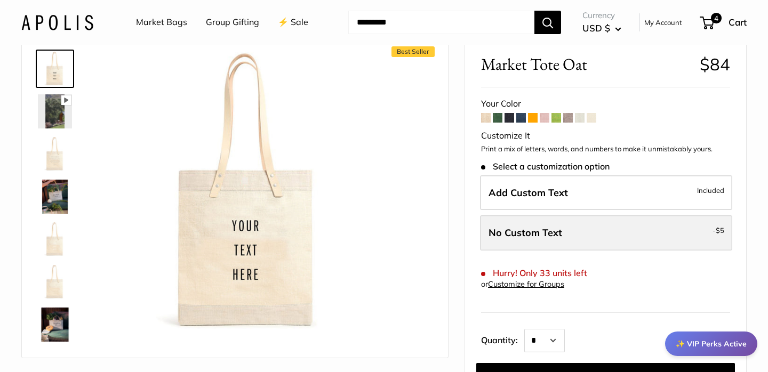
scroll to position [53, 0]
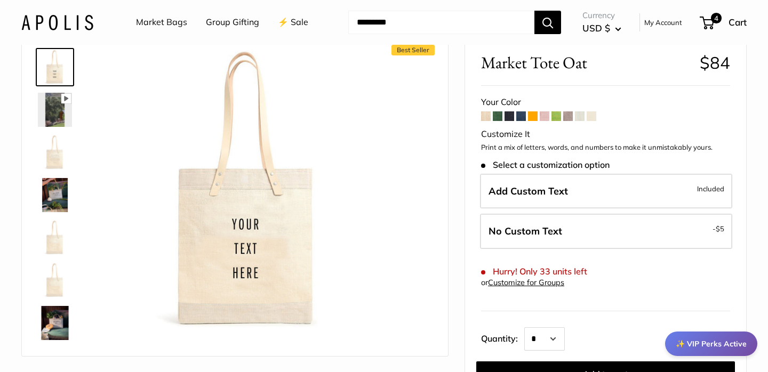
click at [486, 120] on span at bounding box center [486, 117] width 10 height 10
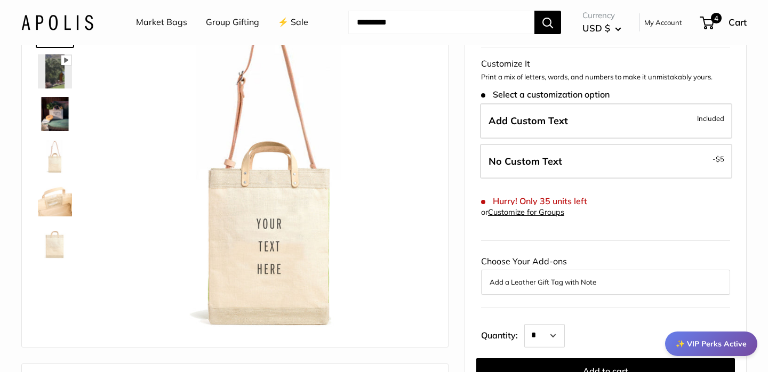
scroll to position [91, 0]
click at [53, 113] on img at bounding box center [55, 115] width 34 height 34
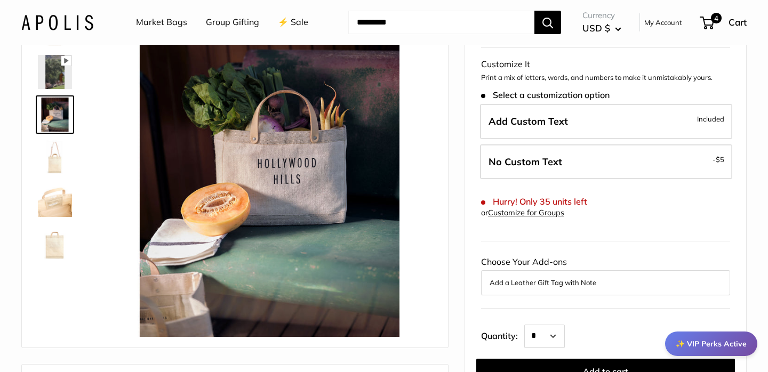
click at [54, 163] on img at bounding box center [55, 157] width 34 height 34
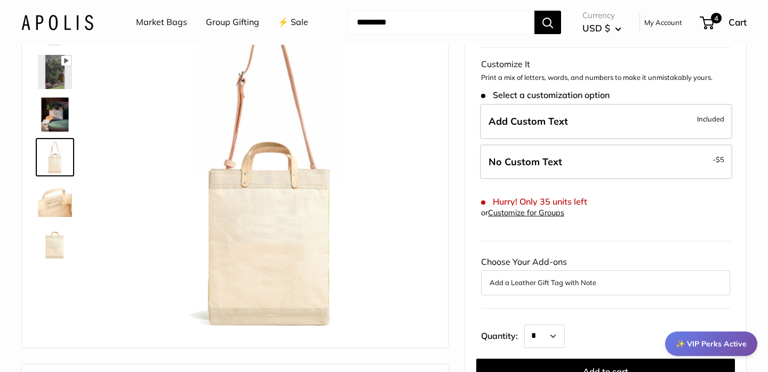
click at [56, 196] on img at bounding box center [55, 200] width 34 height 34
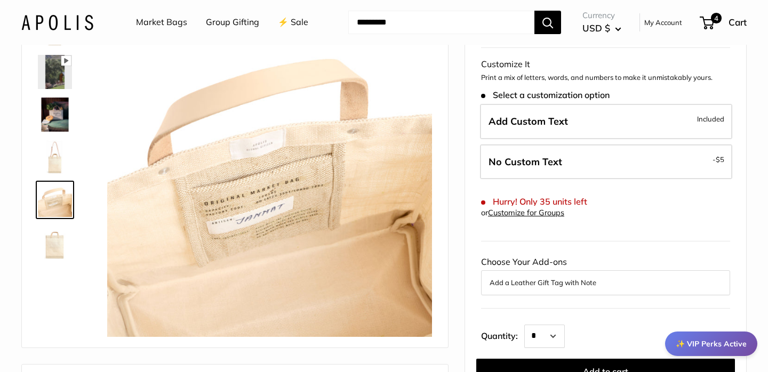
click at [53, 245] on img at bounding box center [55, 243] width 34 height 34
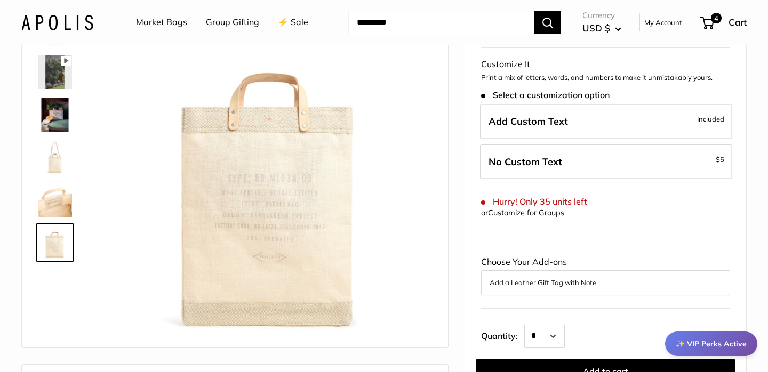
click at [55, 200] on img at bounding box center [55, 200] width 34 height 34
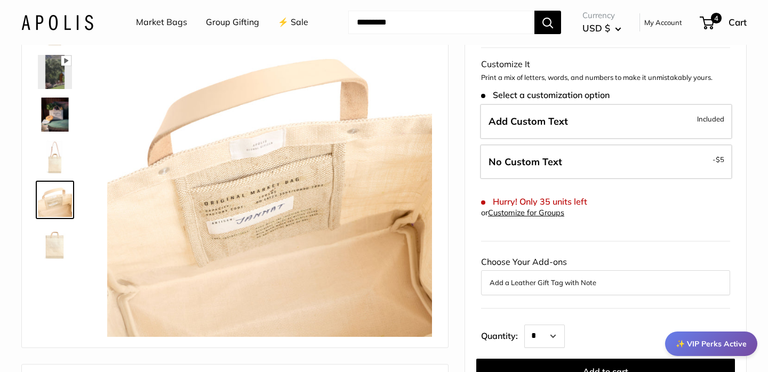
click at [58, 156] on img at bounding box center [55, 157] width 34 height 34
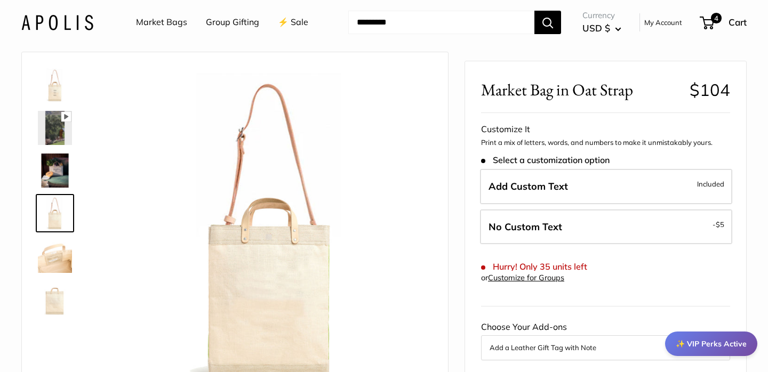
scroll to position [0, 0]
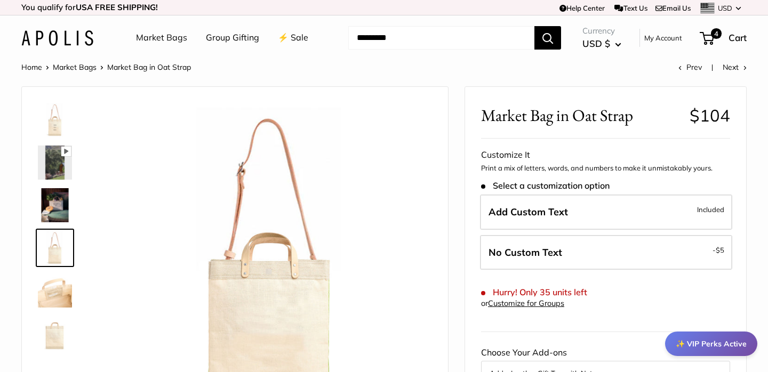
click at [52, 204] on img at bounding box center [55, 205] width 34 height 34
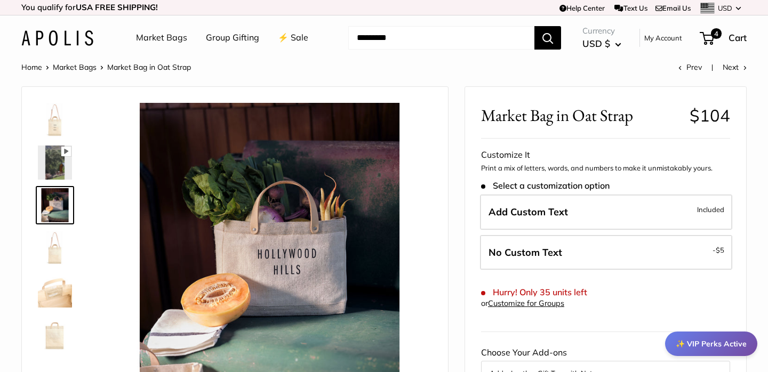
click at [53, 159] on img at bounding box center [55, 163] width 34 height 34
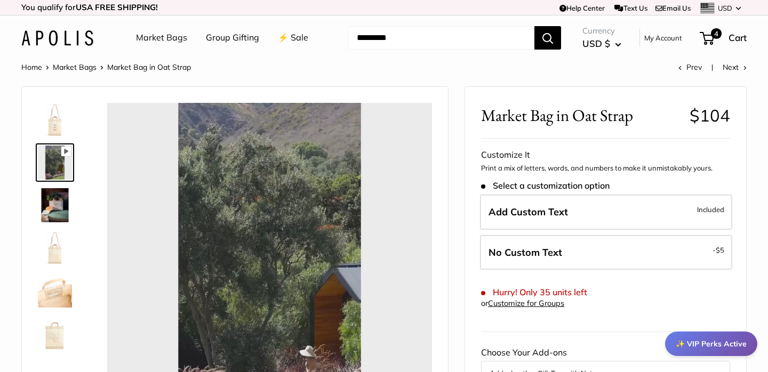
click at [258, 256] on div at bounding box center [269, 265] width 325 height 325
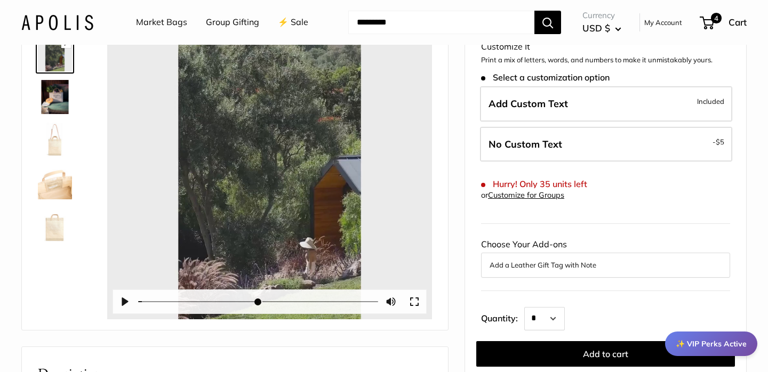
scroll to position [101, 0]
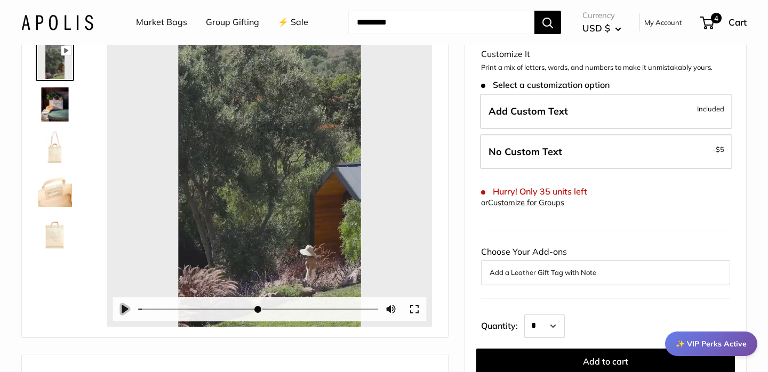
click at [125, 309] on button "Pause Play" at bounding box center [124, 309] width 23 height 23
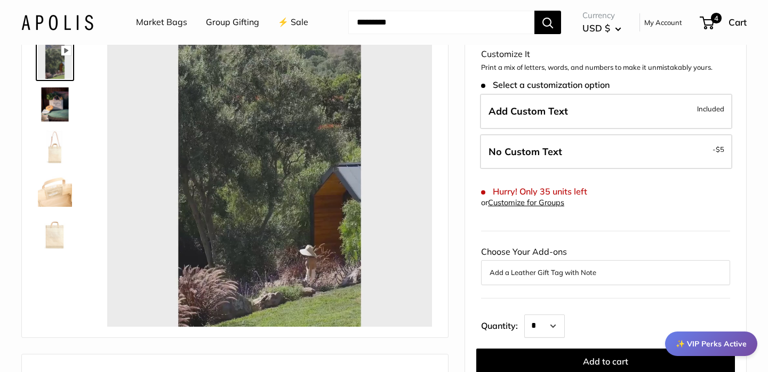
type input "*"
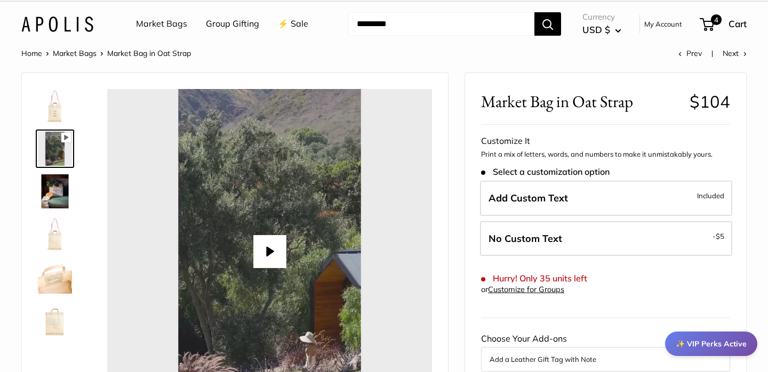
scroll to position [0, 0]
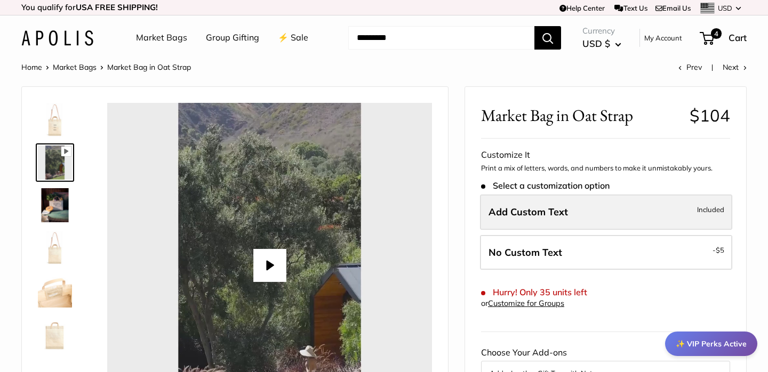
click at [551, 225] on label "Add Custom Text Included" at bounding box center [606, 212] width 252 height 35
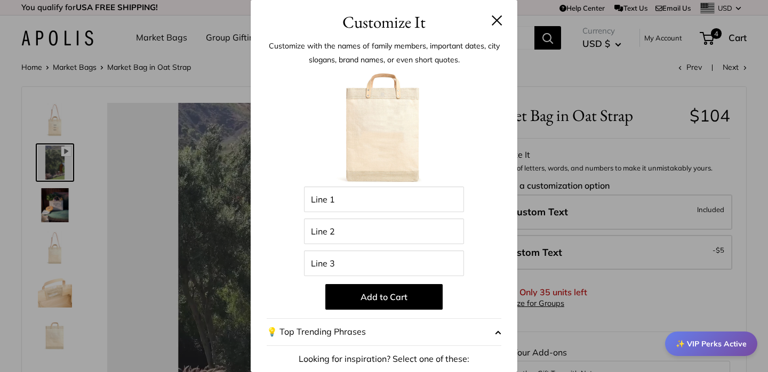
click at [500, 19] on button at bounding box center [497, 20] width 11 height 11
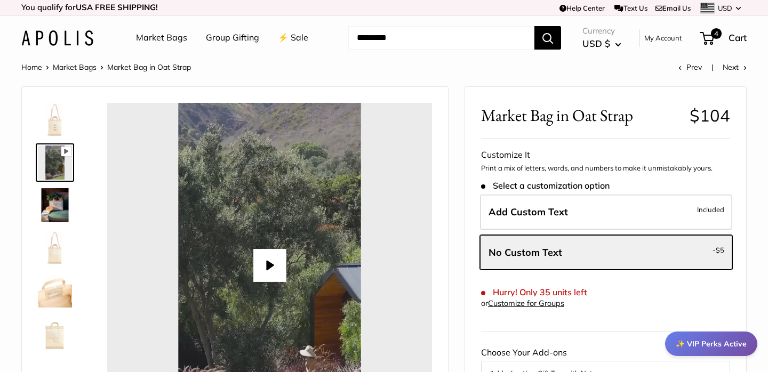
click at [47, 124] on img at bounding box center [55, 120] width 34 height 34
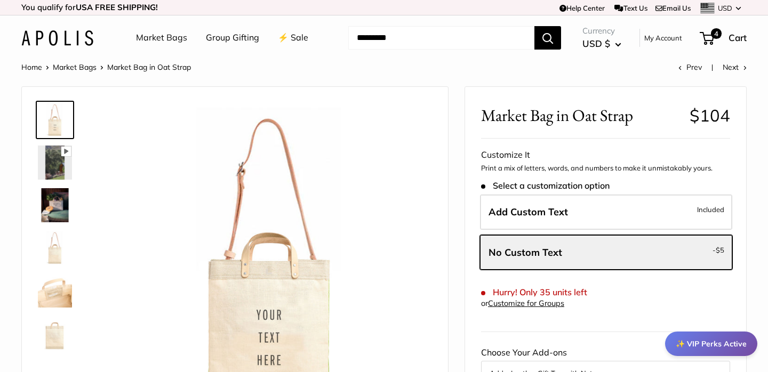
click at [60, 251] on img at bounding box center [55, 248] width 34 height 34
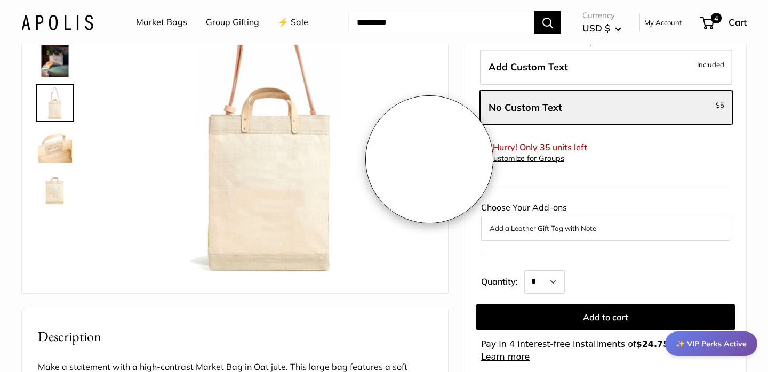
scroll to position [153, 0]
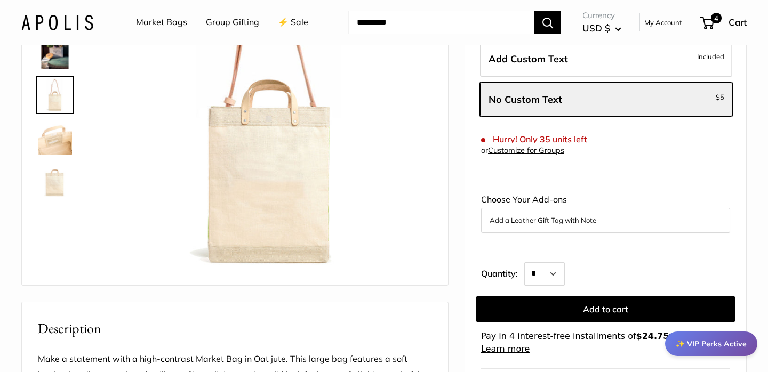
click at [54, 138] on img at bounding box center [55, 138] width 34 height 34
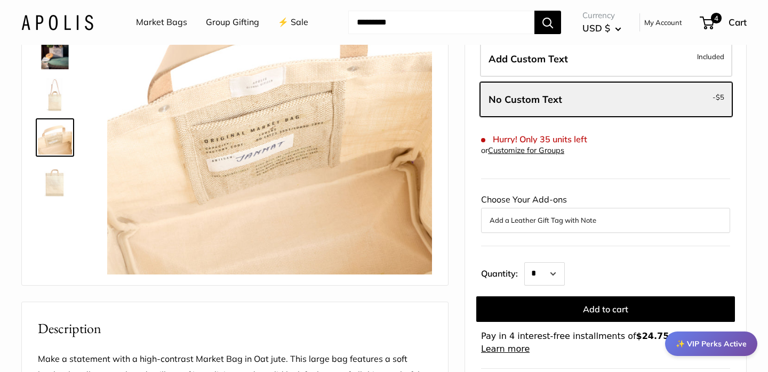
click at [56, 192] on img at bounding box center [55, 180] width 34 height 34
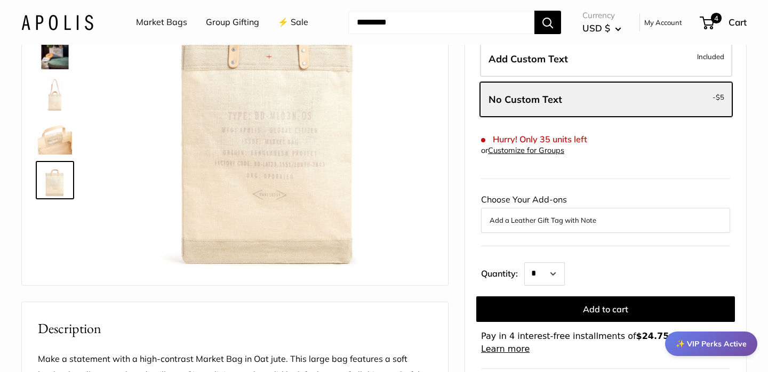
click at [53, 139] on img at bounding box center [55, 138] width 34 height 34
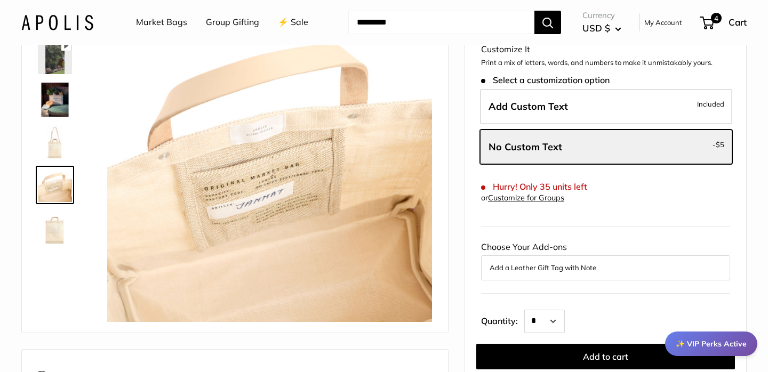
scroll to position [91, 0]
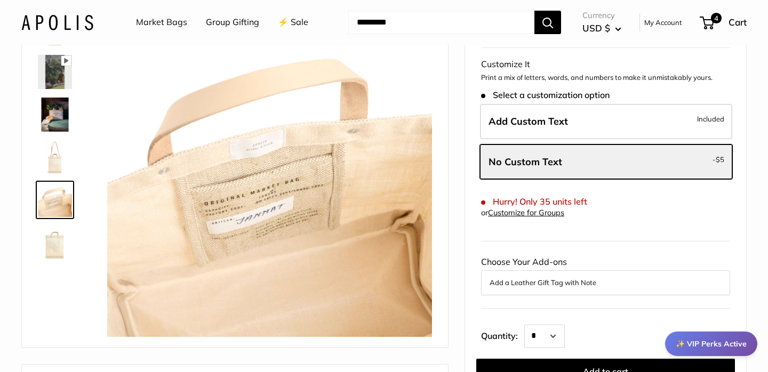
click at [60, 165] on img at bounding box center [55, 157] width 34 height 34
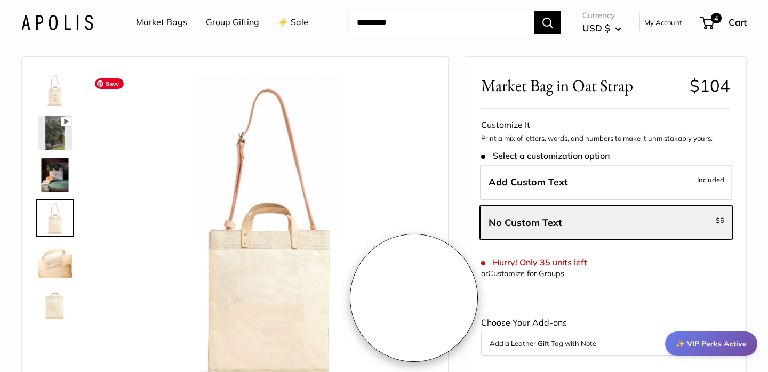
scroll to position [28, 0]
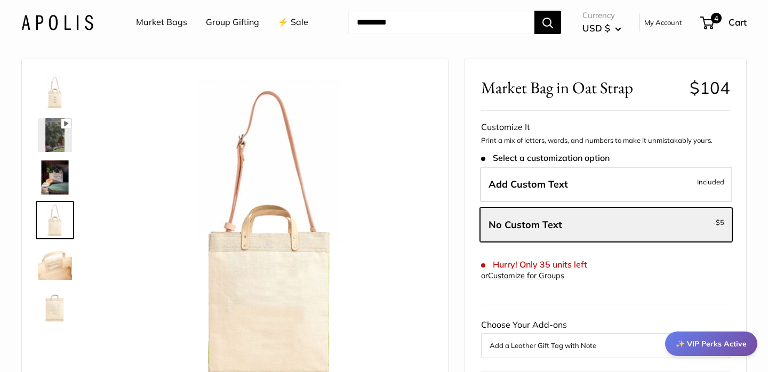
click at [49, 267] on img at bounding box center [55, 263] width 34 height 34
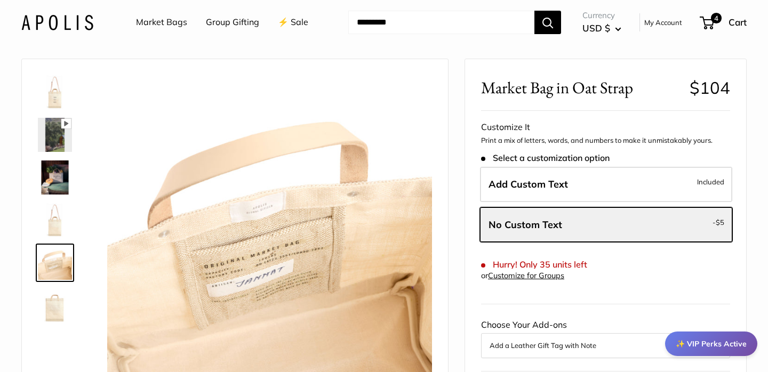
click at [53, 221] on img at bounding box center [55, 220] width 34 height 34
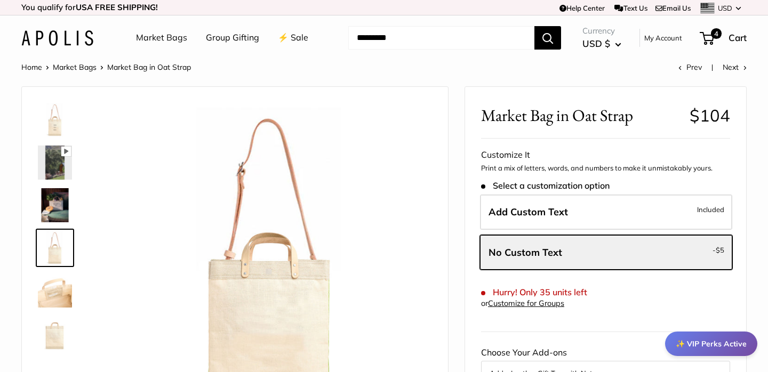
scroll to position [19, 0]
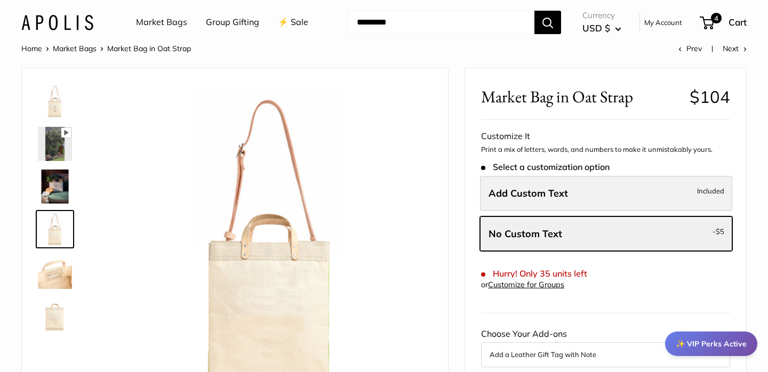
click at [549, 196] on span "Add Custom Text" at bounding box center [529, 193] width 80 height 12
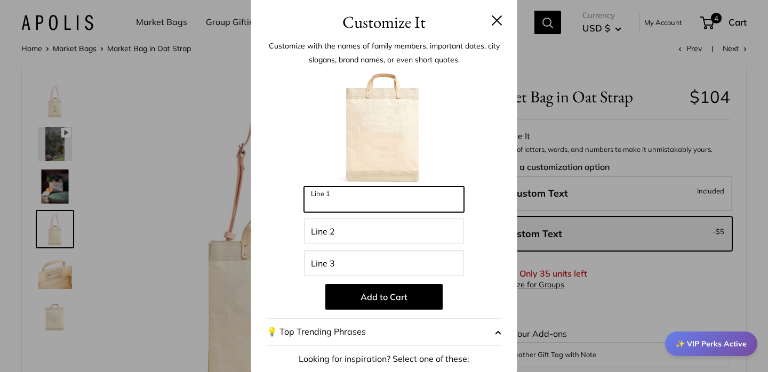
click at [339, 198] on input "Line 1" at bounding box center [384, 200] width 160 height 26
type input "*******"
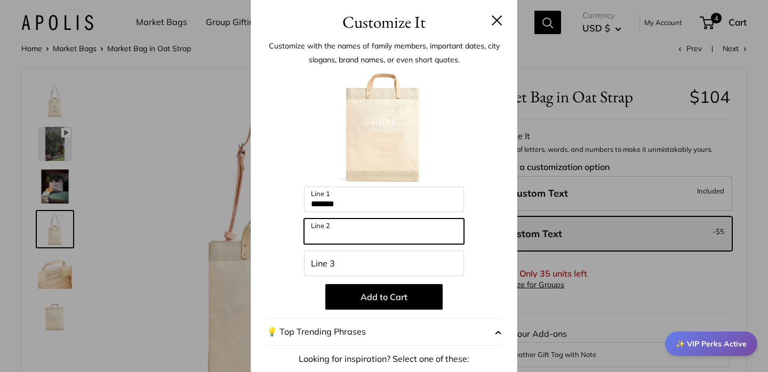
click at [339, 228] on input "Line 2" at bounding box center [384, 232] width 160 height 26
type input "******"
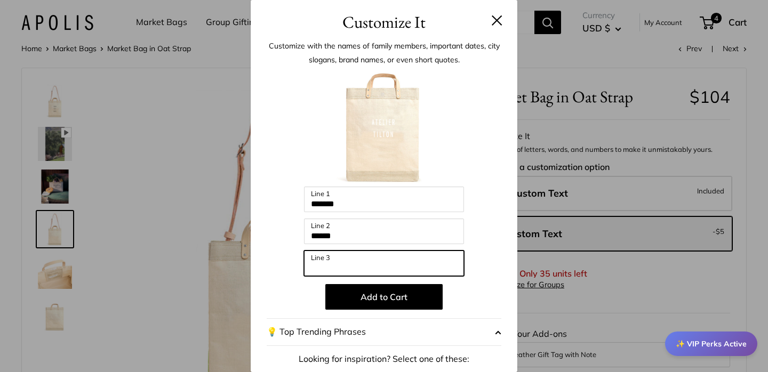
click at [341, 260] on input "Line 3" at bounding box center [384, 264] width 160 height 26
type input "*****"
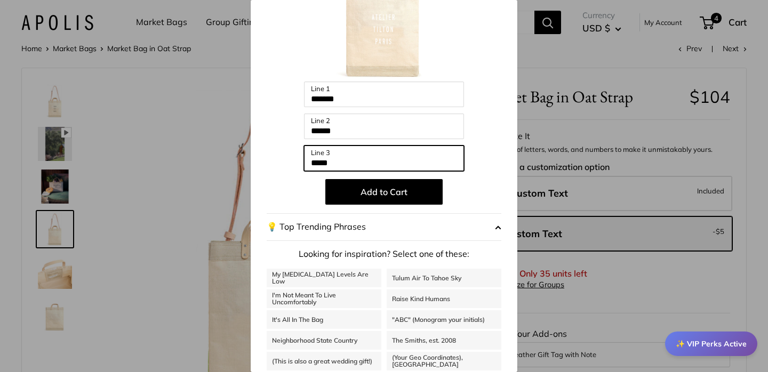
scroll to position [97, 0]
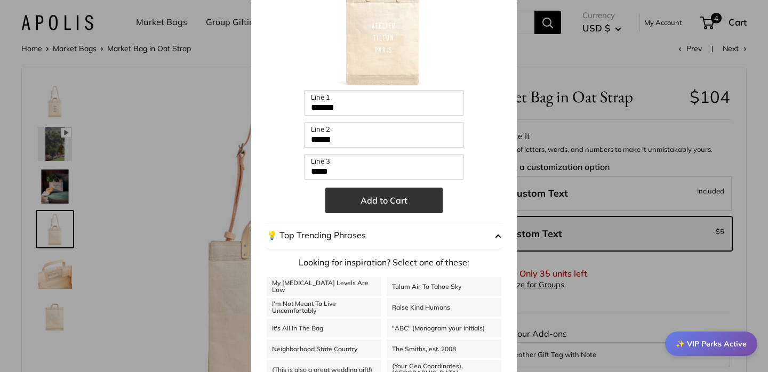
click at [396, 200] on button "Add to Cart" at bounding box center [383, 201] width 117 height 26
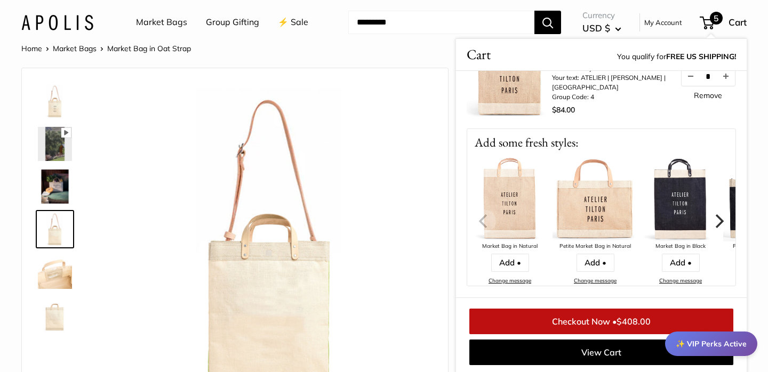
scroll to position [475, 0]
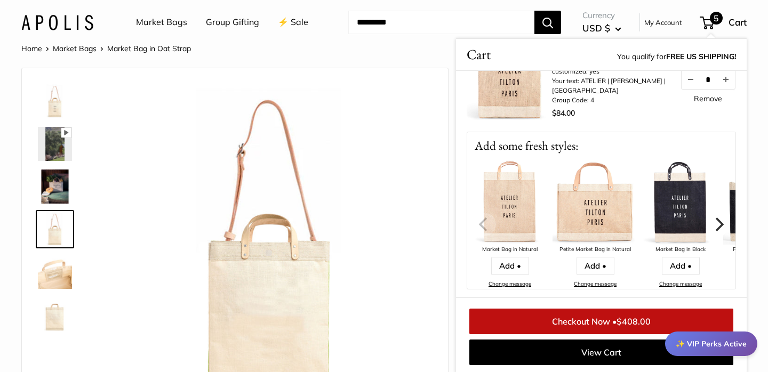
click at [720, 220] on icon "Next" at bounding box center [720, 224] width 9 height 14
click at [720, 220] on icon "Next" at bounding box center [719, 224] width 14 height 14
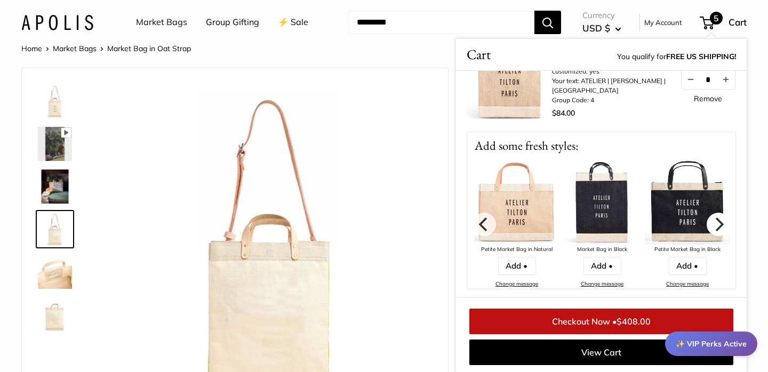
click at [720, 220] on icon "Next" at bounding box center [719, 224] width 14 height 14
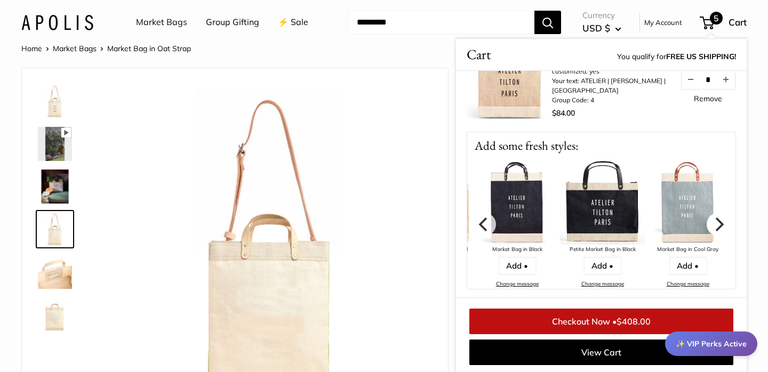
click at [720, 220] on icon "Next" at bounding box center [719, 224] width 14 height 14
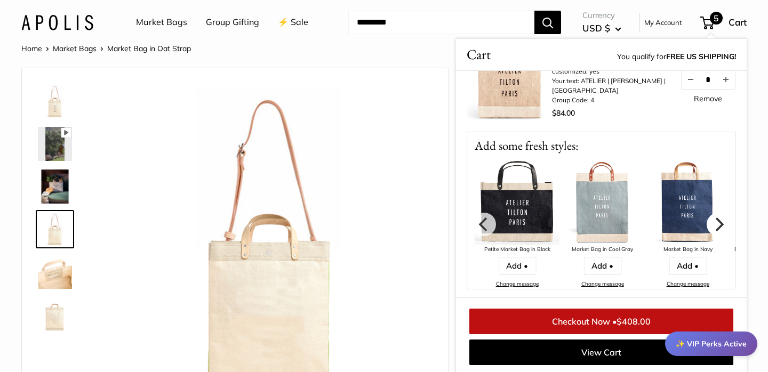
click at [720, 220] on icon "Next" at bounding box center [719, 224] width 14 height 14
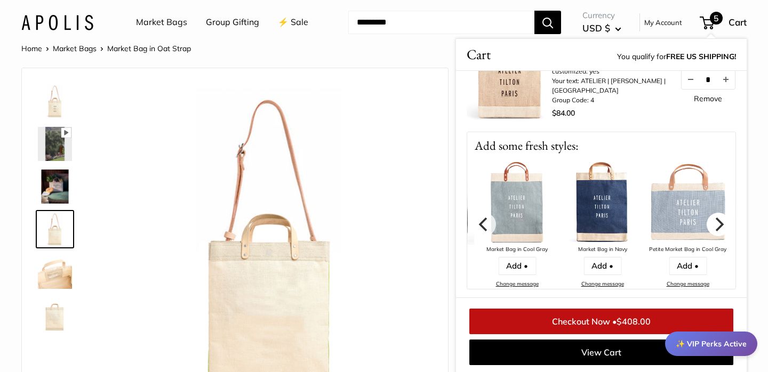
click at [720, 220] on icon "Next" at bounding box center [719, 224] width 14 height 14
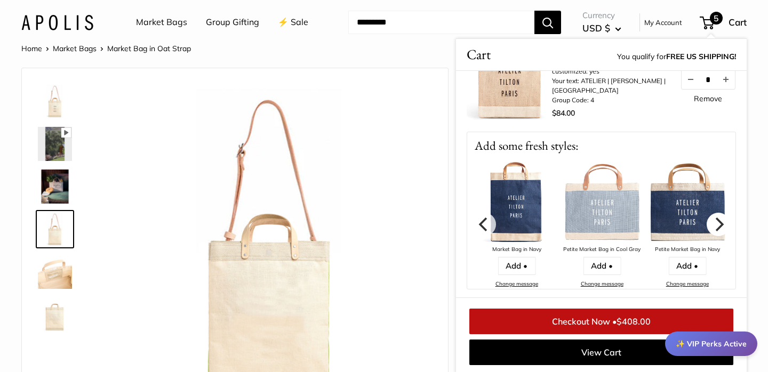
click at [720, 220] on icon "Next" at bounding box center [719, 224] width 14 height 14
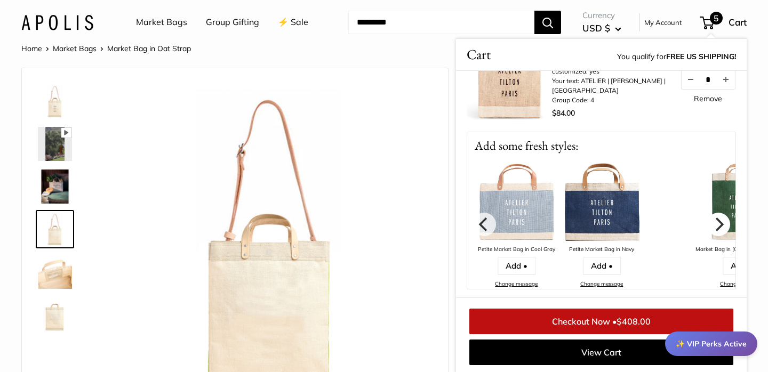
click at [720, 220] on icon "Next" at bounding box center [719, 224] width 14 height 14
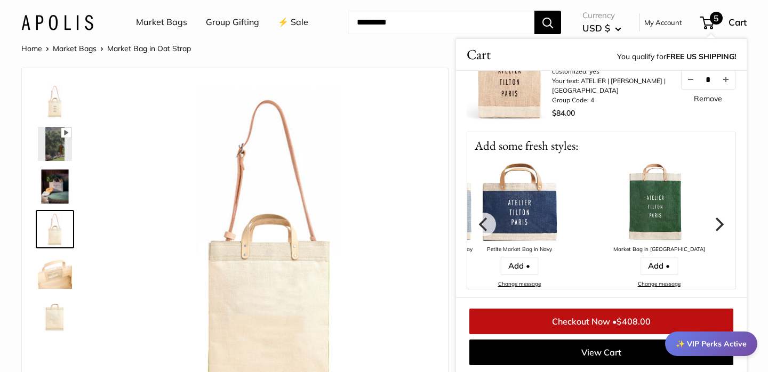
click at [720, 220] on icon "Next" at bounding box center [719, 224] width 14 height 14
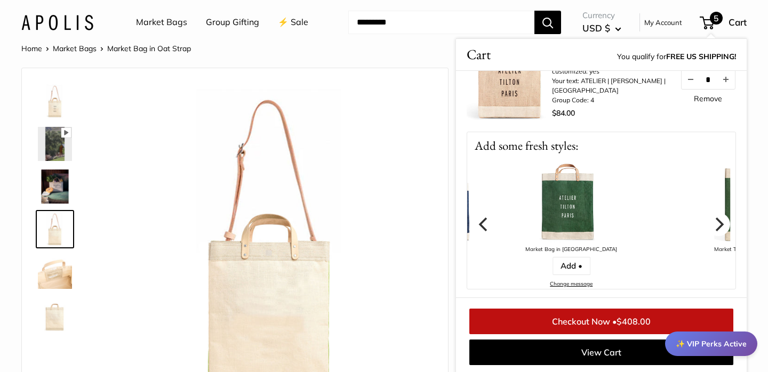
click at [720, 220] on icon "Next" at bounding box center [719, 224] width 14 height 14
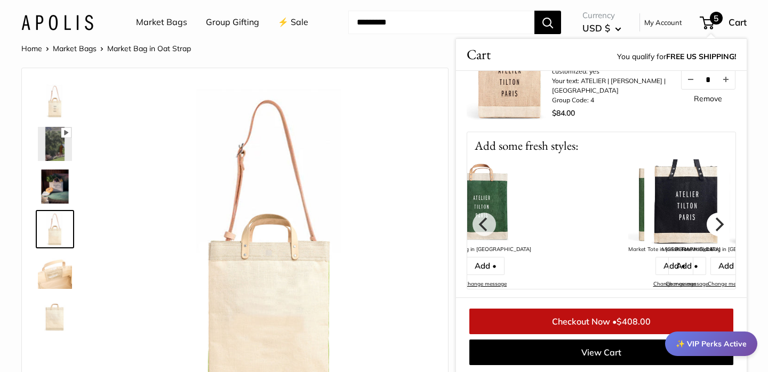
click at [720, 220] on icon "Next" at bounding box center [719, 224] width 14 height 14
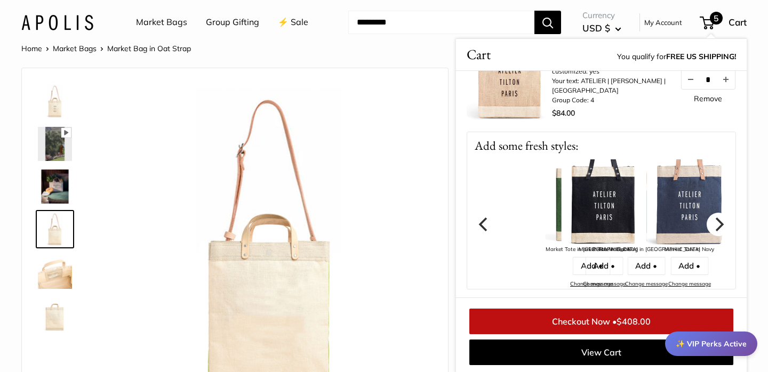
click at [720, 220] on icon "Next" at bounding box center [719, 224] width 14 height 14
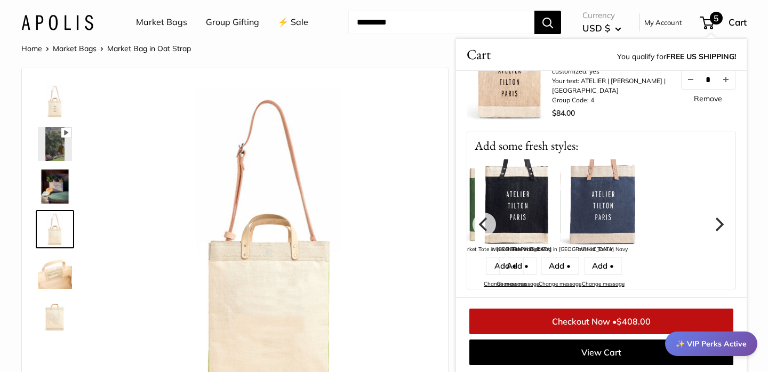
click at [720, 220] on icon "Next" at bounding box center [719, 224] width 14 height 14
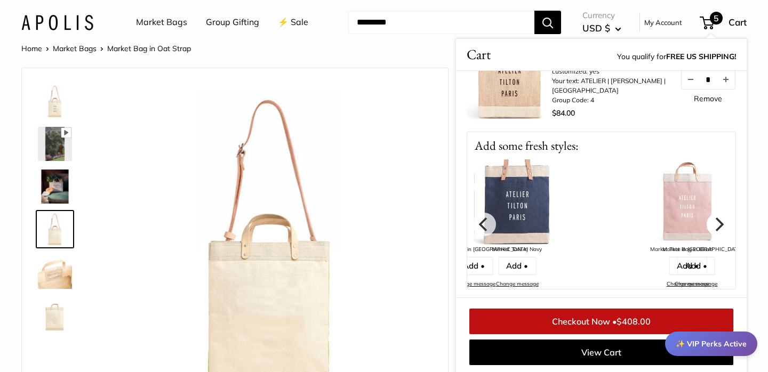
click at [720, 220] on icon "Next" at bounding box center [719, 224] width 14 height 14
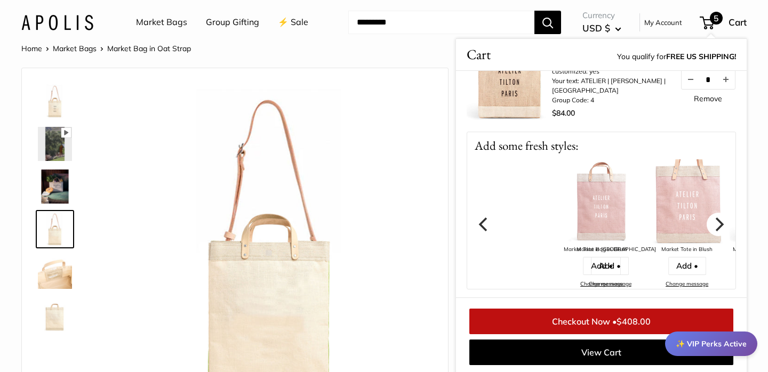
click at [720, 220] on icon "Next" at bounding box center [719, 224] width 14 height 14
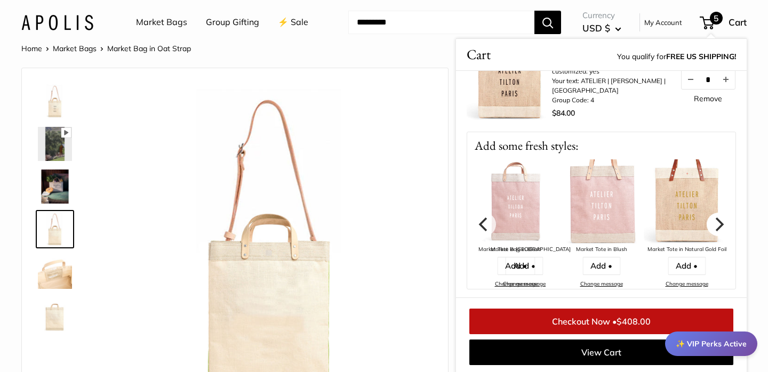
click at [720, 220] on icon "Next" at bounding box center [719, 224] width 14 height 14
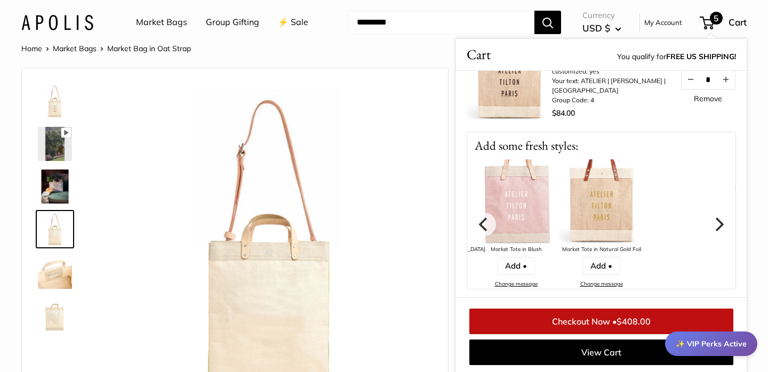
click at [720, 220] on icon "Next" at bounding box center [719, 224] width 14 height 14
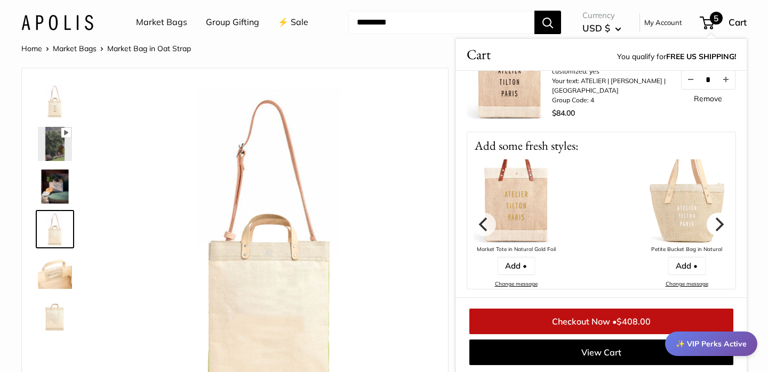
click at [720, 221] on icon "Next" at bounding box center [720, 224] width 9 height 14
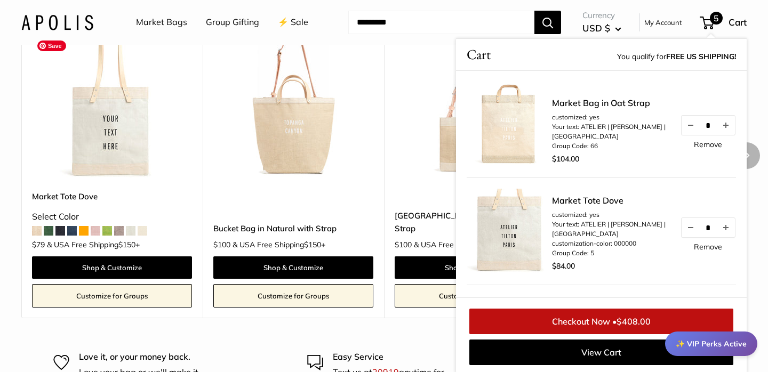
scroll to position [2159, 0]
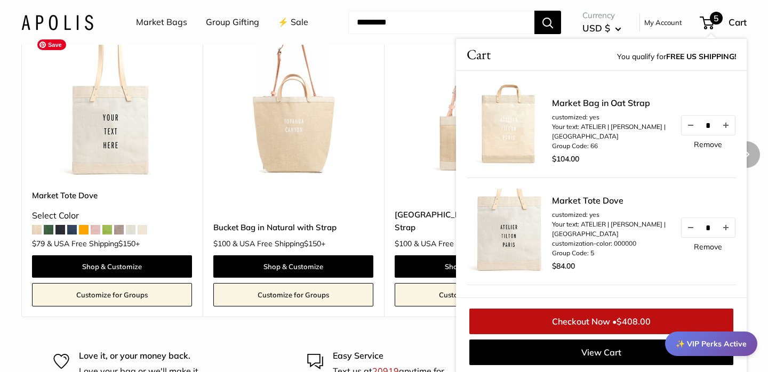
click at [0, 0] on img at bounding box center [0, 0] width 0 height 0
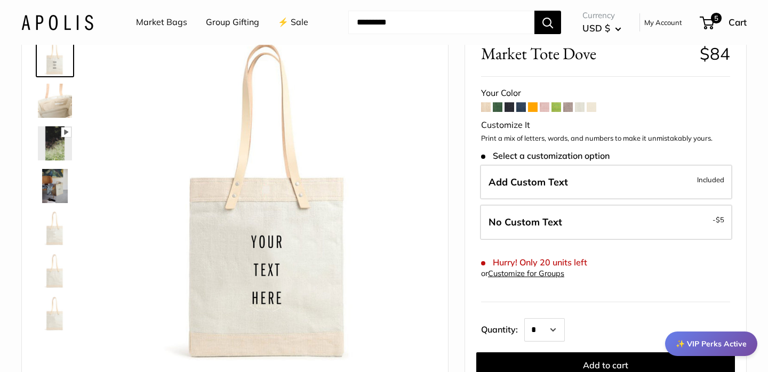
scroll to position [61, 0]
click at [593, 108] on span at bounding box center [592, 108] width 10 height 10
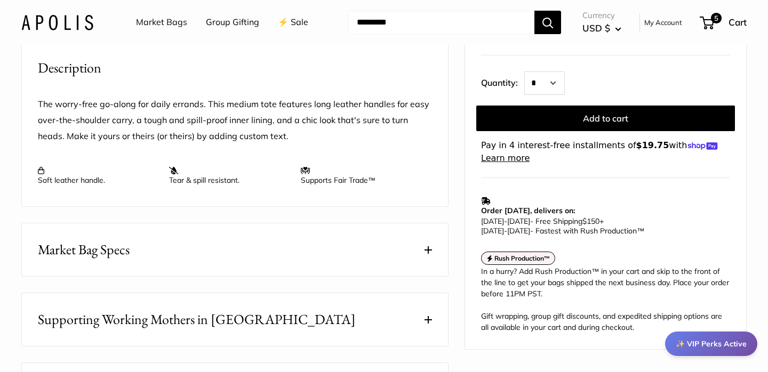
scroll to position [400, 0]
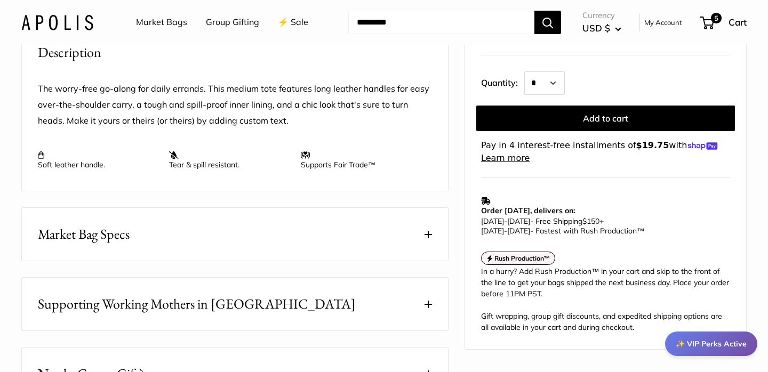
click at [428, 259] on button "Market Bag Specs" at bounding box center [235, 234] width 426 height 53
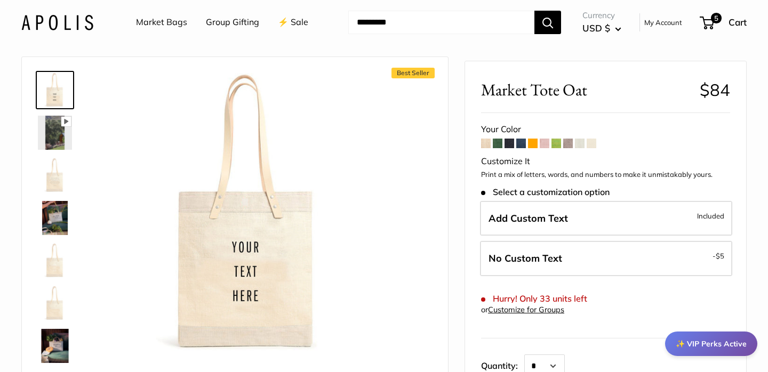
scroll to position [0, 0]
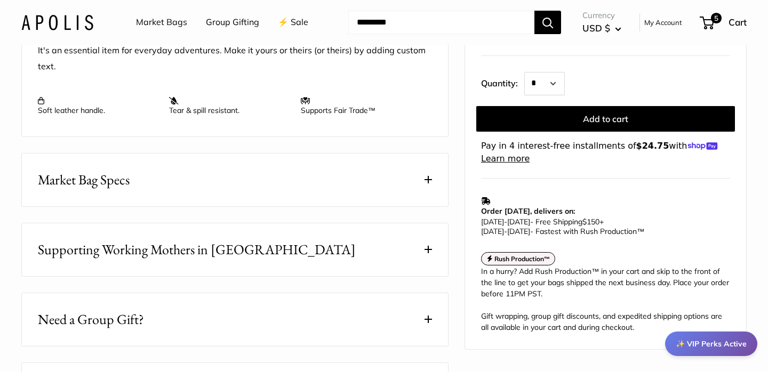
scroll to position [515, 0]
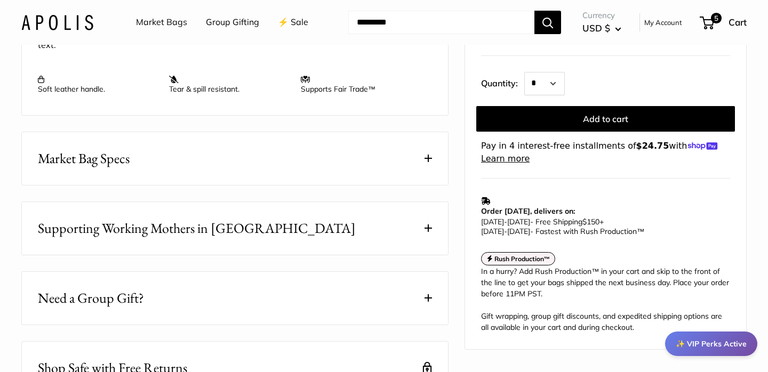
click at [429, 170] on button "Market Bag Specs" at bounding box center [235, 158] width 426 height 53
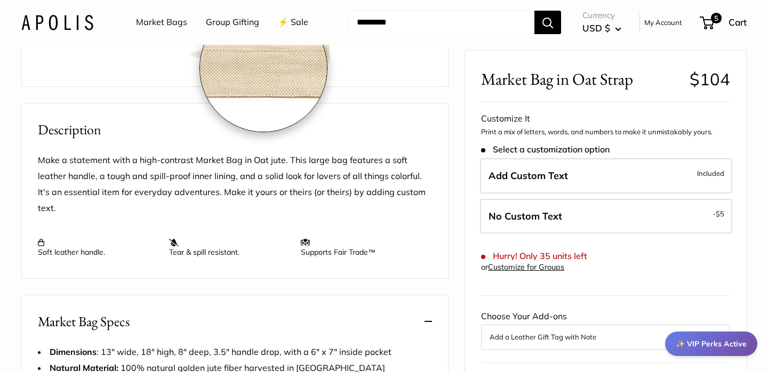
scroll to position [77, 0]
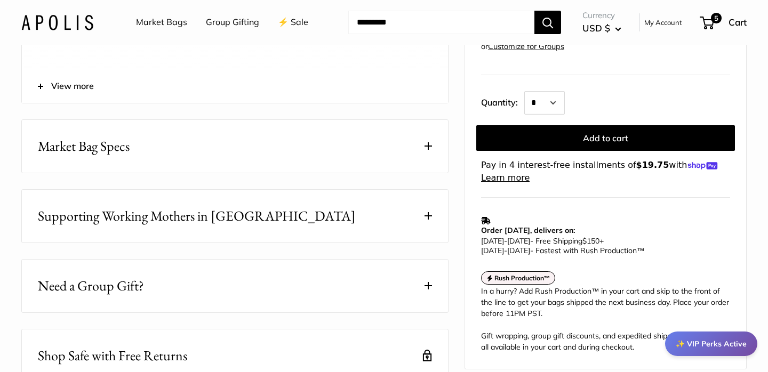
scroll to position [521, 0]
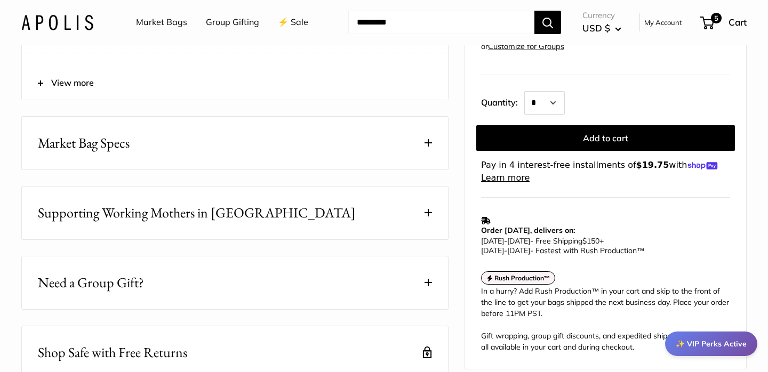
click at [425, 169] on button "Market Bag Specs" at bounding box center [235, 143] width 426 height 53
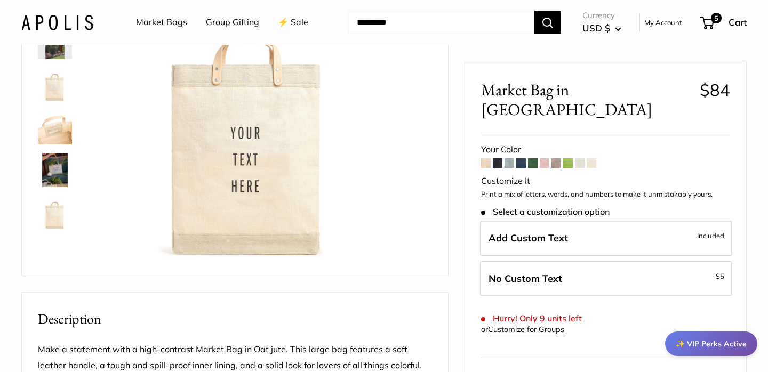
scroll to position [0, 0]
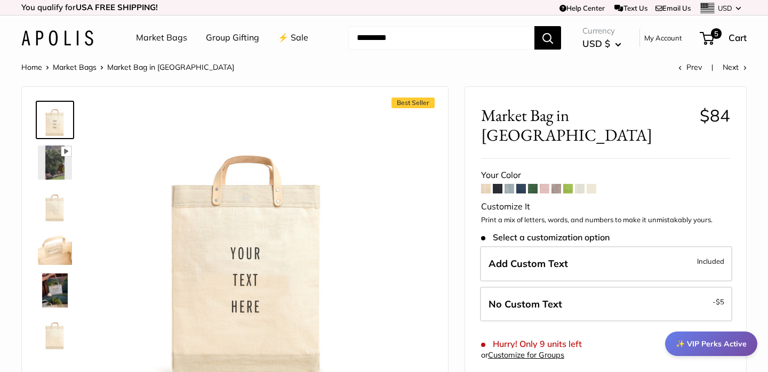
click at [52, 164] on img at bounding box center [55, 163] width 34 height 34
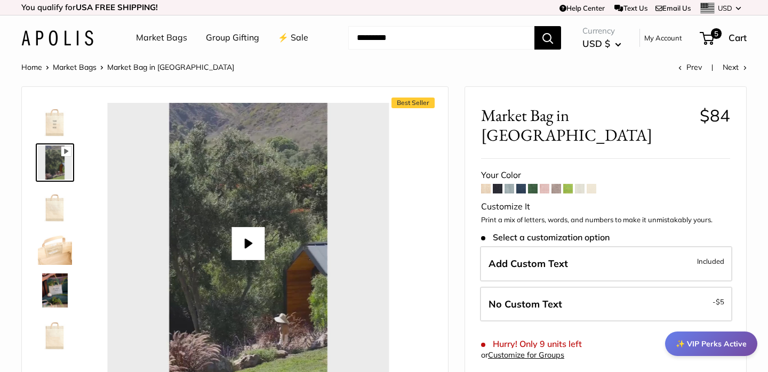
click at [52, 211] on img at bounding box center [55, 205] width 34 height 34
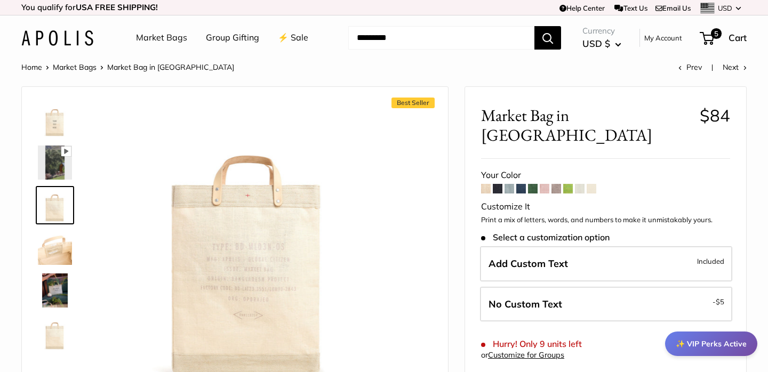
click at [53, 252] on img at bounding box center [55, 248] width 34 height 34
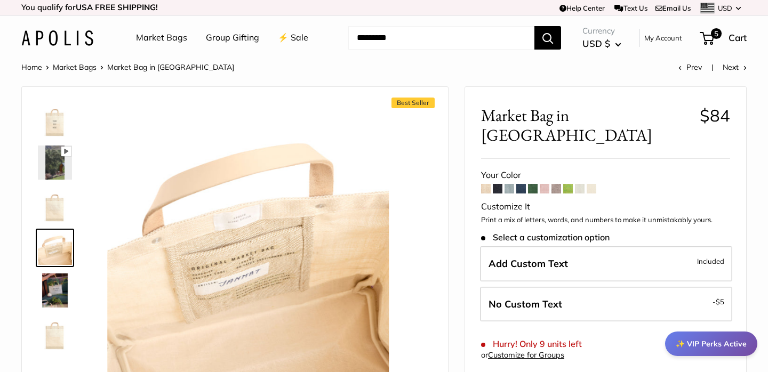
click at [53, 298] on img at bounding box center [55, 291] width 34 height 34
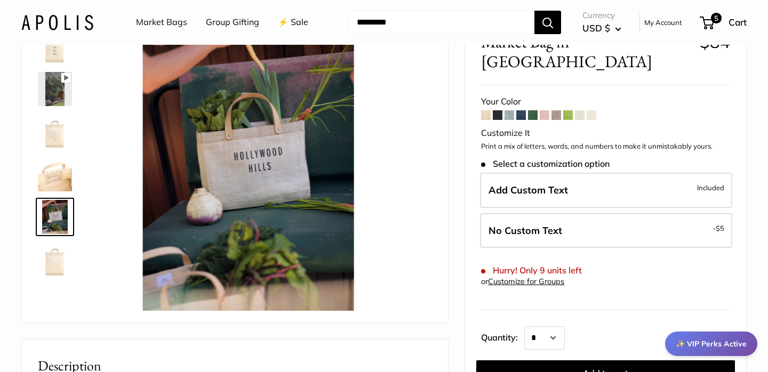
scroll to position [73, 0]
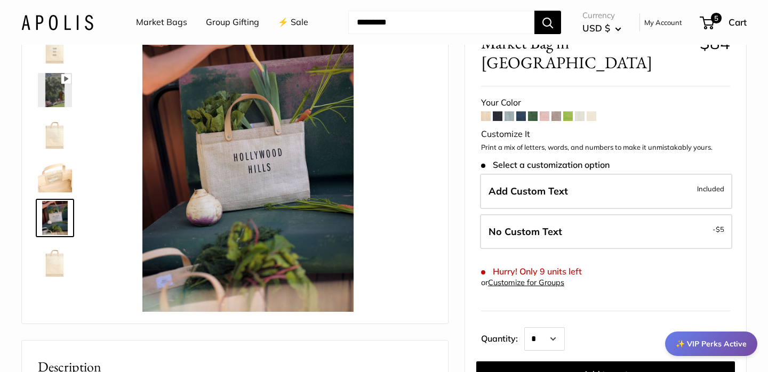
click at [57, 253] on img at bounding box center [55, 261] width 34 height 34
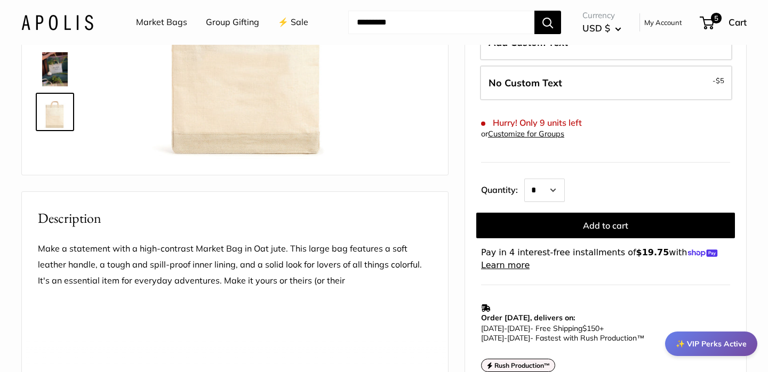
scroll to position [226, 0]
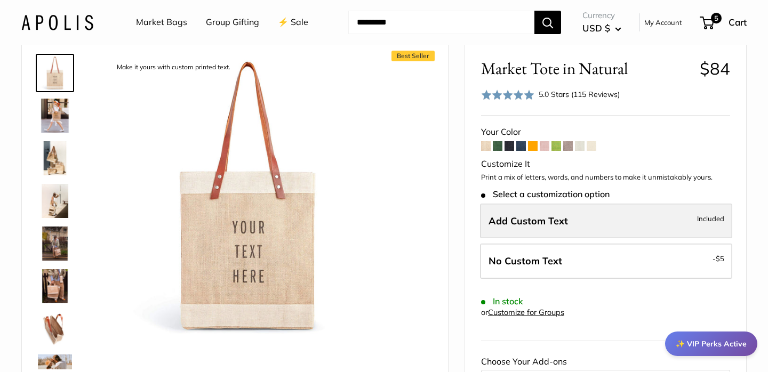
scroll to position [49, 0]
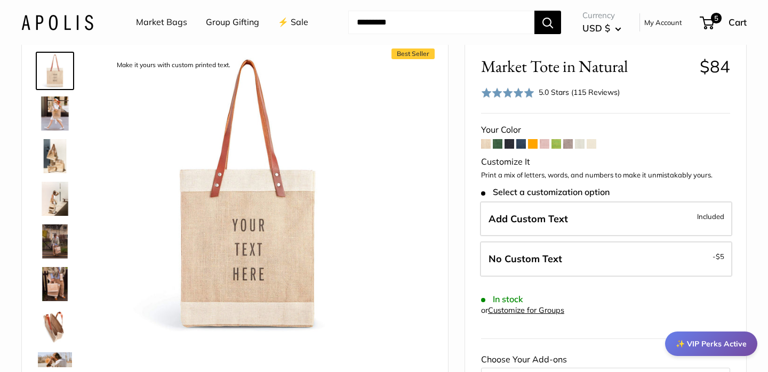
click at [595, 139] on span at bounding box center [592, 144] width 10 height 10
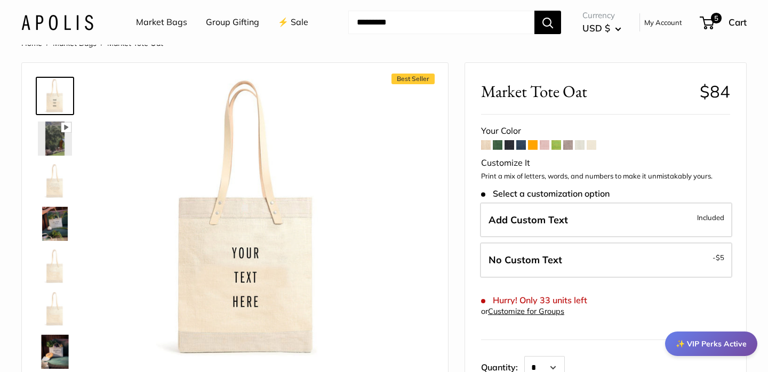
scroll to position [28, 0]
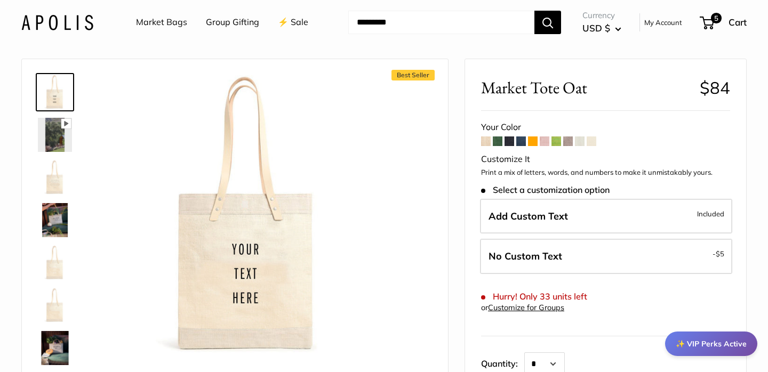
click at [581, 141] on span at bounding box center [580, 142] width 10 height 10
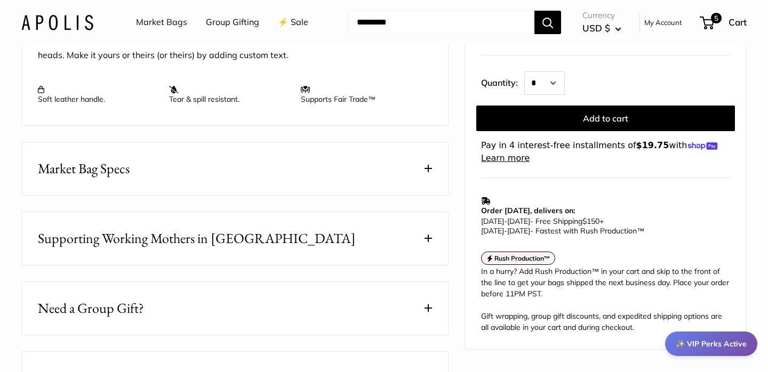
scroll to position [492, 0]
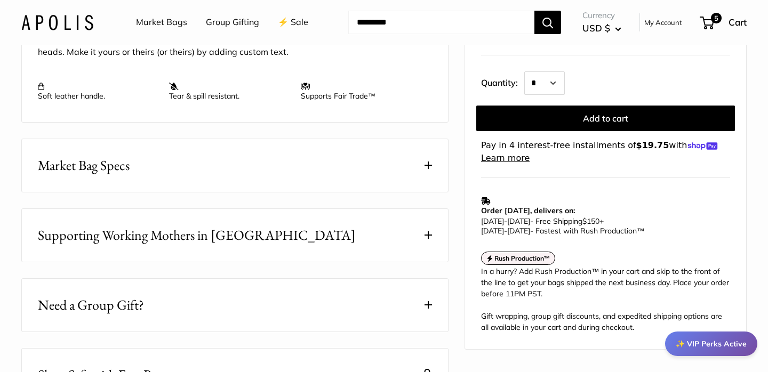
click at [424, 192] on button "Market Bag Specs" at bounding box center [235, 165] width 426 height 53
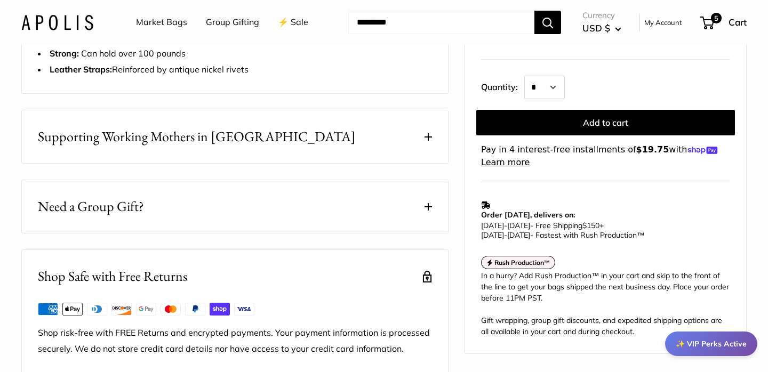
scroll to position [680, 0]
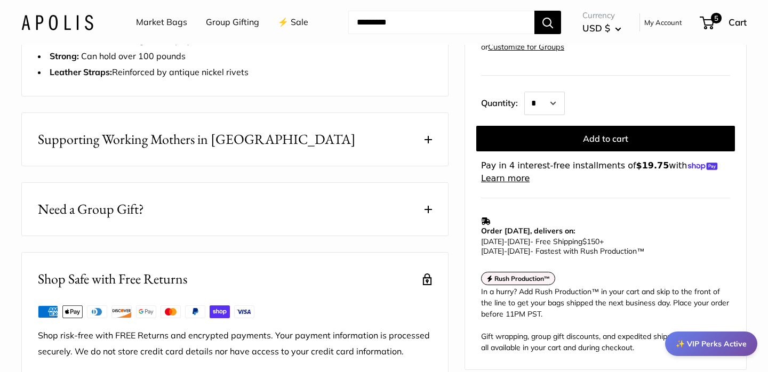
click at [430, 213] on span at bounding box center [428, 209] width 7 height 7
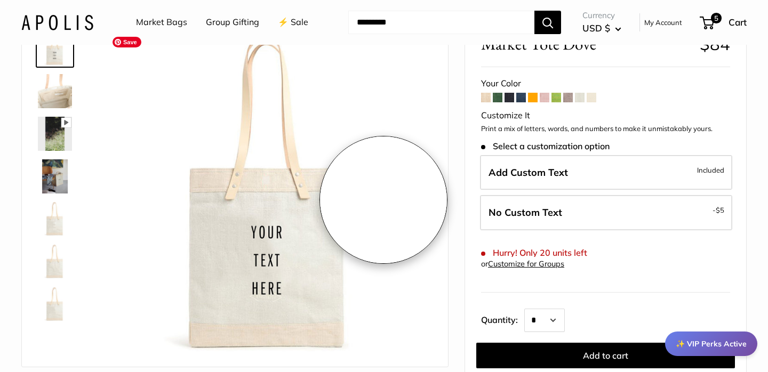
scroll to position [77, 0]
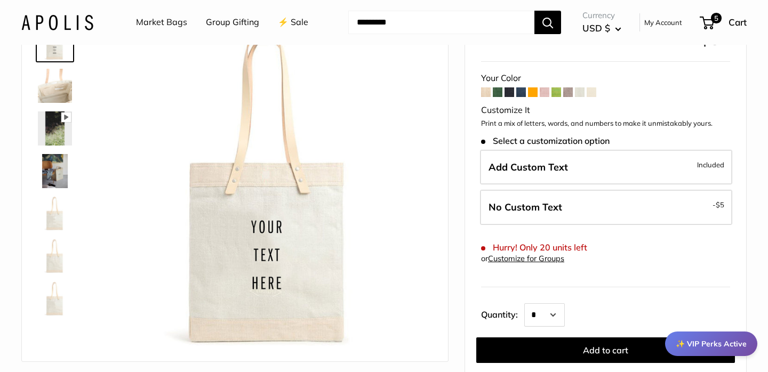
click at [593, 93] on span at bounding box center [592, 93] width 10 height 10
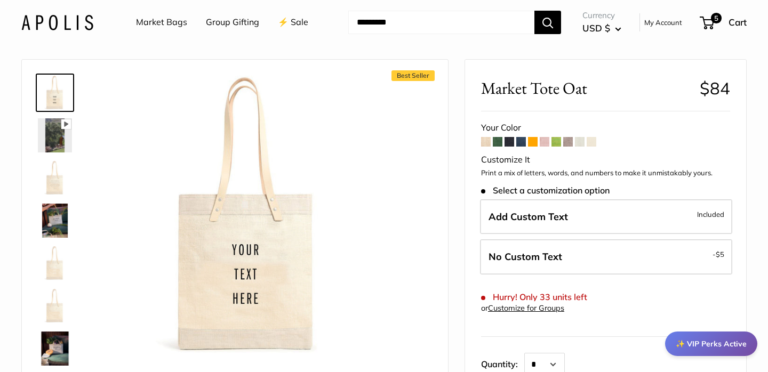
scroll to position [31, 0]
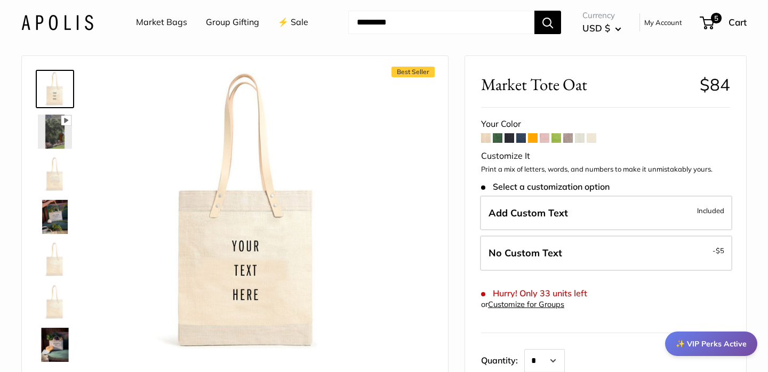
click at [581, 140] on span at bounding box center [580, 138] width 10 height 10
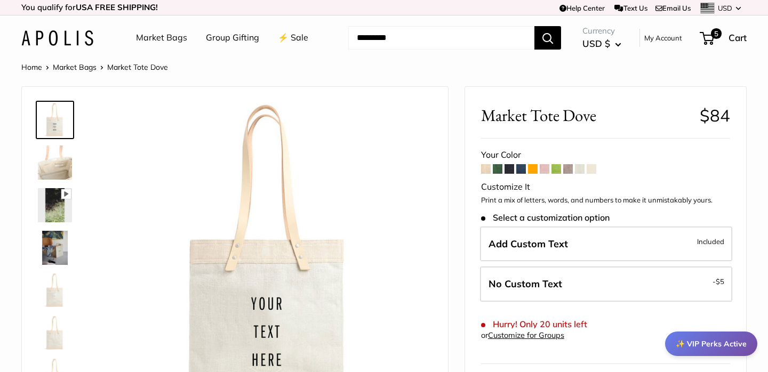
click at [591, 170] on span at bounding box center [592, 169] width 10 height 10
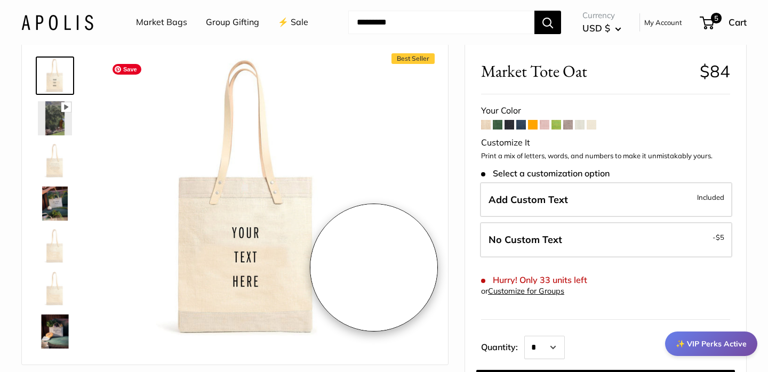
scroll to position [51, 0]
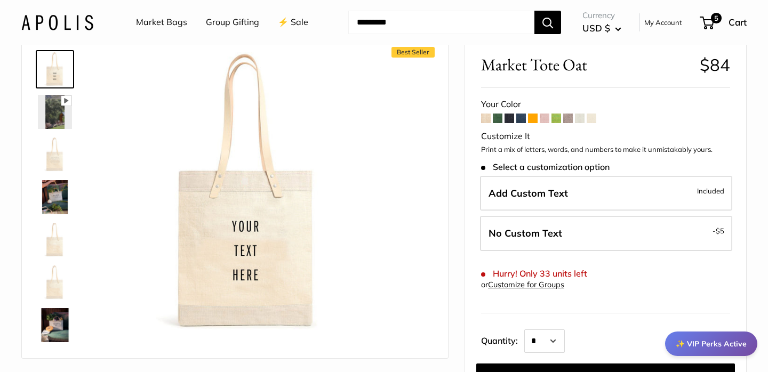
click at [55, 159] on img at bounding box center [55, 155] width 34 height 34
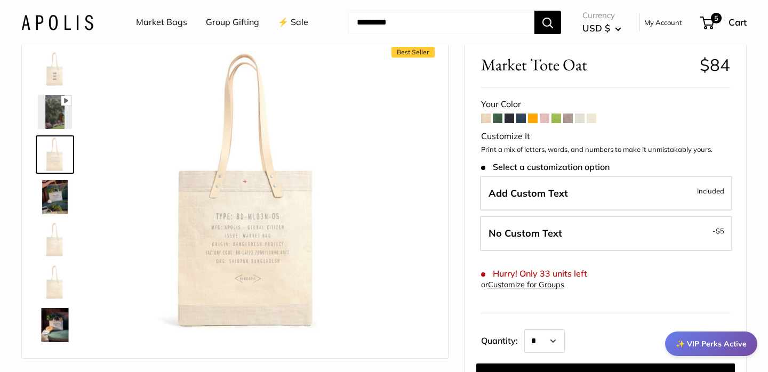
click at [51, 241] on img at bounding box center [55, 240] width 34 height 34
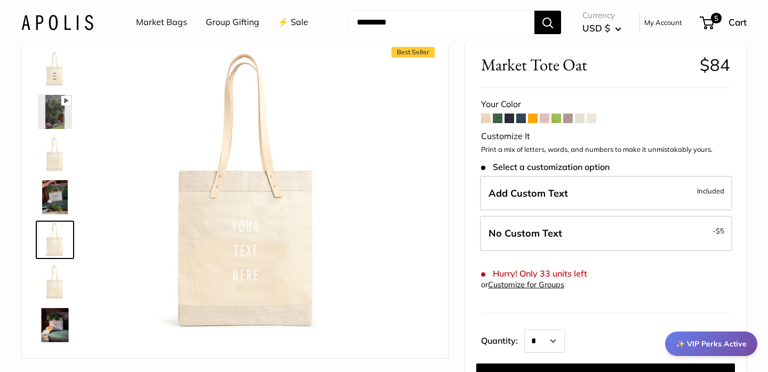
click at [53, 283] on img at bounding box center [55, 283] width 34 height 34
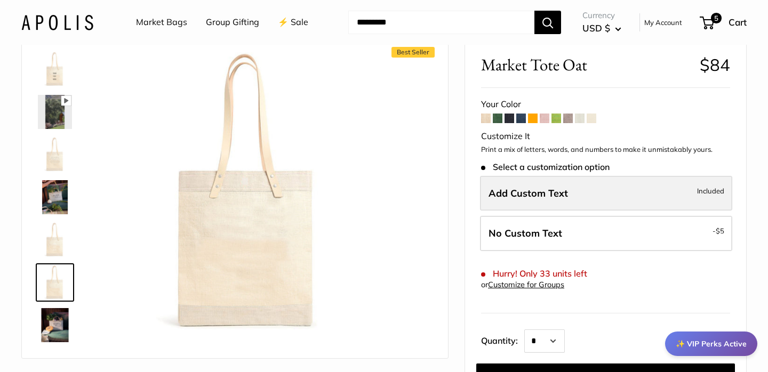
click at [550, 198] on span "Add Custom Text" at bounding box center [529, 193] width 80 height 12
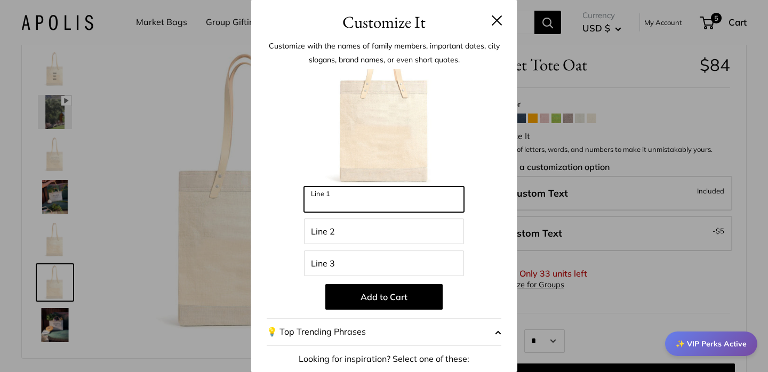
click at [353, 195] on input "Line 1" at bounding box center [384, 200] width 160 height 26
type input "*******"
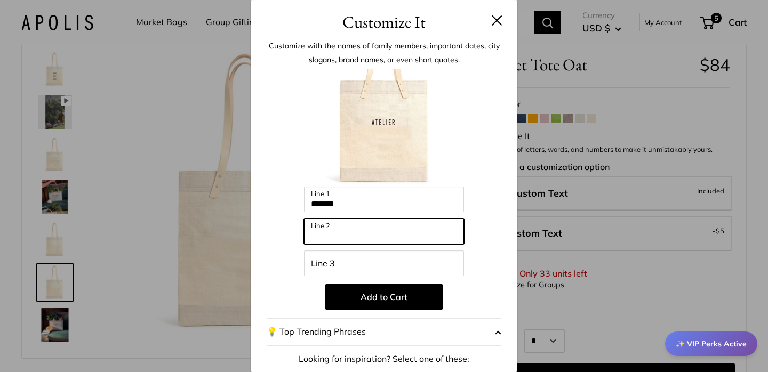
click at [343, 229] on input "Line 2" at bounding box center [384, 232] width 160 height 26
type input "******"
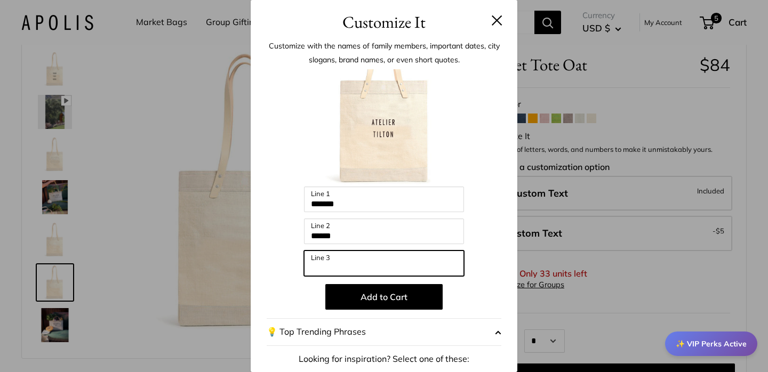
click at [337, 267] on input "Line 3" at bounding box center [384, 264] width 160 height 26
type input "*****"
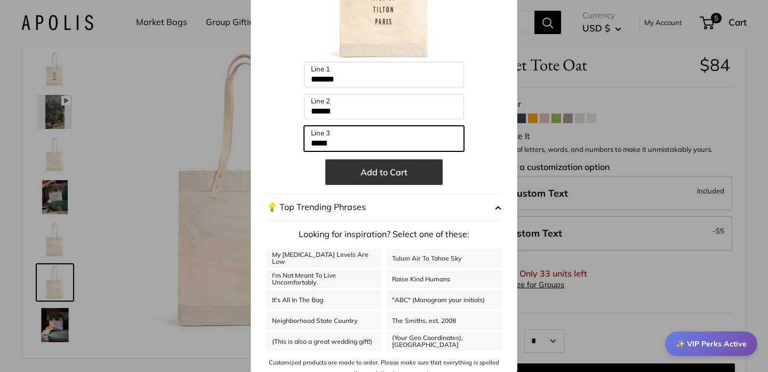
scroll to position [136, 0]
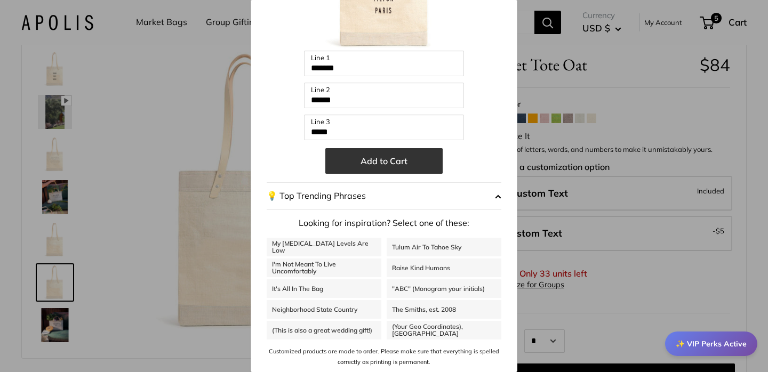
click at [395, 160] on button "Add to Cart" at bounding box center [383, 161] width 117 height 26
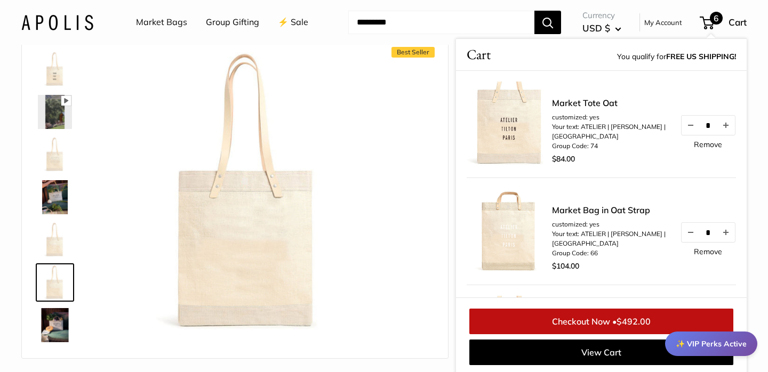
scroll to position [52, 0]
click at [729, 19] on span "Cart" at bounding box center [738, 22] width 18 height 11
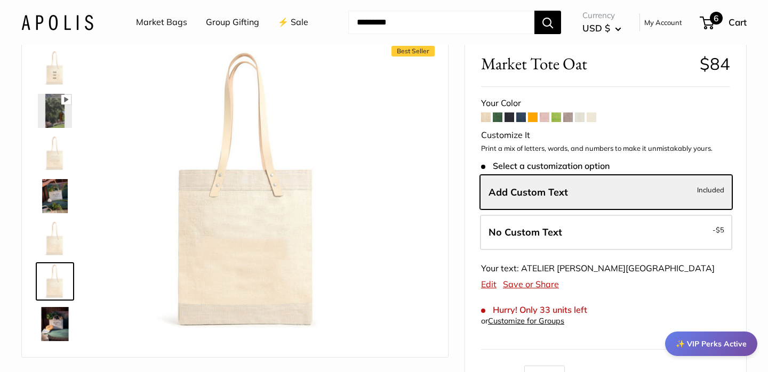
click at [737, 21] on span "Cart" at bounding box center [738, 22] width 18 height 11
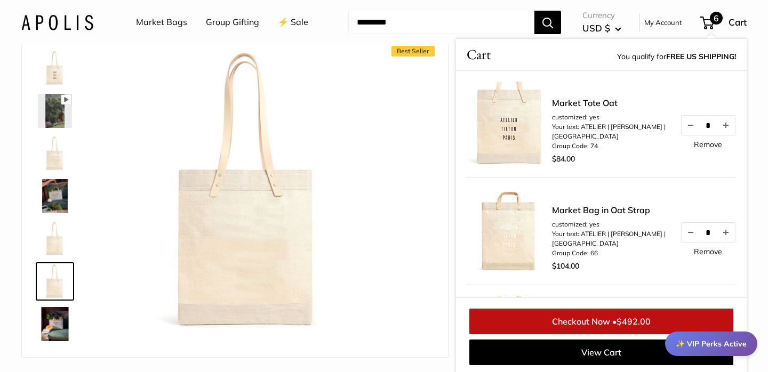
click at [709, 19] on span "6" at bounding box center [707, 23] width 14 height 13
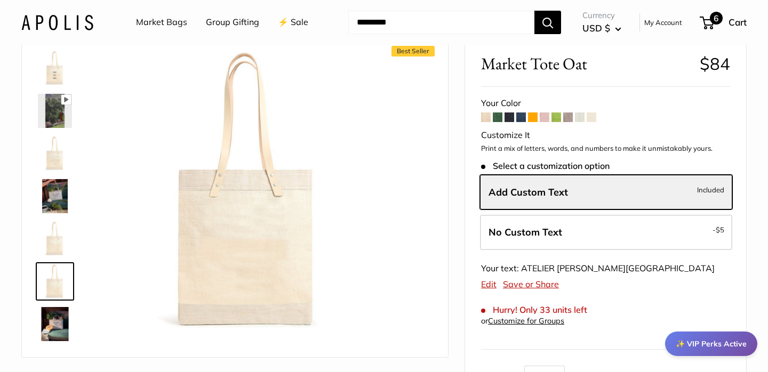
click at [709, 19] on span "6" at bounding box center [707, 23] width 14 height 13
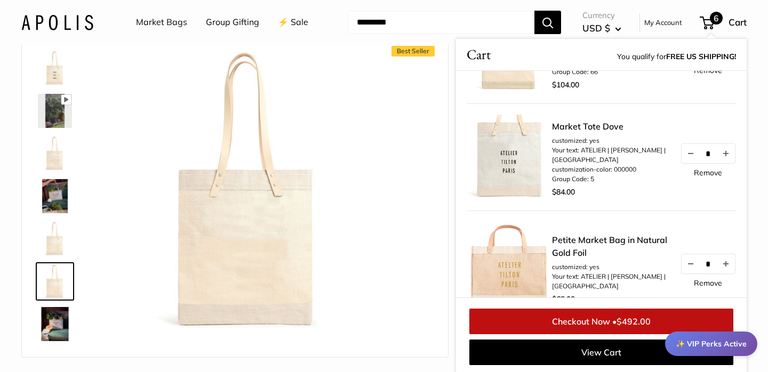
scroll to position [180, 0]
click at [706, 178] on link "Remove" at bounding box center [708, 174] width 28 height 7
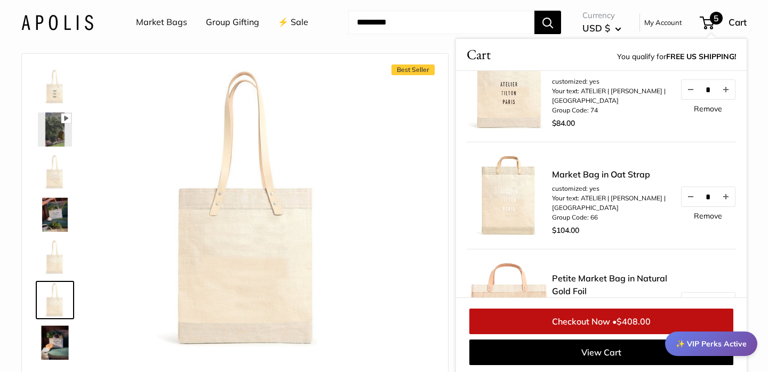
scroll to position [39, 0]
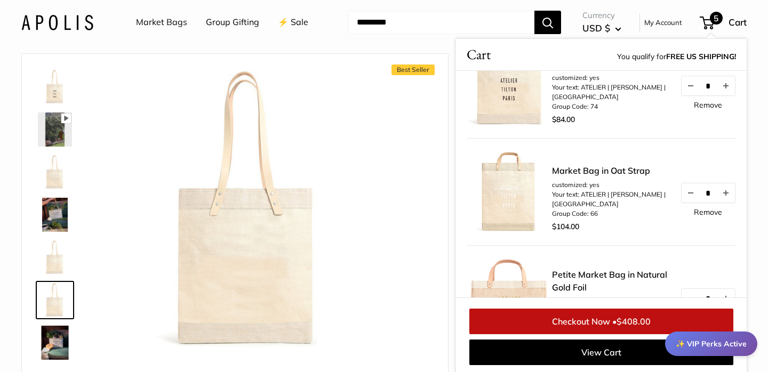
click at [711, 216] on link "Remove" at bounding box center [708, 212] width 28 height 7
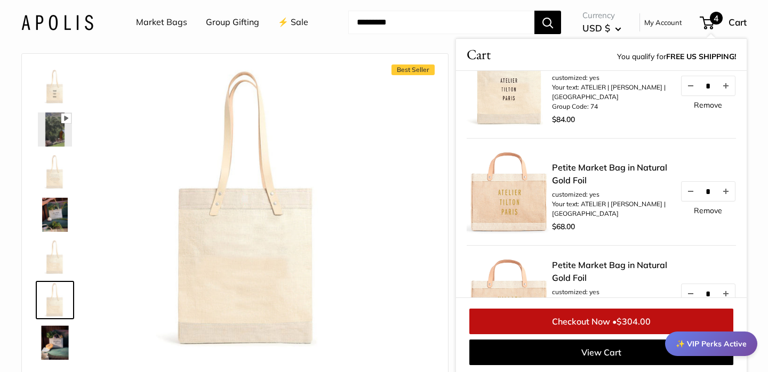
scroll to position [43, 0]
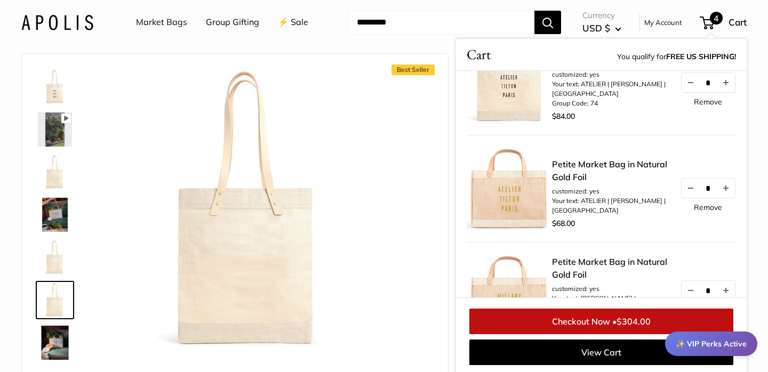
click at [713, 211] on link "Remove" at bounding box center [708, 207] width 28 height 7
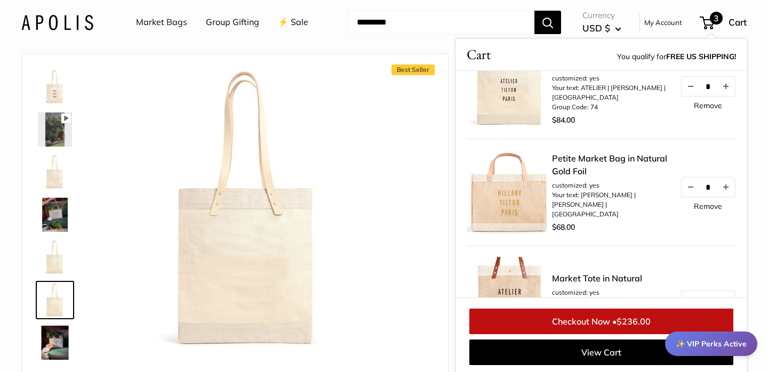
scroll to position [49, 0]
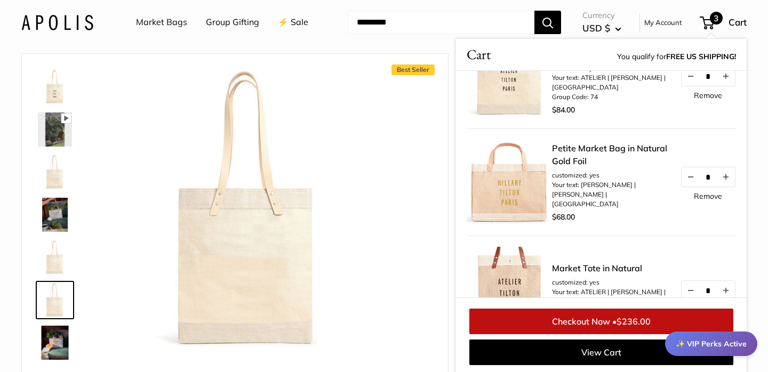
click at [714, 200] on link "Remove" at bounding box center [708, 196] width 28 height 7
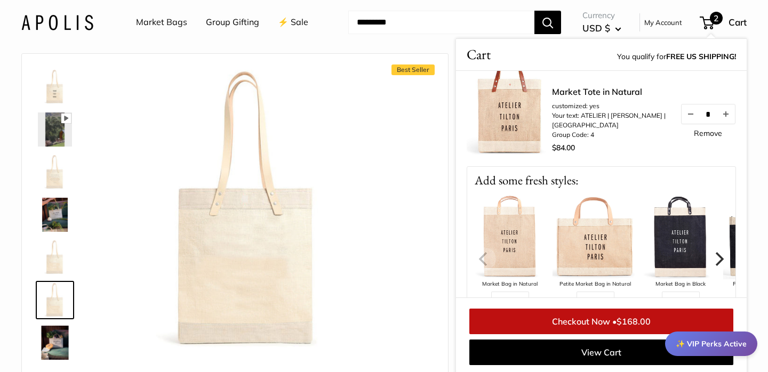
scroll to position [117, 0]
click at [711, 137] on link "Remove" at bounding box center [708, 134] width 28 height 7
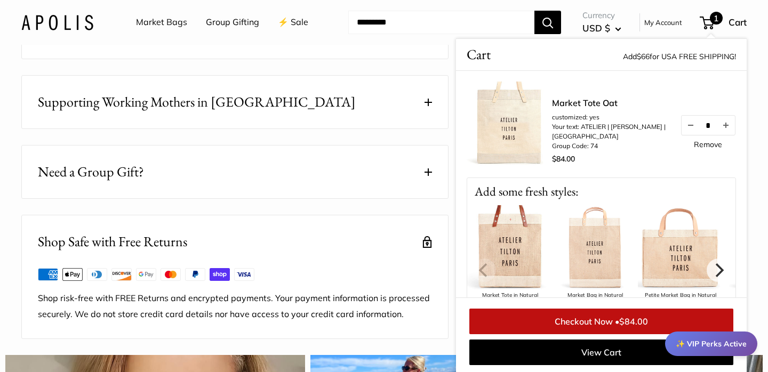
click at [428, 176] on span at bounding box center [428, 172] width 7 height 7
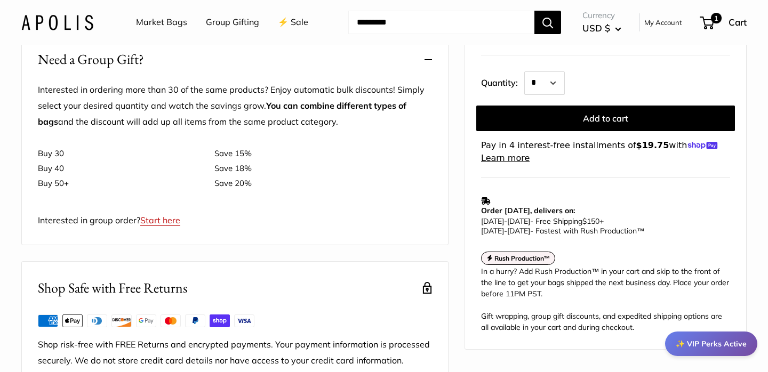
scroll to position [718, 0]
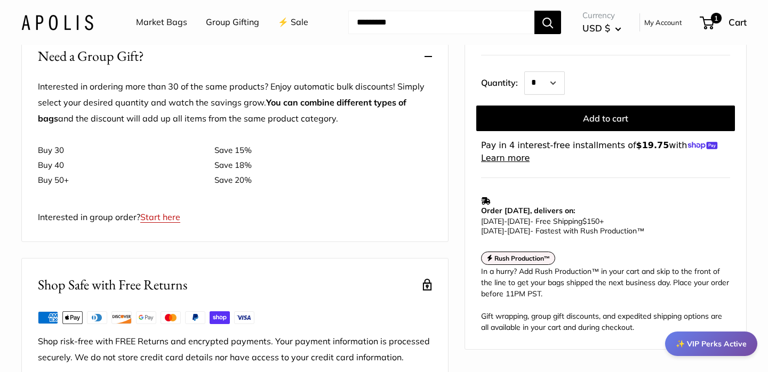
click at [605, 181] on div "Market Tote Oat $84 Customizable Text Short Handle Save $-79 $79 / & USA Free S…" at bounding box center [605, 45] width 281 height 609
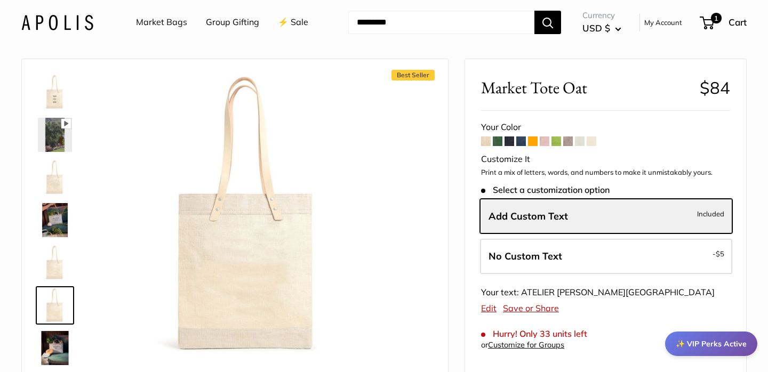
scroll to position [31, 0]
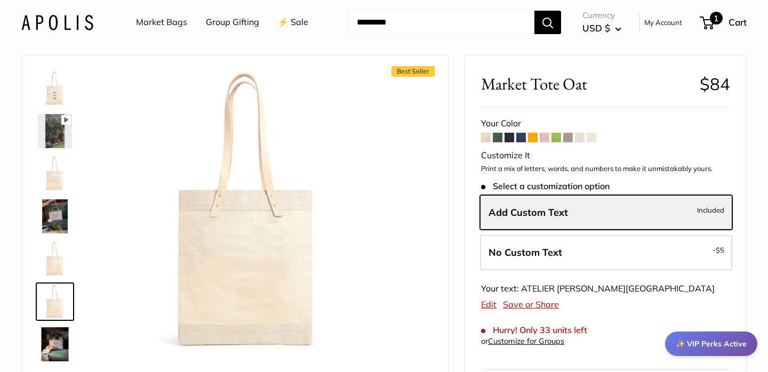
click at [727, 23] on div "1 Cart" at bounding box center [724, 22] width 46 height 17
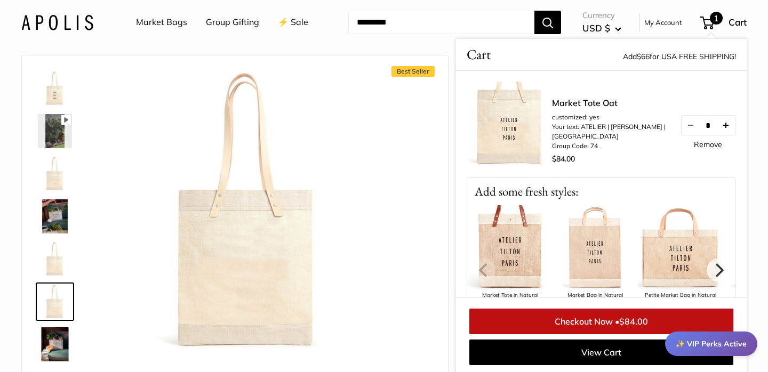
click at [727, 128] on button "Increase quantity by 1" at bounding box center [726, 125] width 18 height 19
click at [727, 127] on button "Increase quantity by 1" at bounding box center [726, 125] width 18 height 19
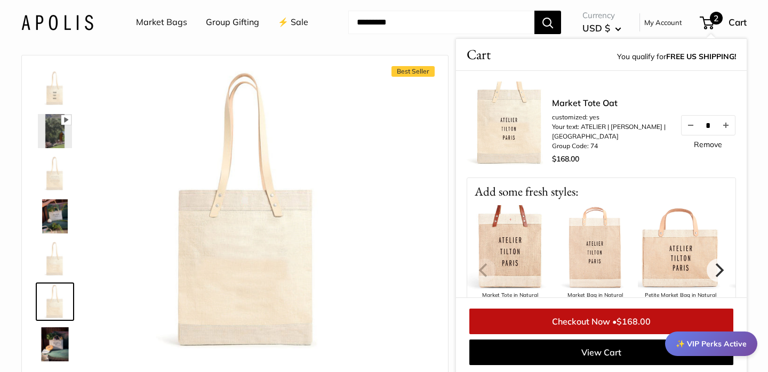
click at [727, 127] on button "Increase quantity by 1" at bounding box center [726, 125] width 18 height 19
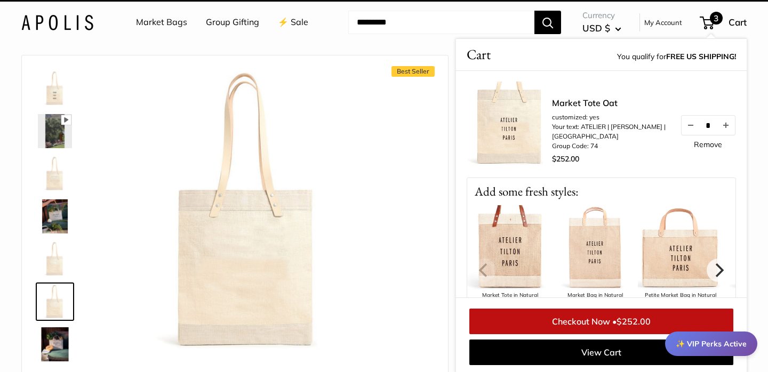
click at [727, 127] on button "Increase quantity by 1" at bounding box center [726, 125] width 18 height 19
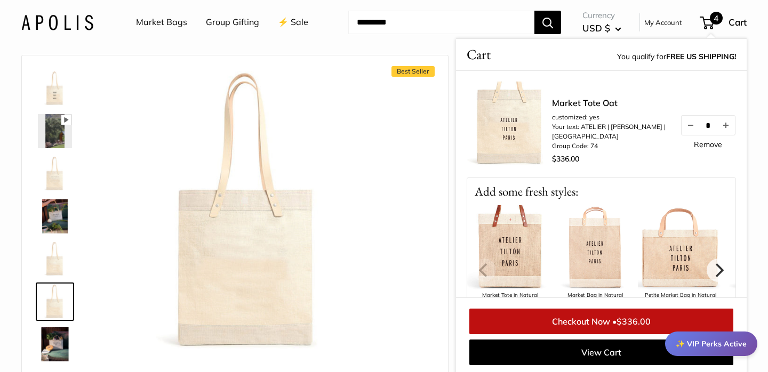
click at [727, 127] on button "Increase quantity by 1" at bounding box center [726, 125] width 18 height 19
click at [728, 129] on button "Increase quantity by 1" at bounding box center [726, 125] width 18 height 19
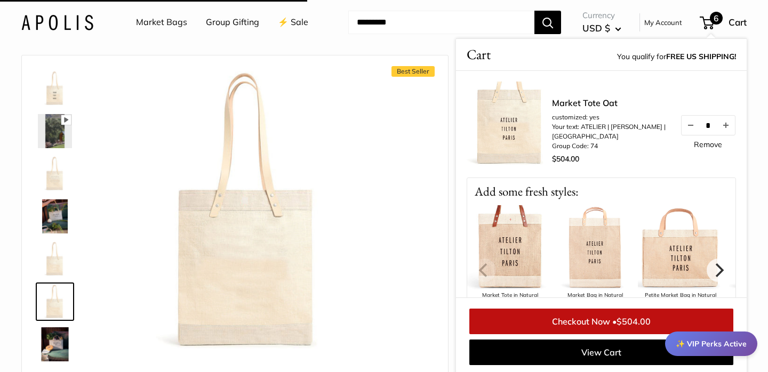
click at [728, 129] on button "Increase quantity by 1" at bounding box center [726, 125] width 18 height 19
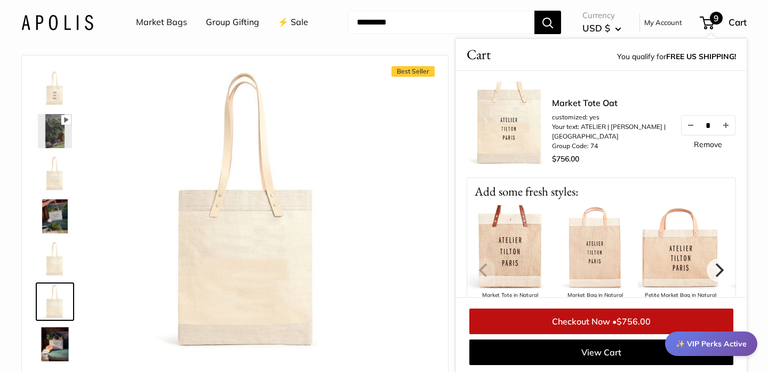
click at [728, 129] on button "Increase quantity by 1" at bounding box center [726, 125] width 18 height 19
click at [735, 22] on span "Cart" at bounding box center [738, 22] width 18 height 11
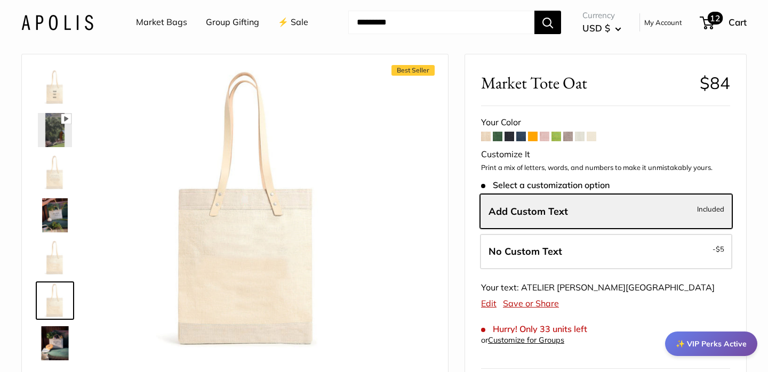
click at [735, 21] on span "Cart" at bounding box center [738, 22] width 18 height 11
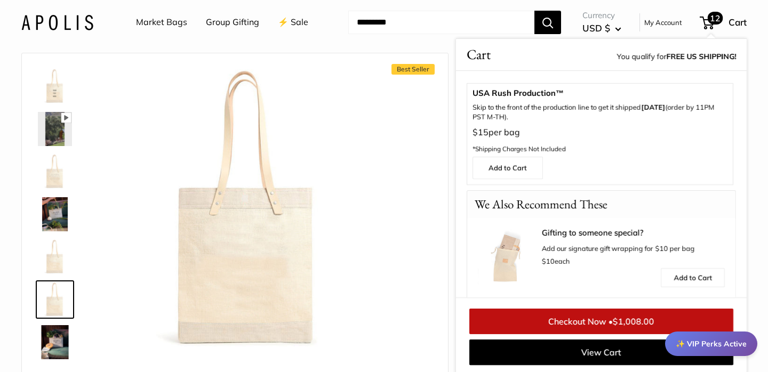
scroll to position [268, 0]
click at [515, 171] on link "Add to Cart" at bounding box center [508, 168] width 70 height 22
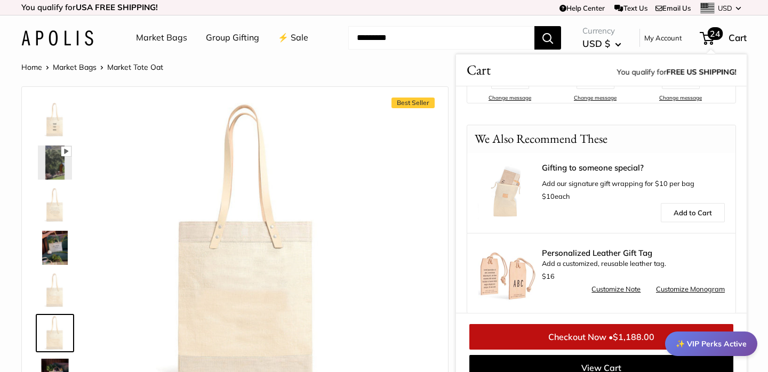
scroll to position [365, 0]
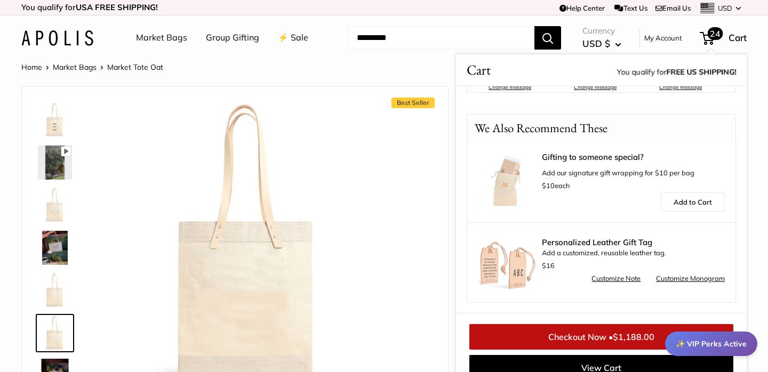
click at [596, 336] on link "Checkout Now • $1,188.00" at bounding box center [602, 337] width 264 height 26
